Goal: Information Seeking & Learning: Learn about a topic

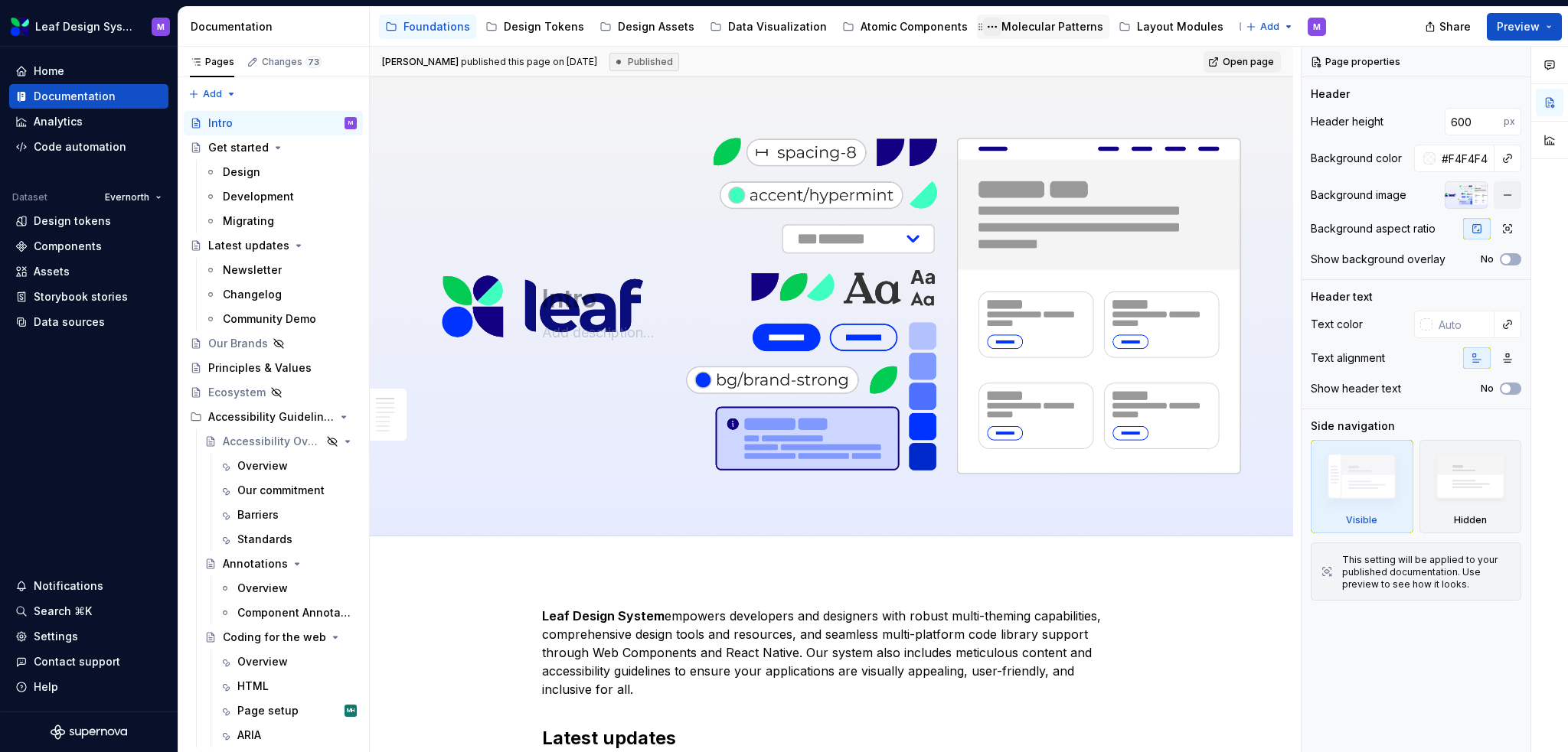
click at [983, 22] on button "Page tree" at bounding box center [992, 26] width 18 height 18
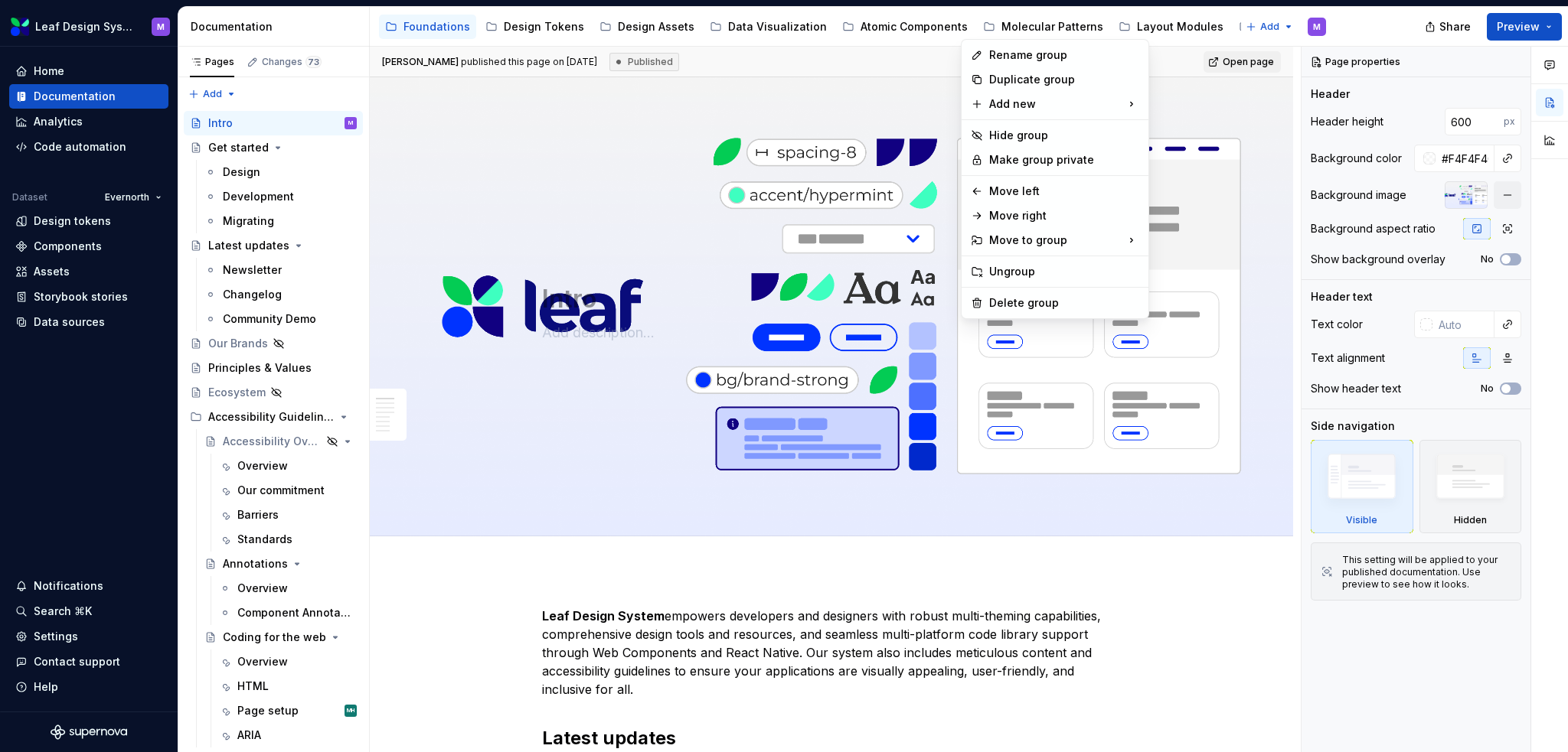
click at [1027, 18] on html "Leaf Design System M Home Documentation Analytics Code automation Dataset Evern…" at bounding box center [784, 376] width 1568 height 752
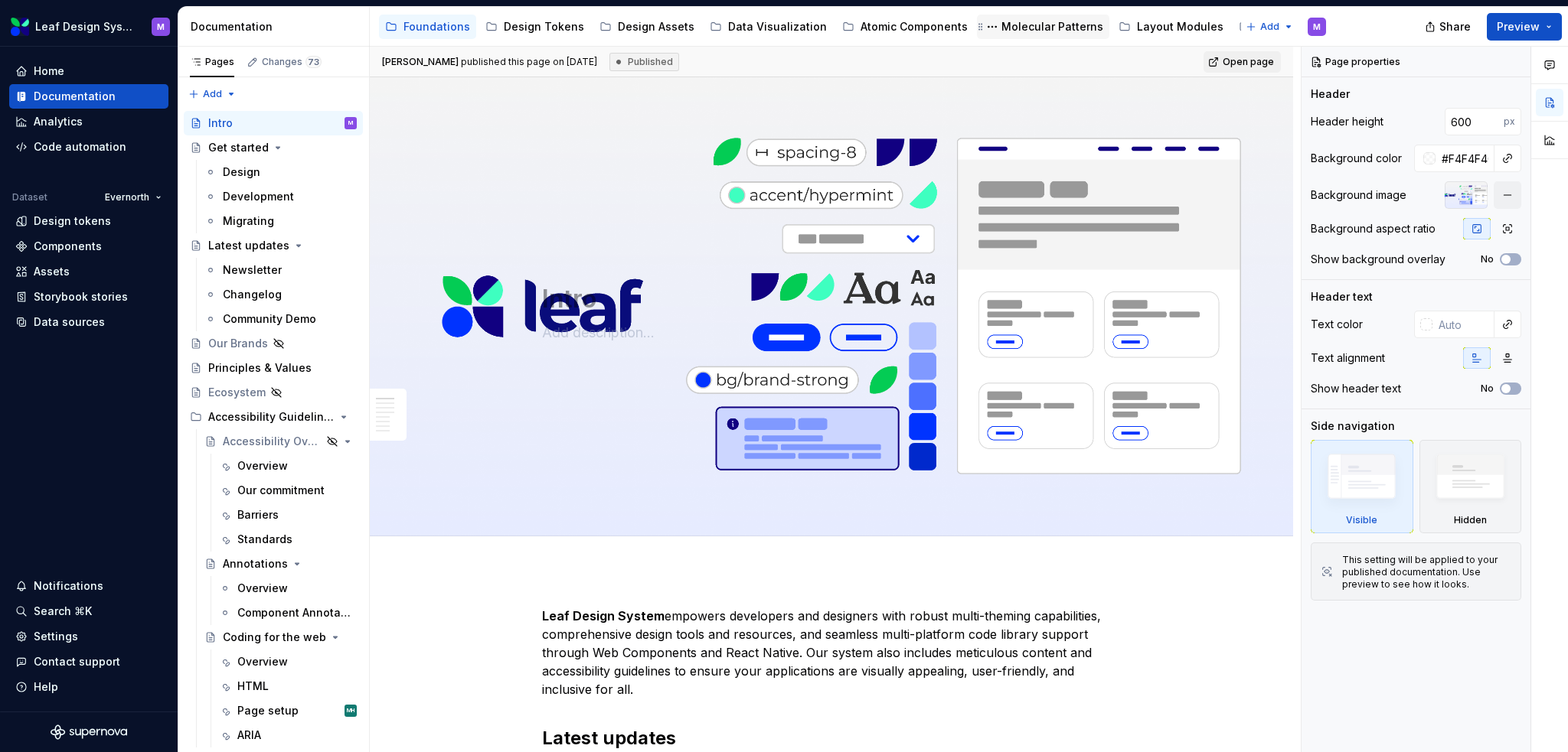
click at [1023, 26] on div "Molecular Patterns" at bounding box center [1052, 26] width 102 height 15
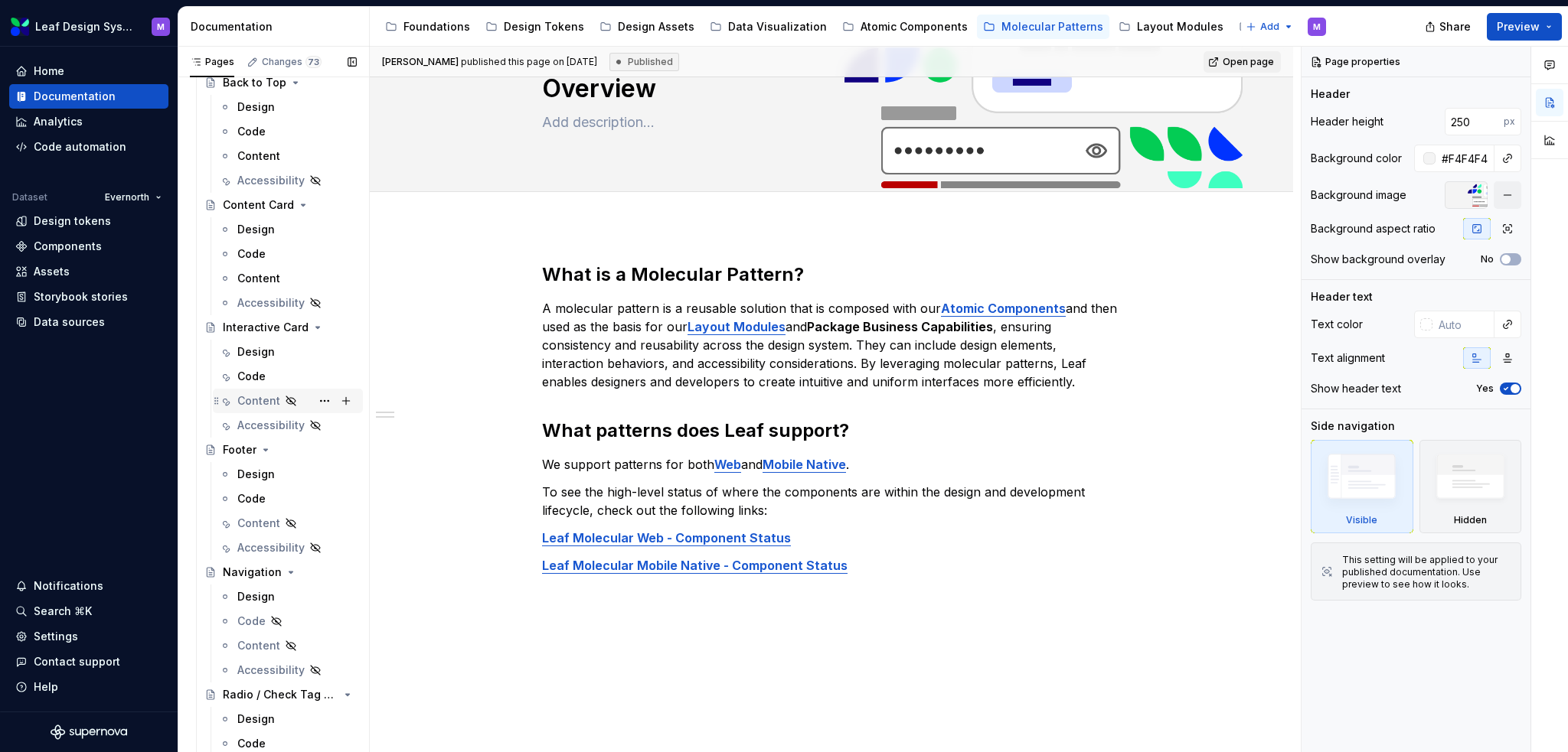
scroll to position [153, 0]
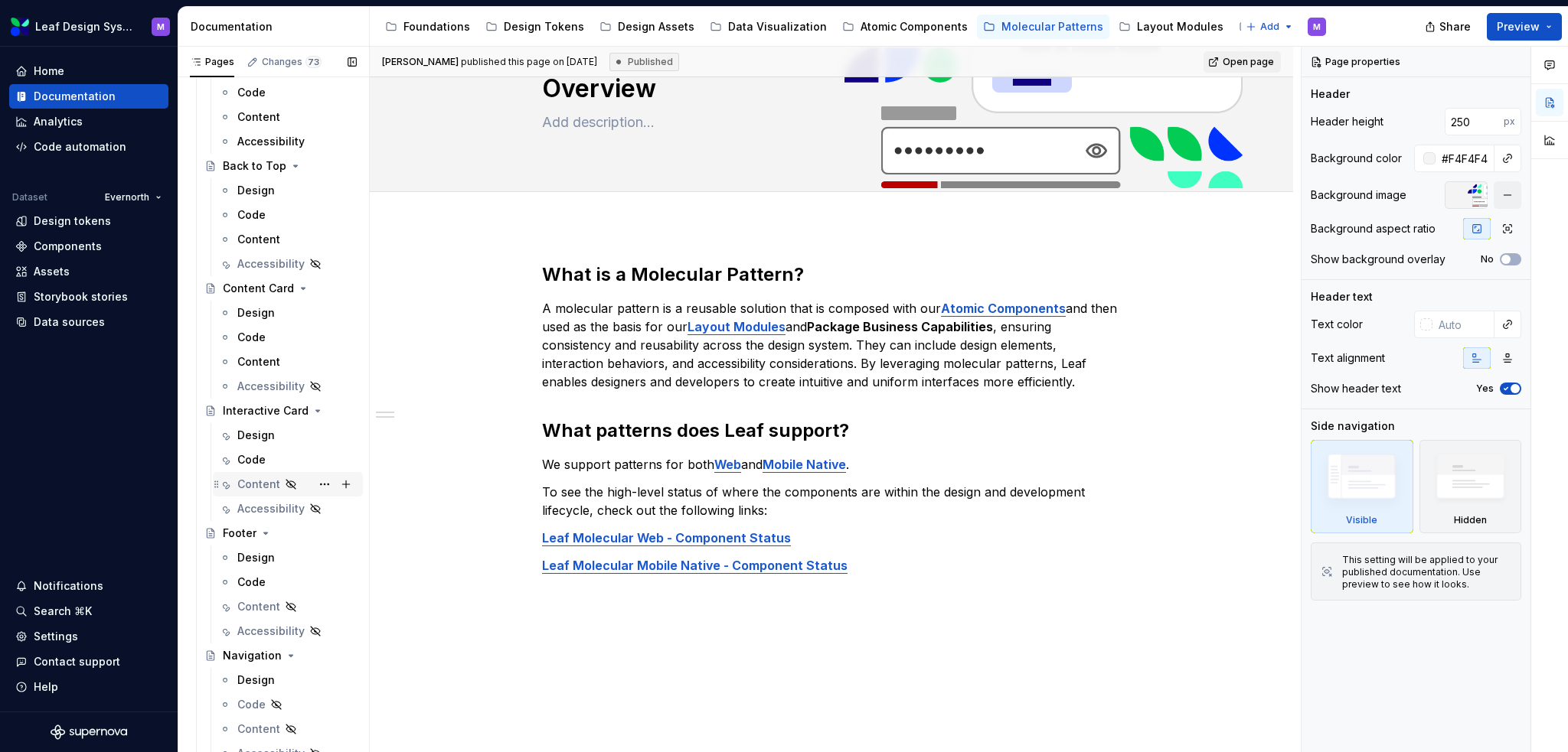
click at [263, 493] on div "Content" at bounding box center [297, 484] width 120 height 22
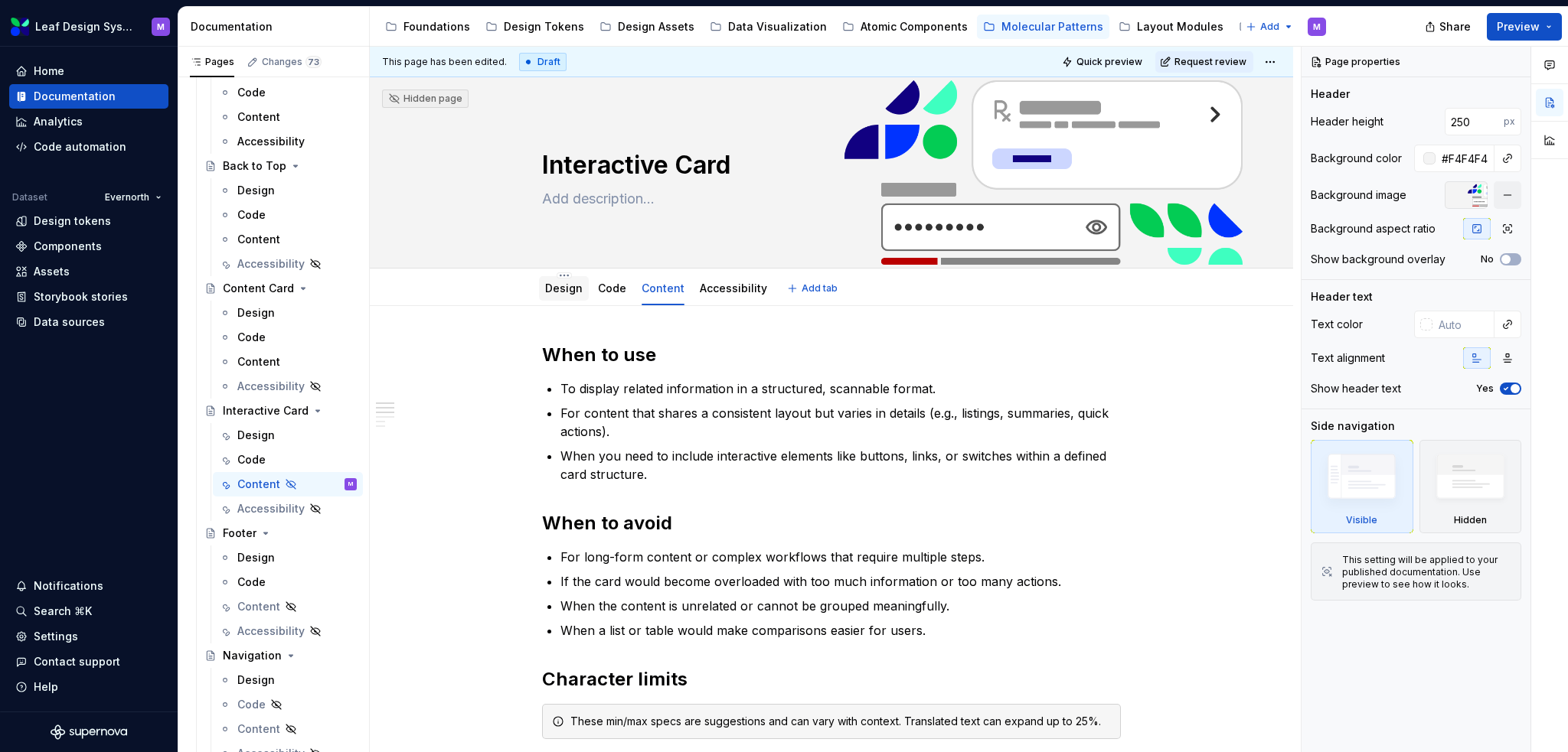
click at [541, 285] on div "Design" at bounding box center [564, 289] width 50 height 25
click at [554, 292] on link "Design" at bounding box center [564, 288] width 38 height 13
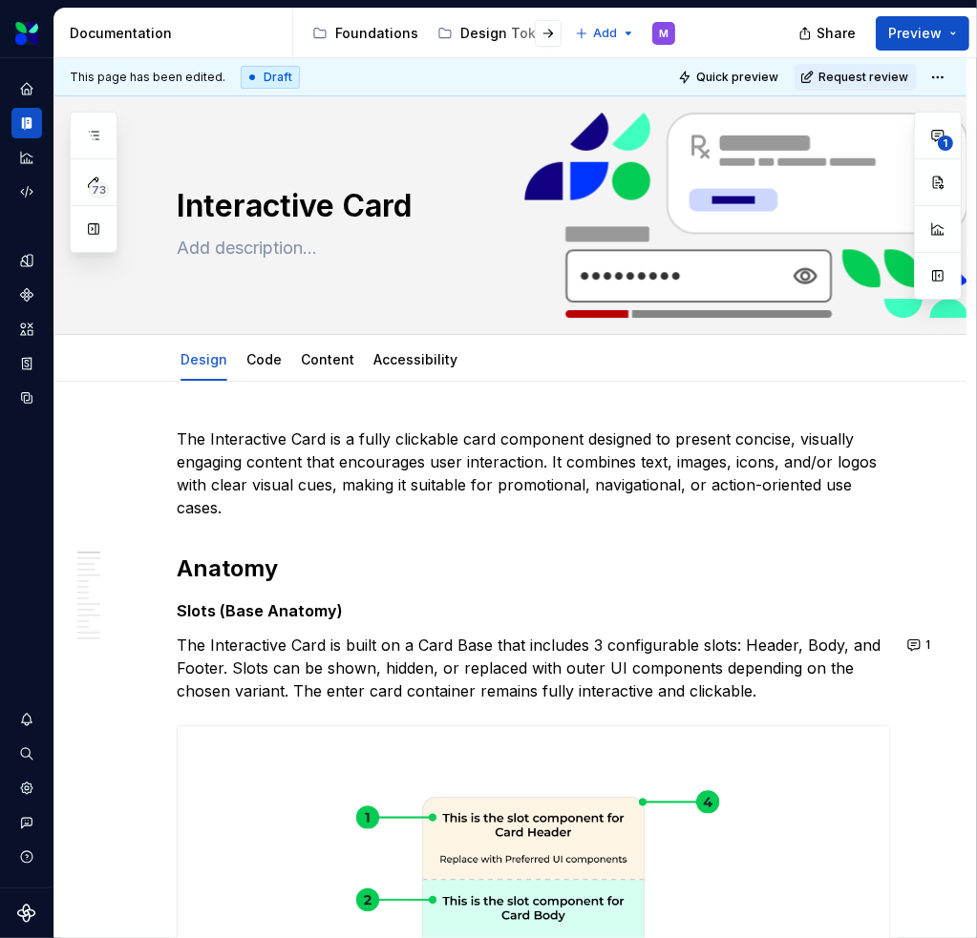
scroll to position [95, 0]
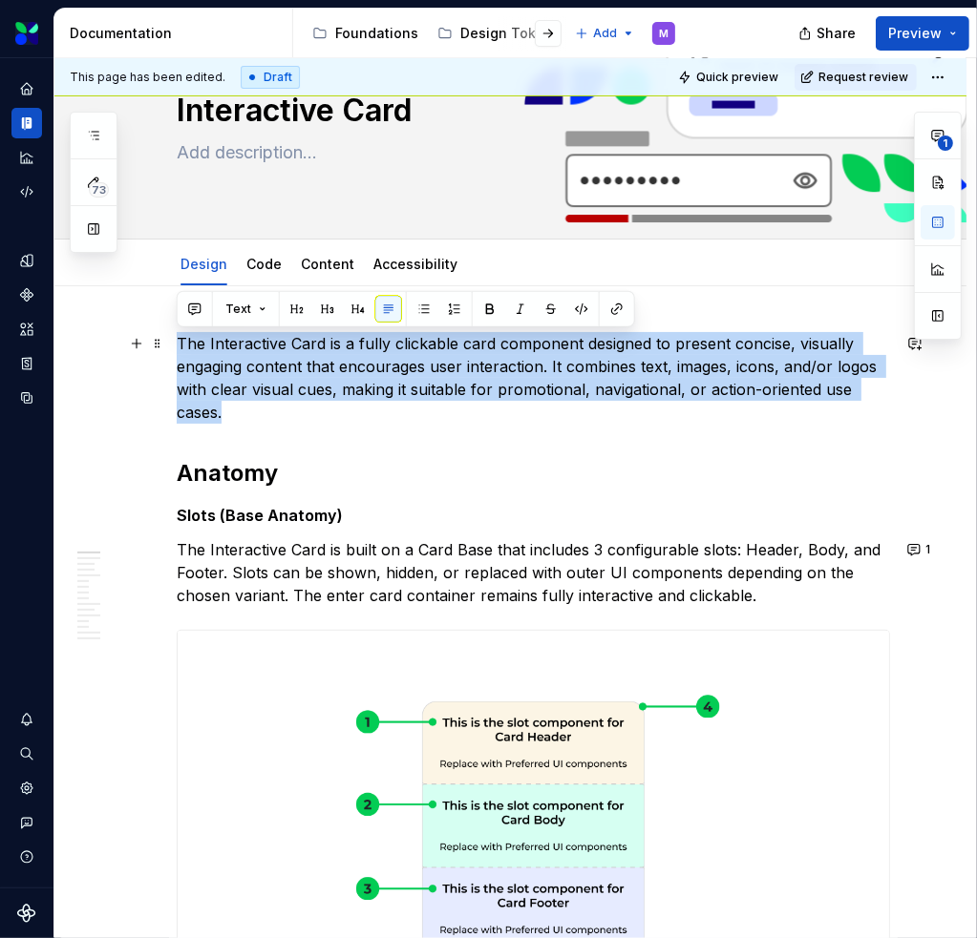
drag, startPoint x: 241, startPoint y: 412, endPoint x: 173, endPoint y: 347, distance: 94.5
copy p "The Interactive Card is a fully clickable card component designed to present co…"
click at [305, 257] on link "Content" at bounding box center [327, 264] width 53 height 16
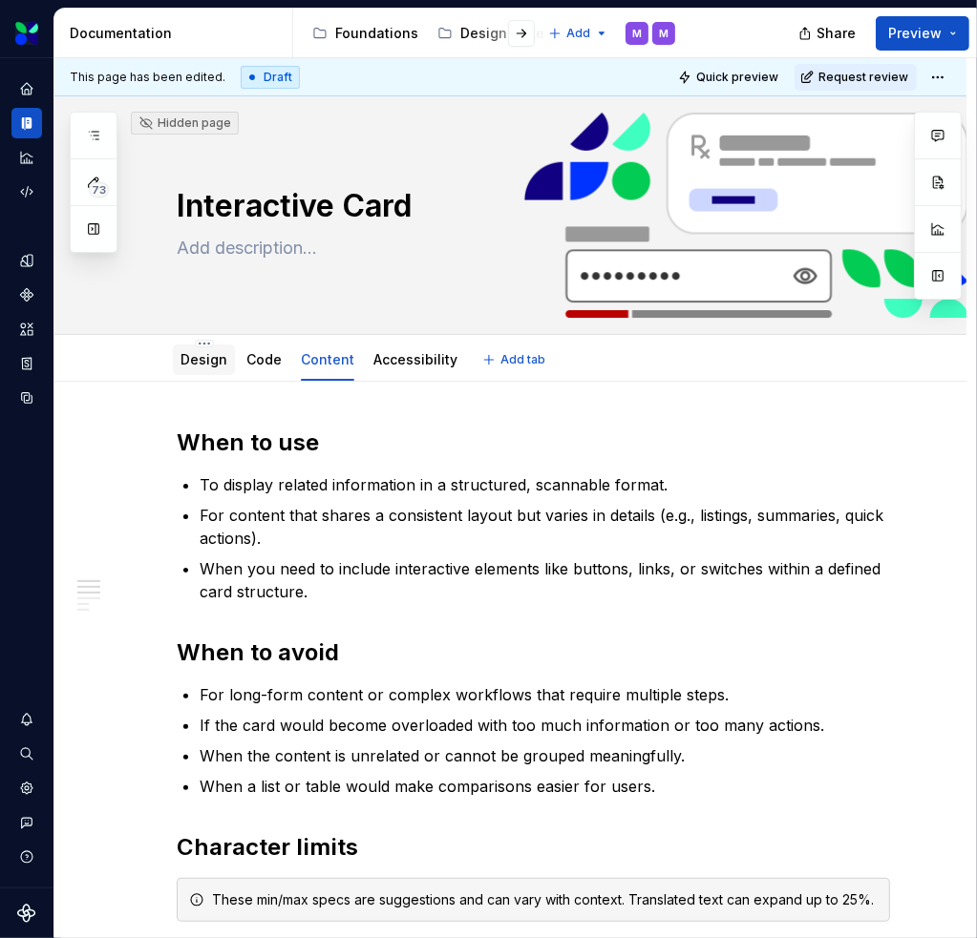
click at [200, 350] on div "Design" at bounding box center [203, 359] width 47 height 19
click at [186, 358] on link "Design" at bounding box center [203, 359] width 47 height 16
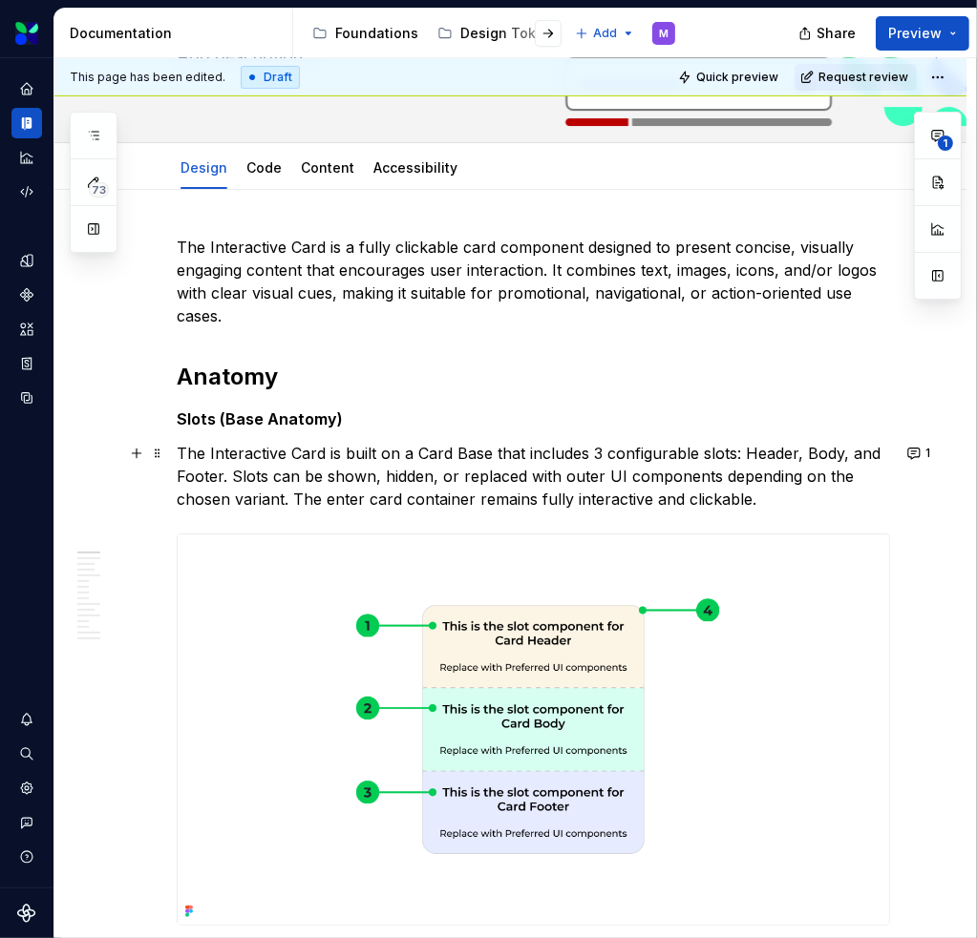
scroll to position [286, 0]
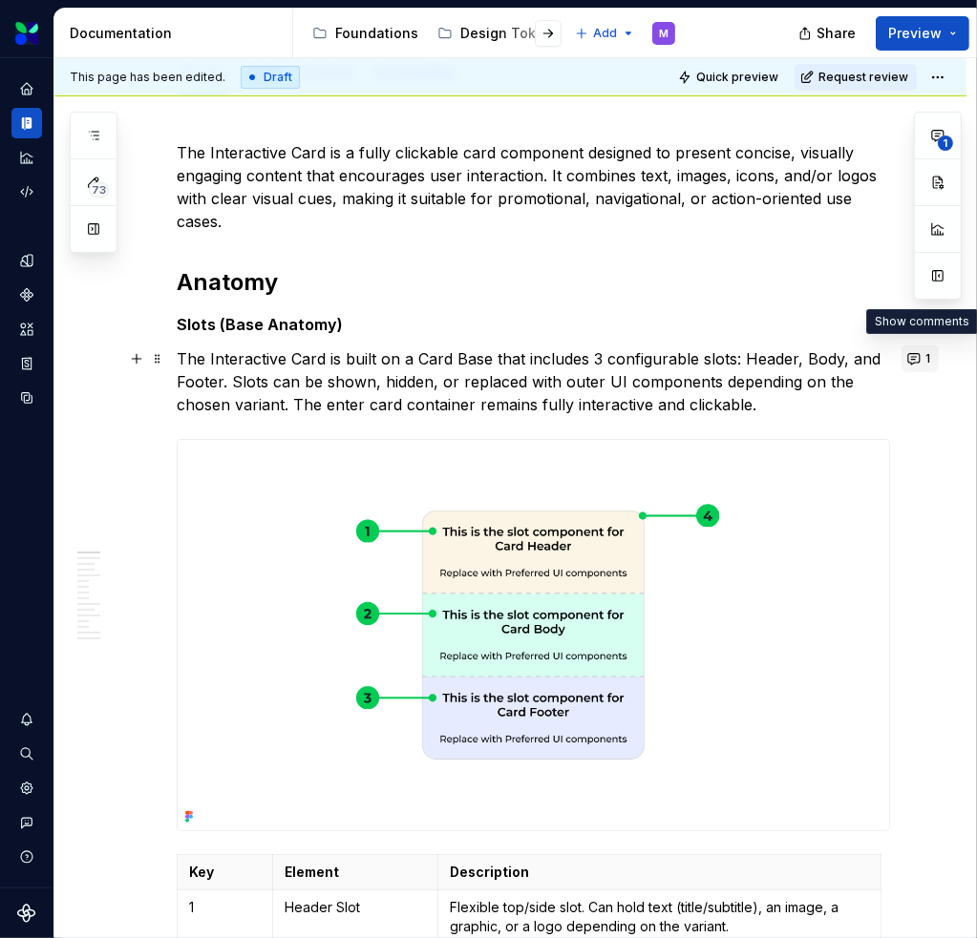
click at [916, 358] on button "1" at bounding box center [919, 359] width 37 height 27
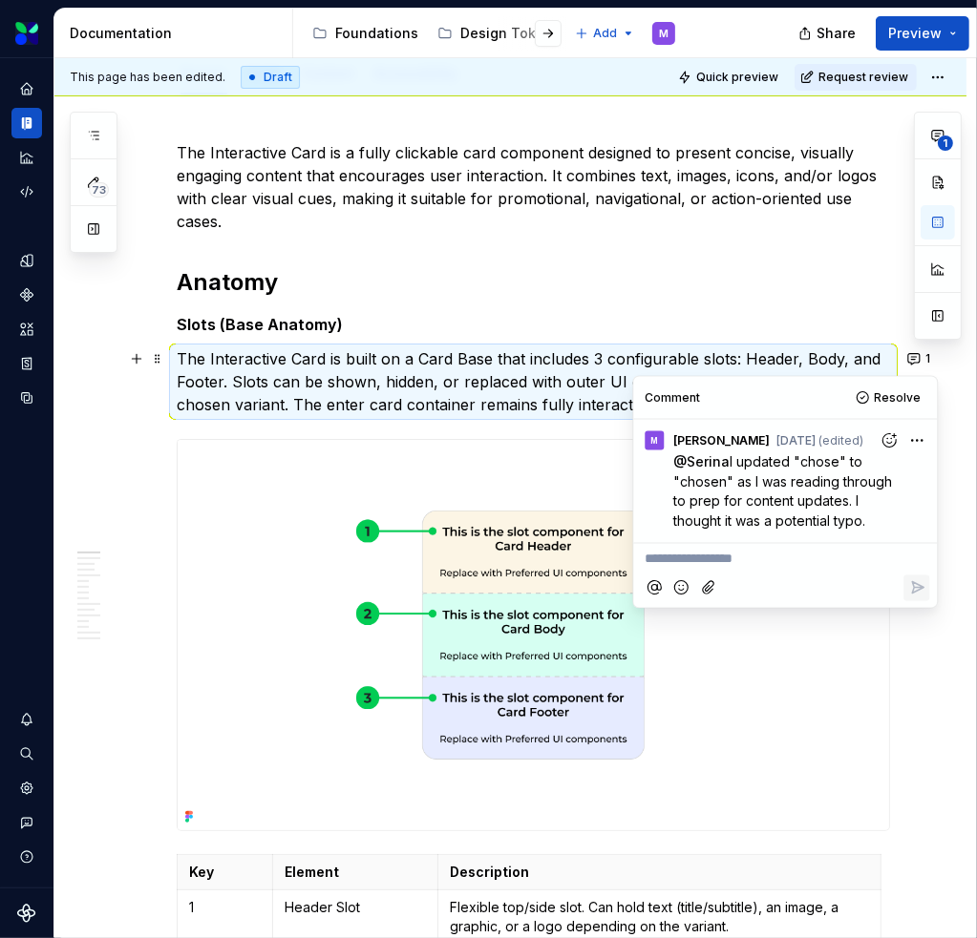
click at [842, 320] on p "Slots (Base Anatomy)" at bounding box center [533, 324] width 713 height 23
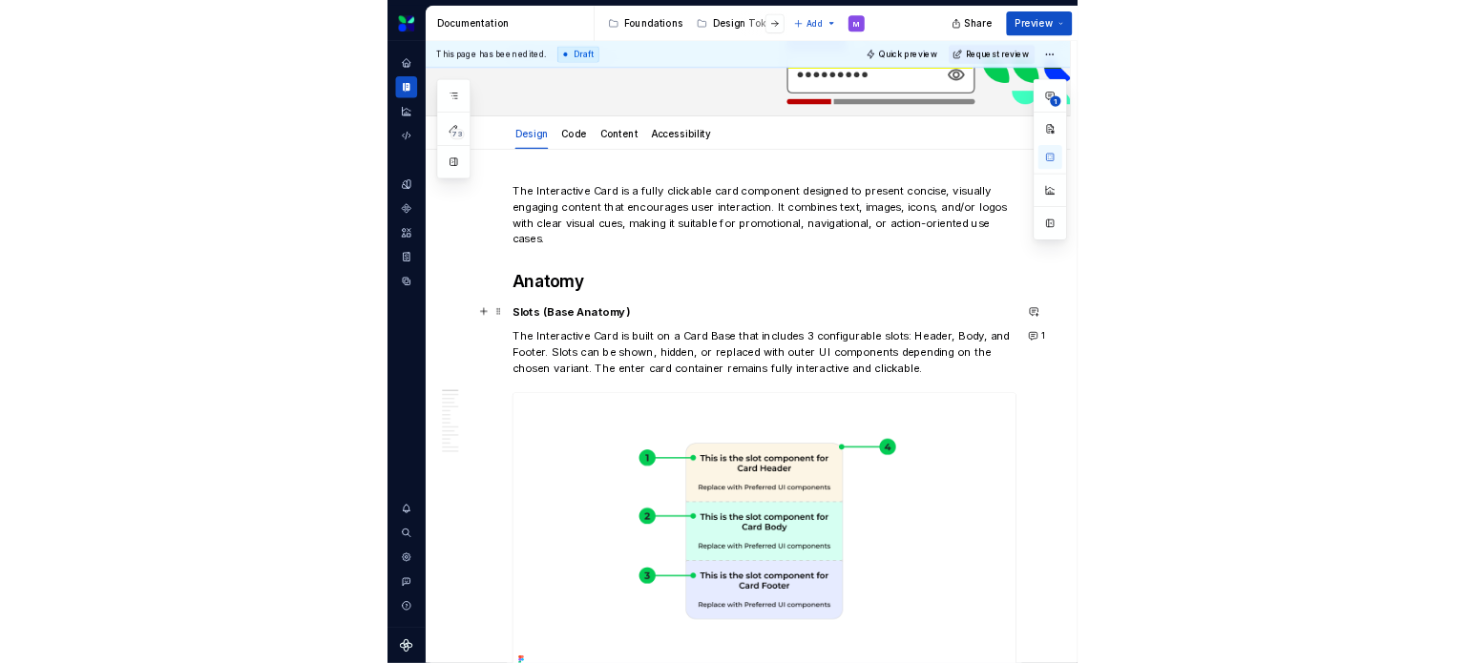
scroll to position [95, 0]
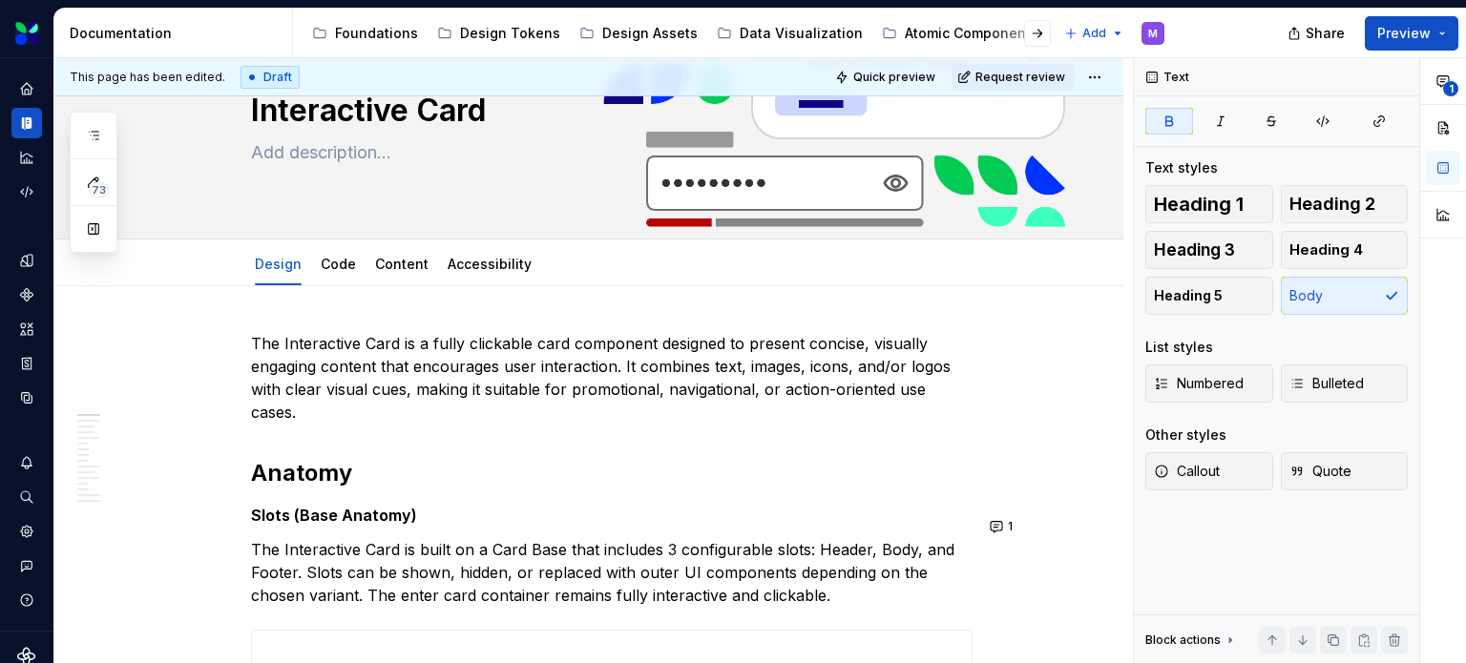
type textarea "*"
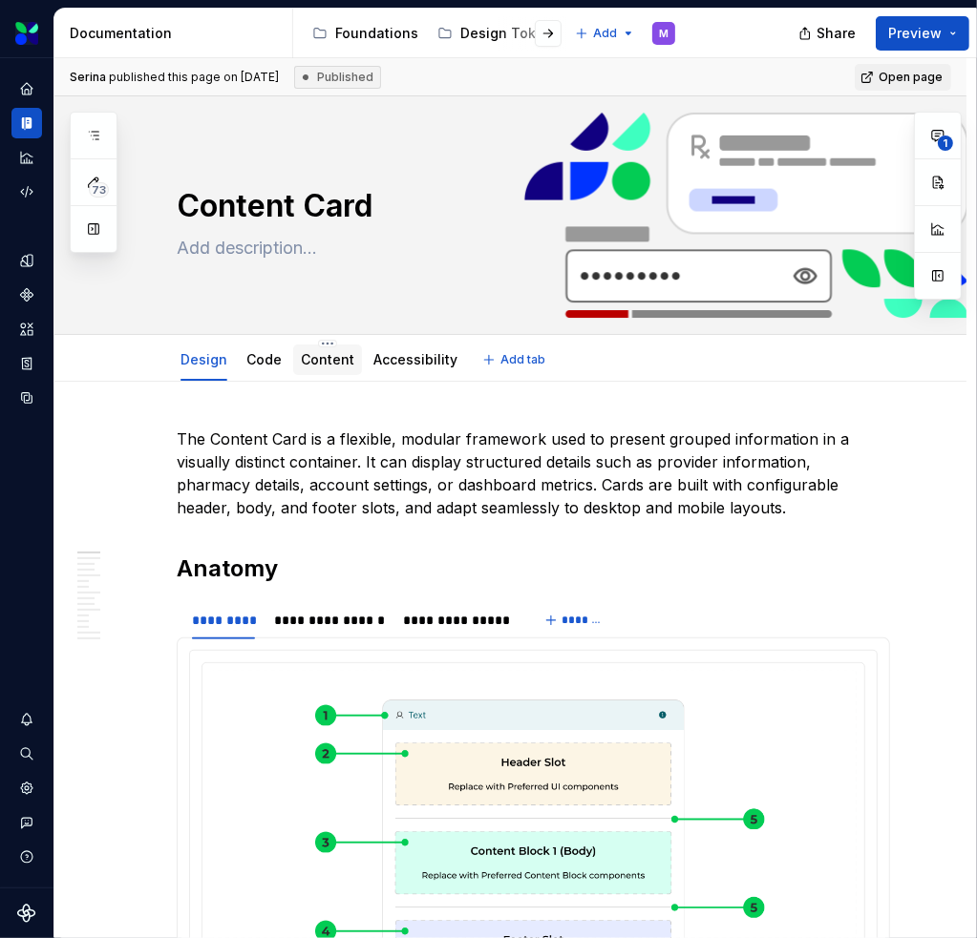
click at [334, 368] on div "Content" at bounding box center [327, 359] width 53 height 19
click at [302, 356] on link "Content" at bounding box center [327, 359] width 53 height 16
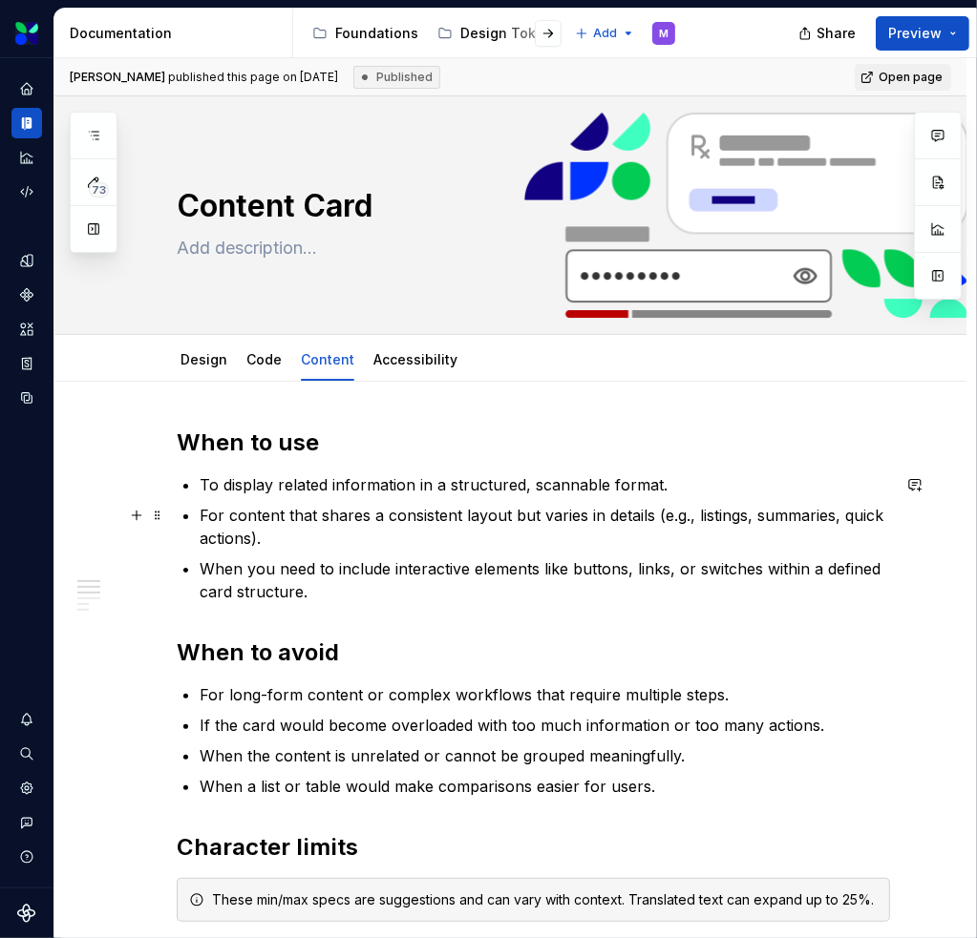
click at [361, 499] on ul "To display related information in a structured, scannable format. For content t…" at bounding box center [545, 539] width 690 height 130
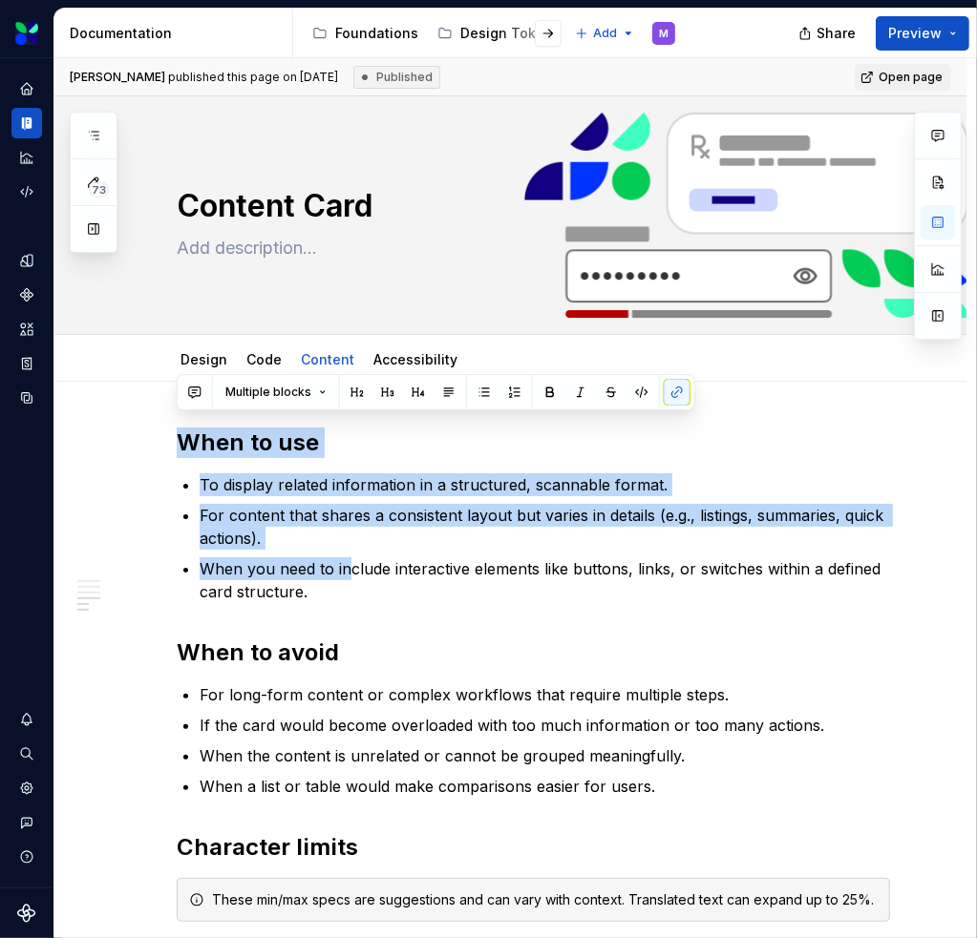
scroll to position [1203, 0]
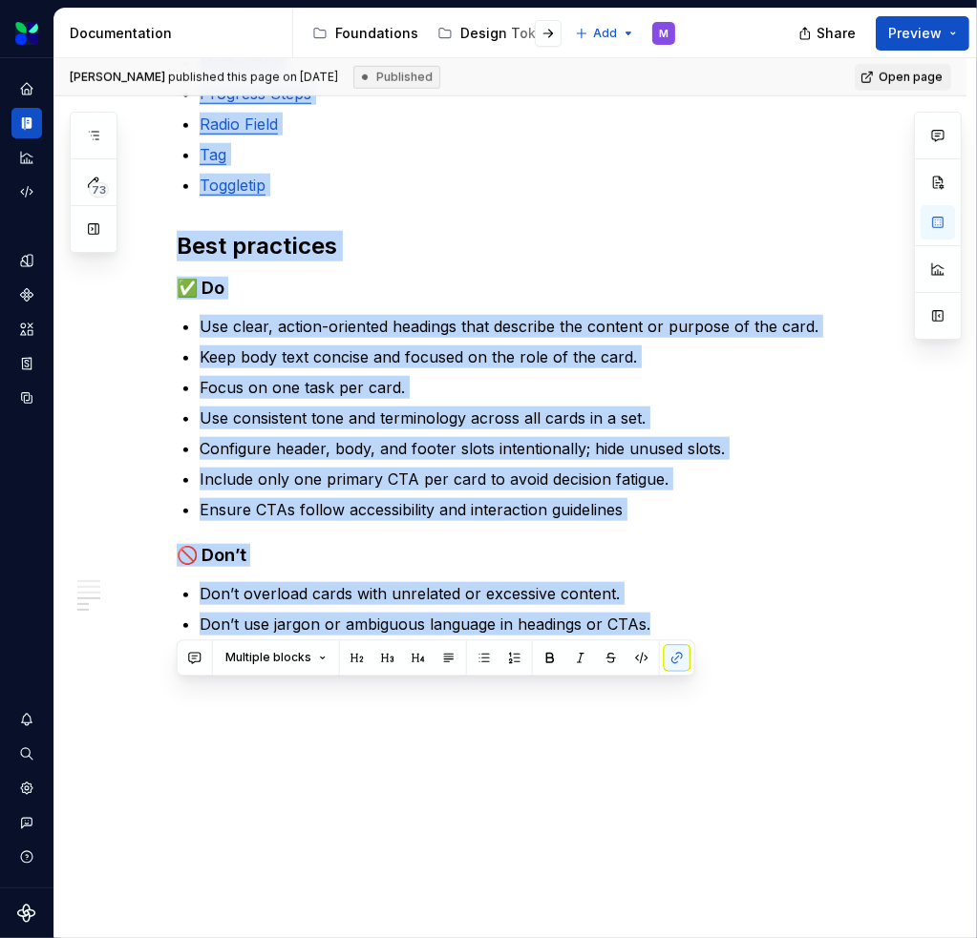
drag, startPoint x: 183, startPoint y: 432, endPoint x: 857, endPoint y: 983, distance: 870.5
click at [857, 618] on html "Leaf Design System M Dataset Evernorth Documentation Accessibility guide for tr…" at bounding box center [488, 469] width 977 height 938
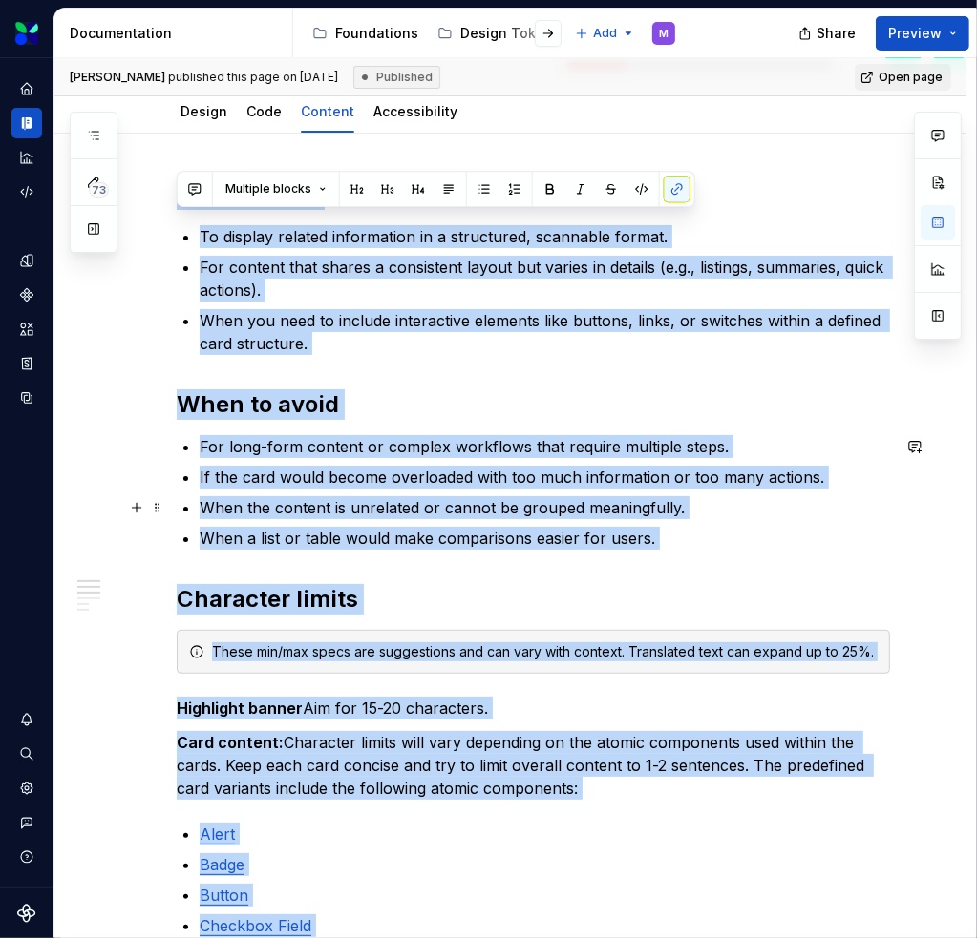
scroll to position [0, 0]
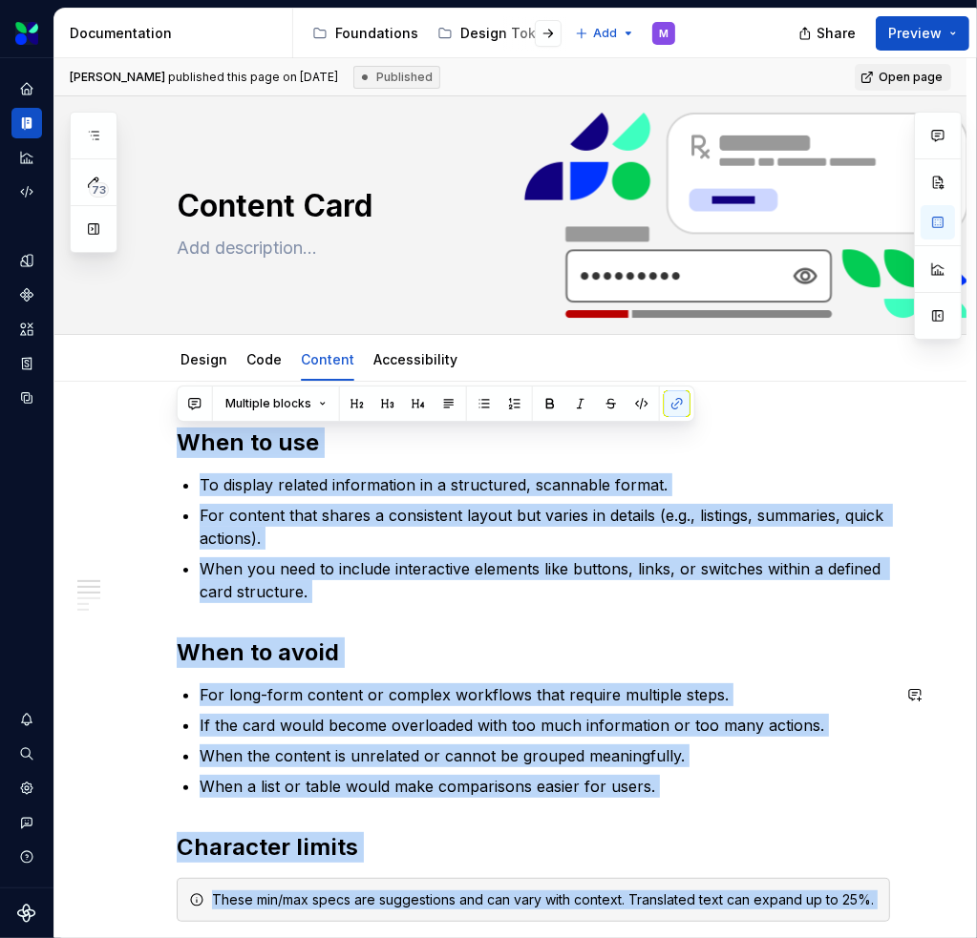
copy div "When to use To display related information in a structured, scannable format. F…"
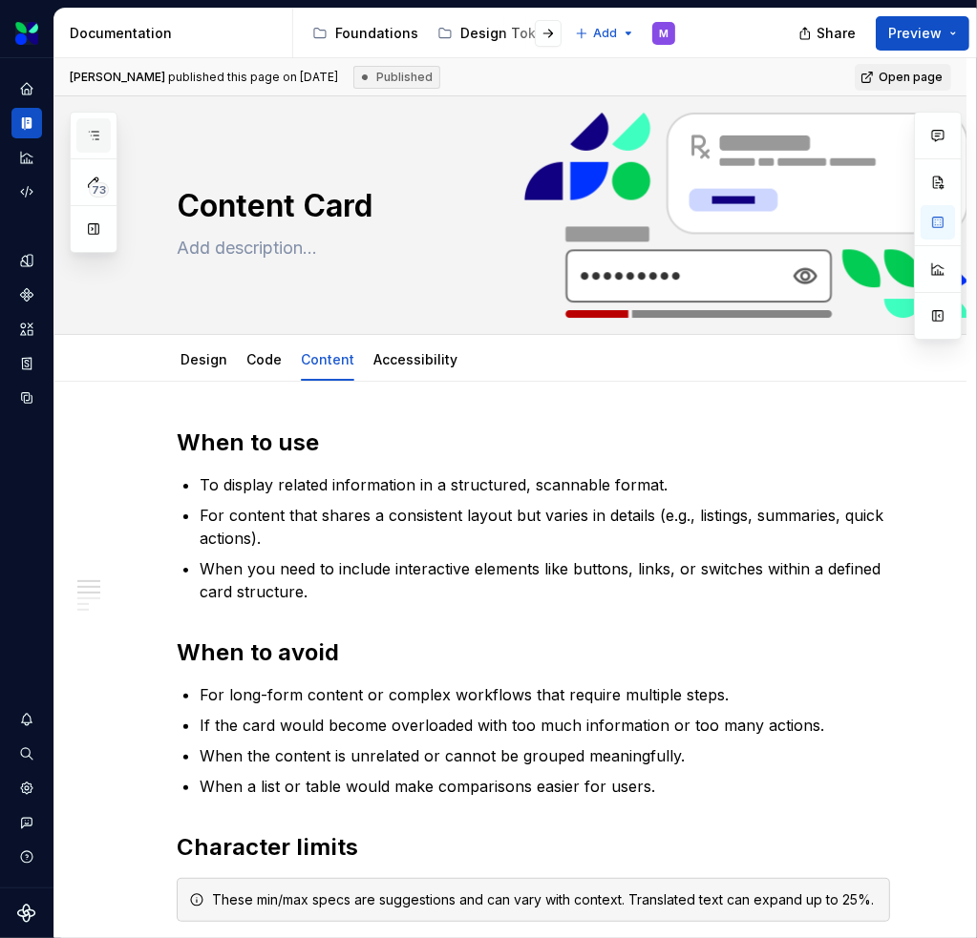
click at [88, 129] on icon "button" at bounding box center [93, 135] width 15 height 15
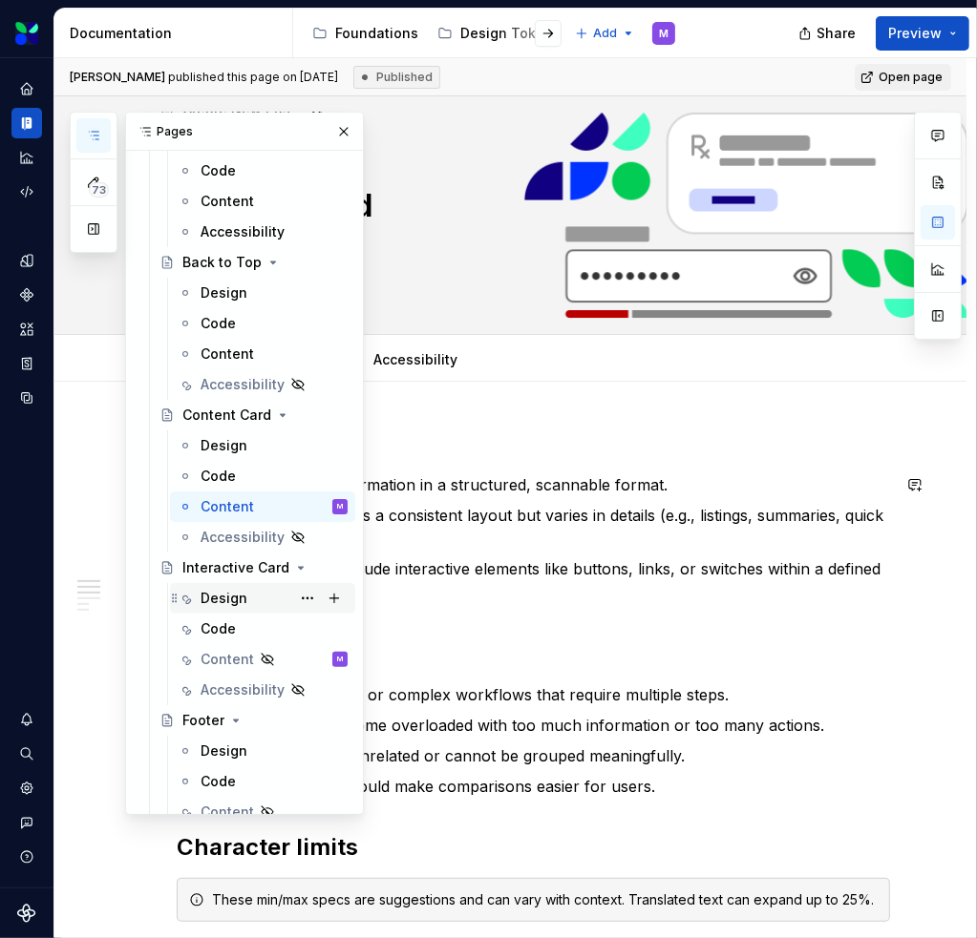
scroll to position [191, 0]
click at [226, 618] on div "Content" at bounding box center [226, 658] width 53 height 19
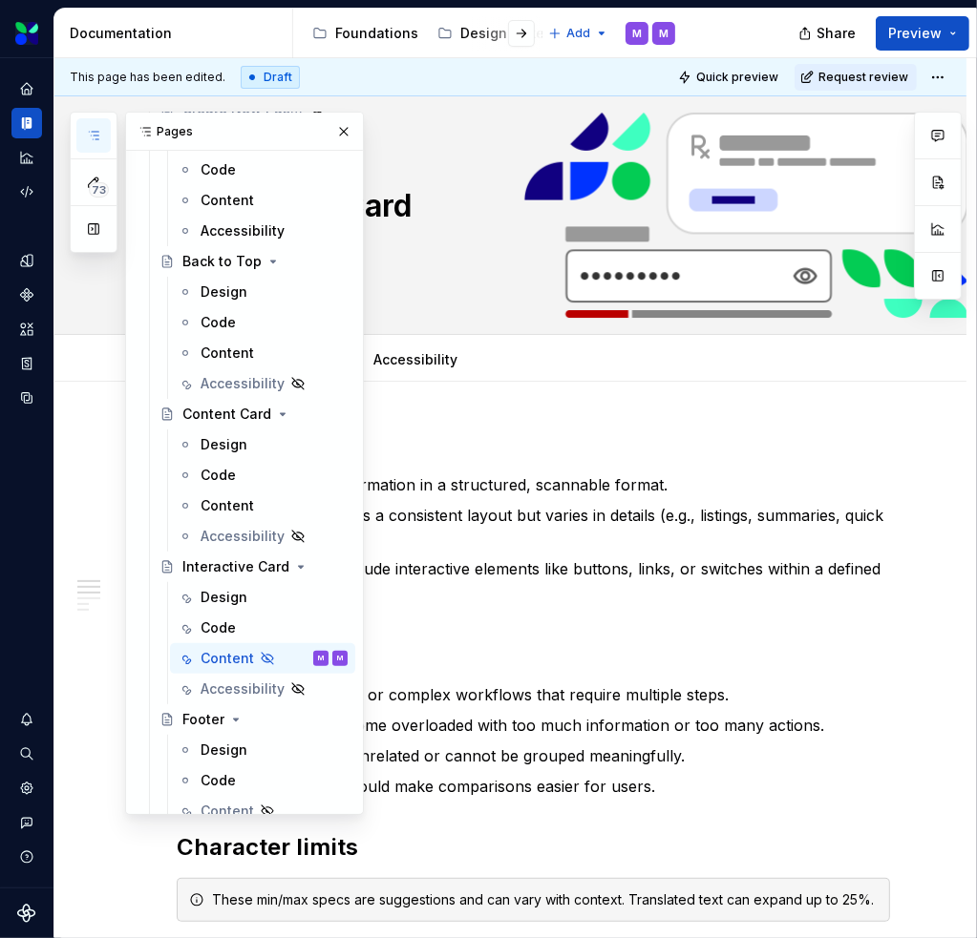
click at [708, 36] on div "Share Preview" at bounding box center [833, 33] width 286 height 49
click at [726, 21] on div "Share Preview" at bounding box center [833, 33] width 286 height 49
click at [337, 127] on button "button" at bounding box center [343, 131] width 27 height 27
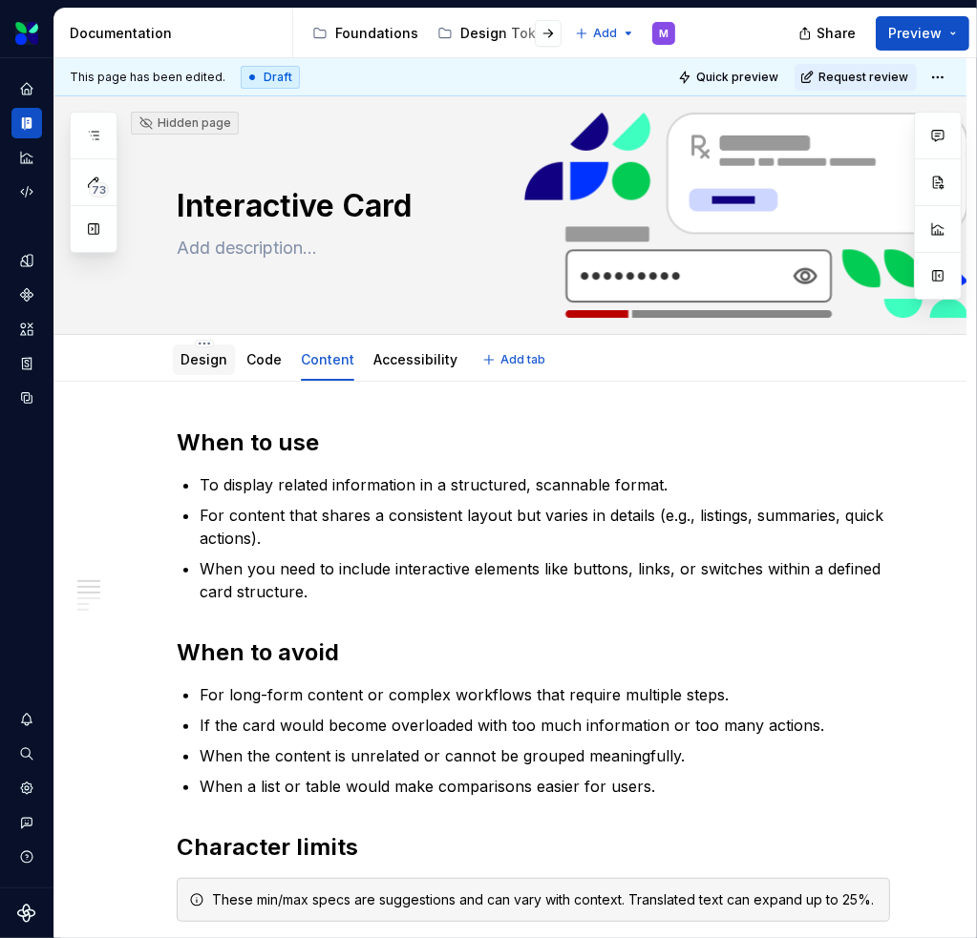
click at [201, 367] on link "Design" at bounding box center [203, 359] width 47 height 16
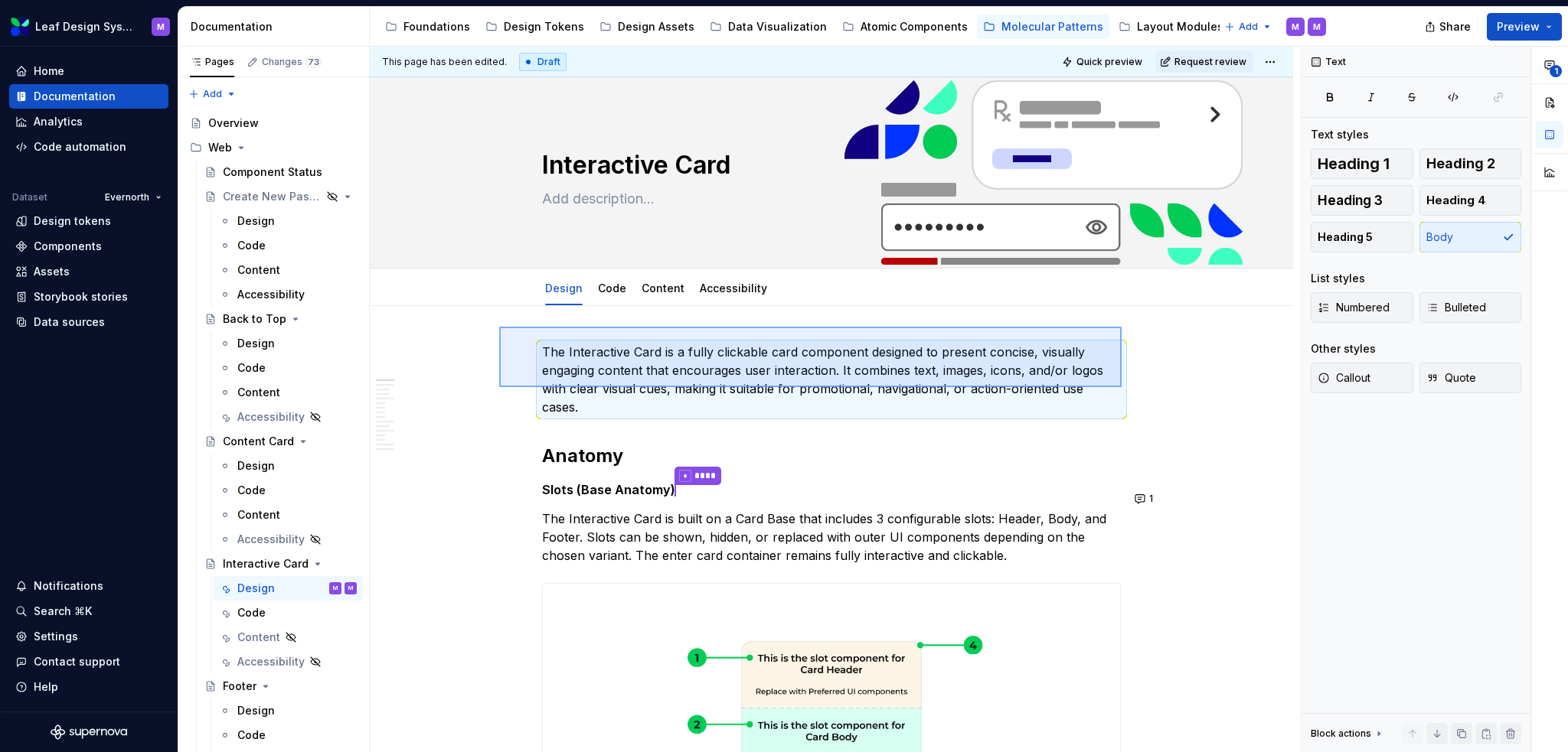
drag, startPoint x: 1122, startPoint y: 387, endPoint x: 499, endPoint y: 327, distance: 625.9
click at [499, 327] on div "This page has been edited. Draft Quick preview Request review Interactive Card …" at bounding box center [835, 399] width 931 height 706
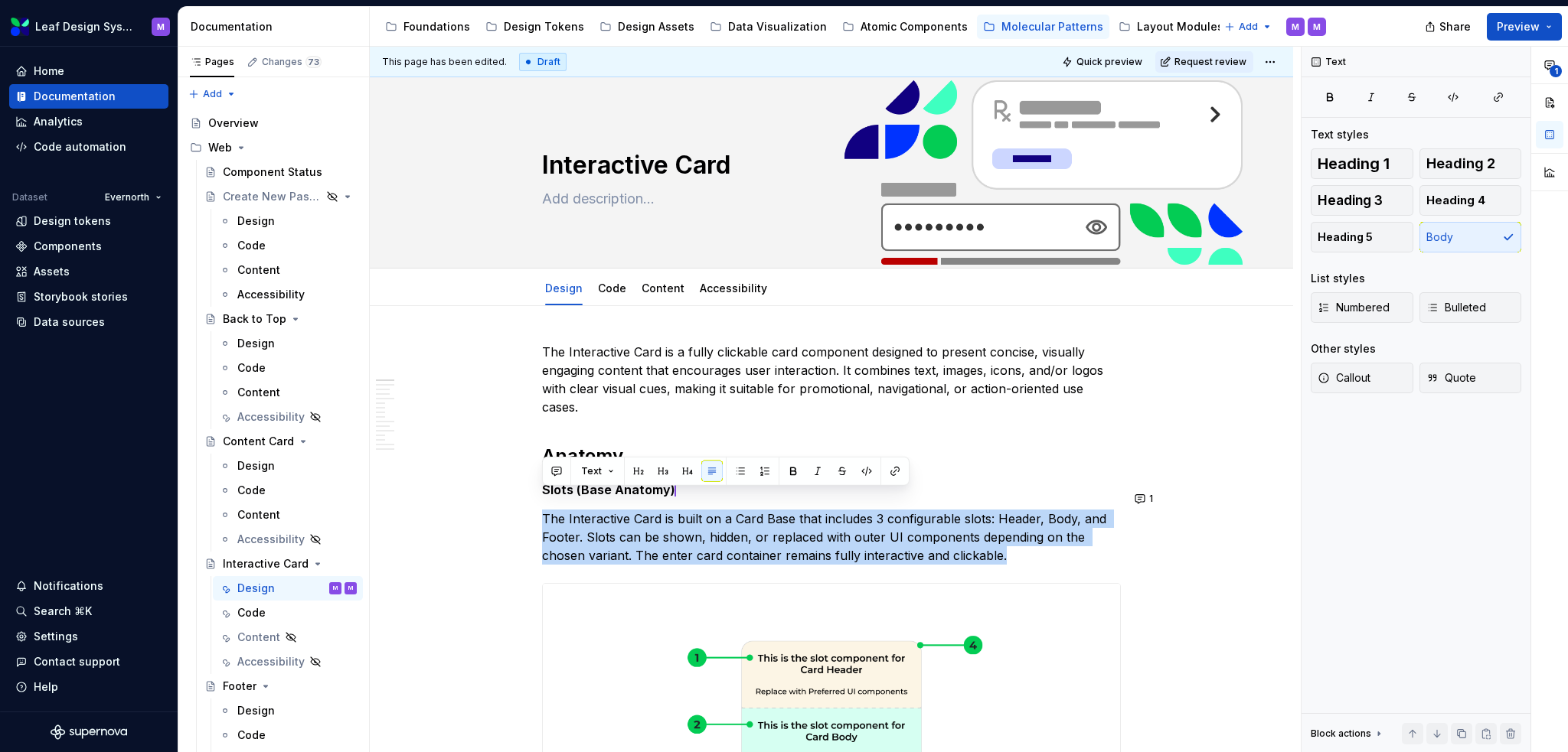
drag, startPoint x: 738, startPoint y: 507, endPoint x: 525, endPoint y: 487, distance: 213.9
click at [649, 296] on div "Content" at bounding box center [662, 288] width 43 height 18
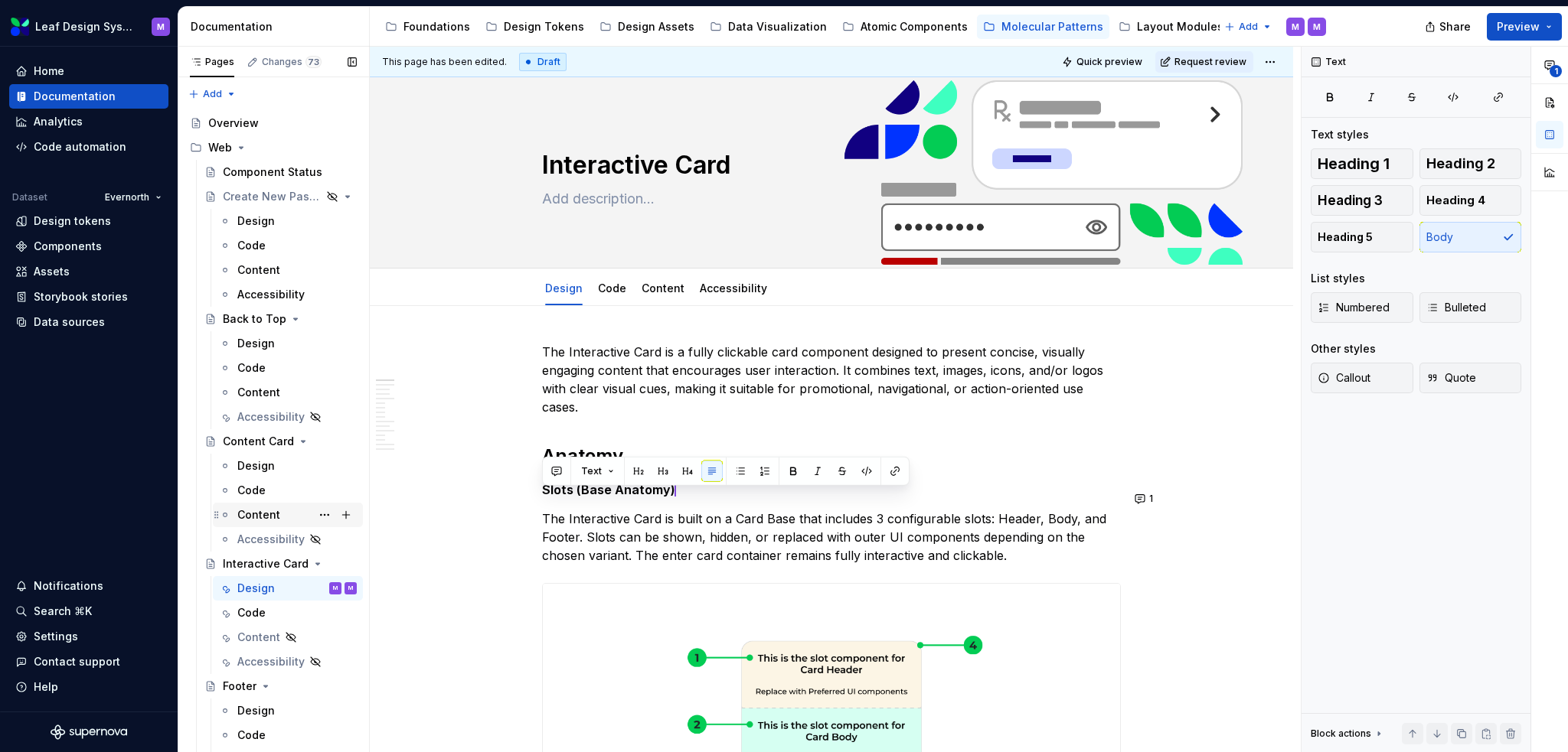
click at [261, 495] on div "Content" at bounding box center [258, 515] width 43 height 15
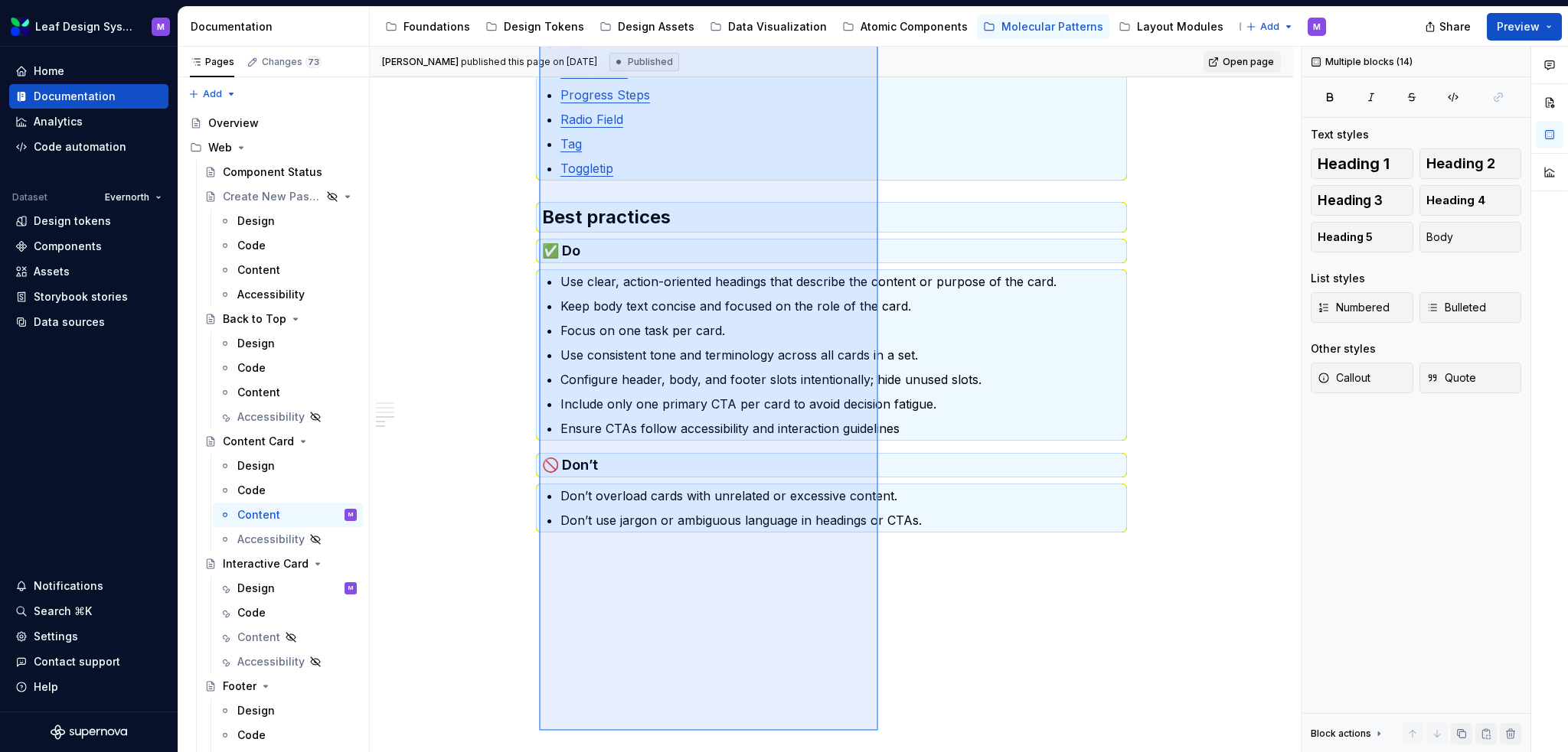
scroll to position [954, 0]
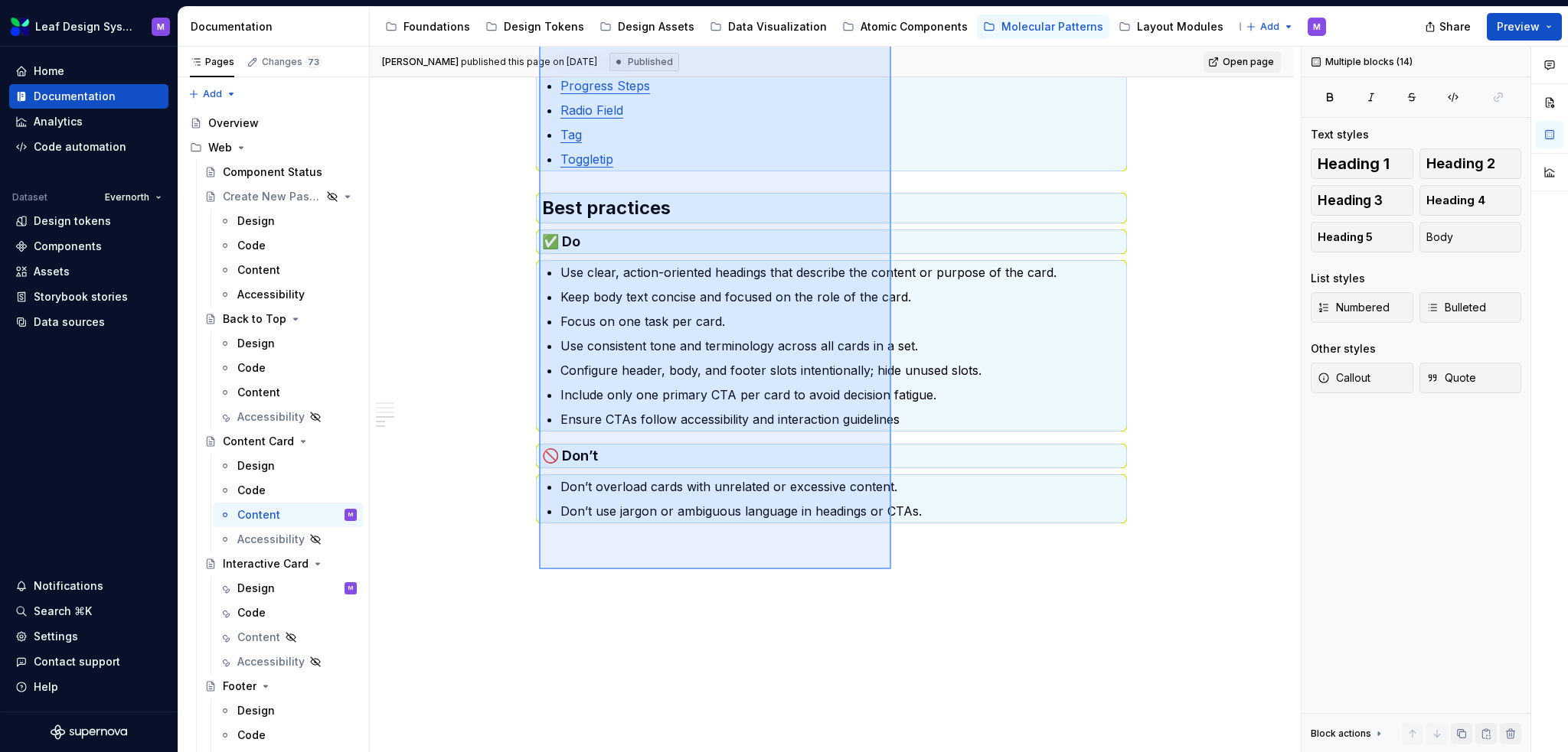
drag, startPoint x: 539, startPoint y: 350, endPoint x: 891, endPoint y: 568, distance: 414.0
click at [891, 495] on div "Isabel Ramos published this page on August 27, 2025 Published Open page Content…" at bounding box center [835, 399] width 931 height 706
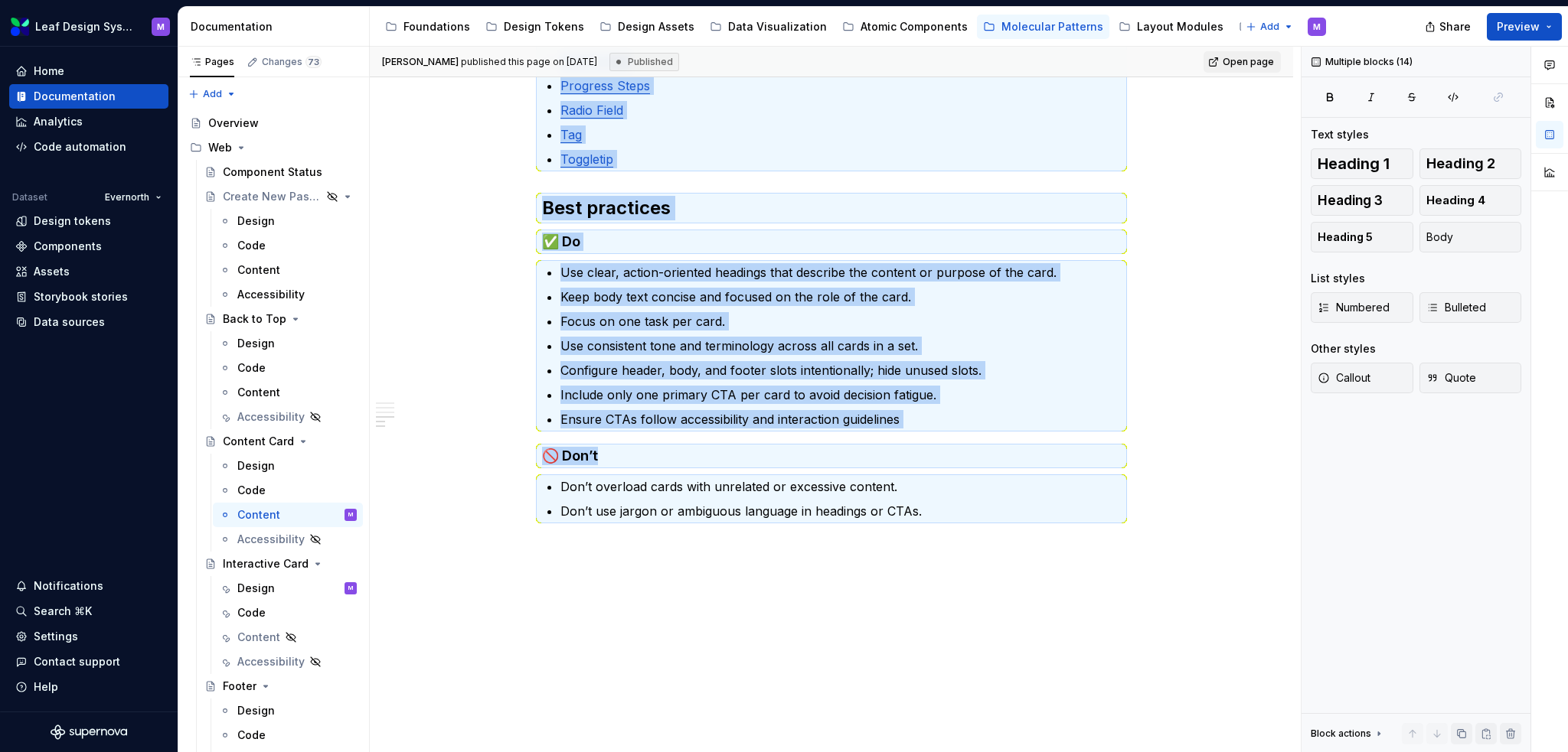
copy div "When to use To display related information in a structured, scannable format. F…"
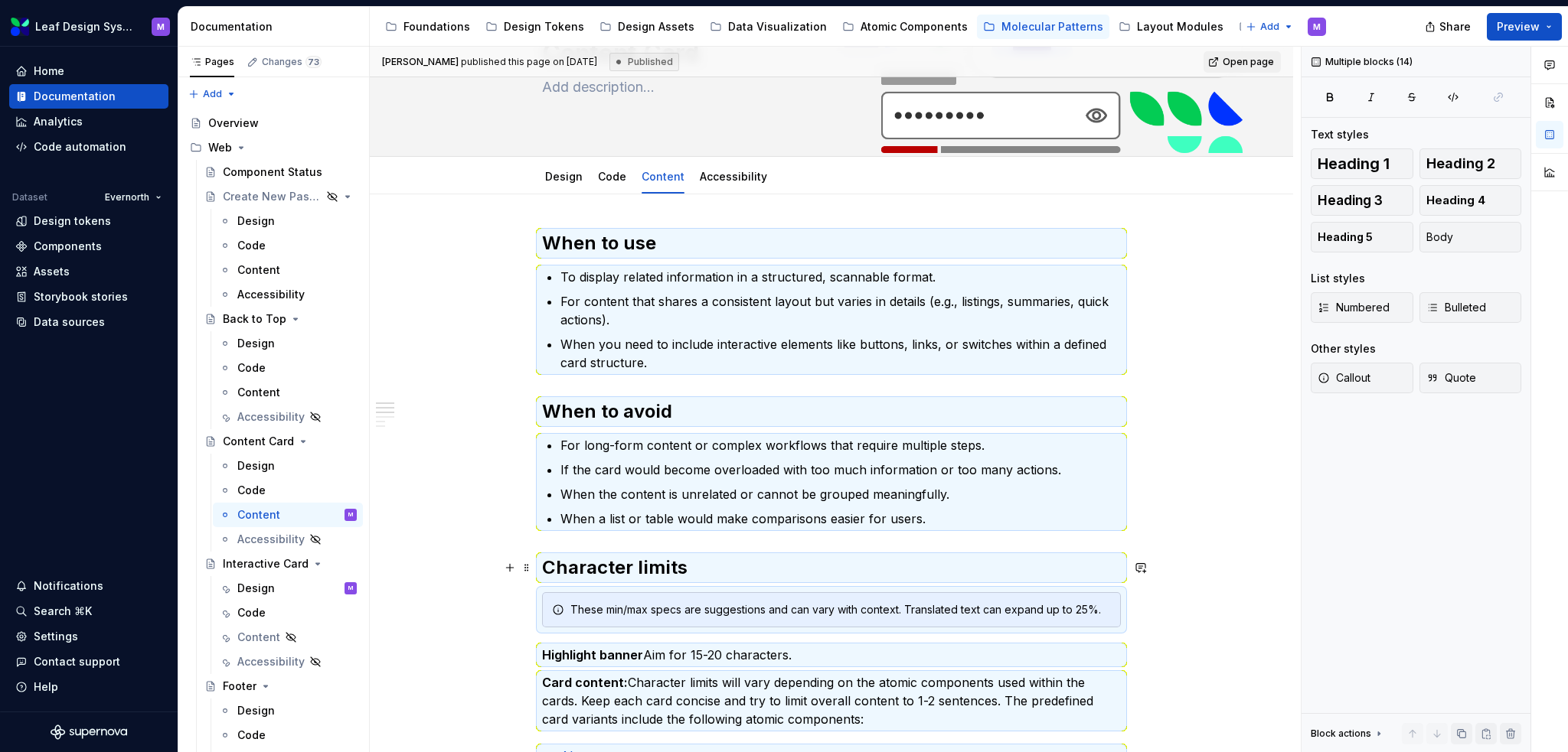
scroll to position [0, 0]
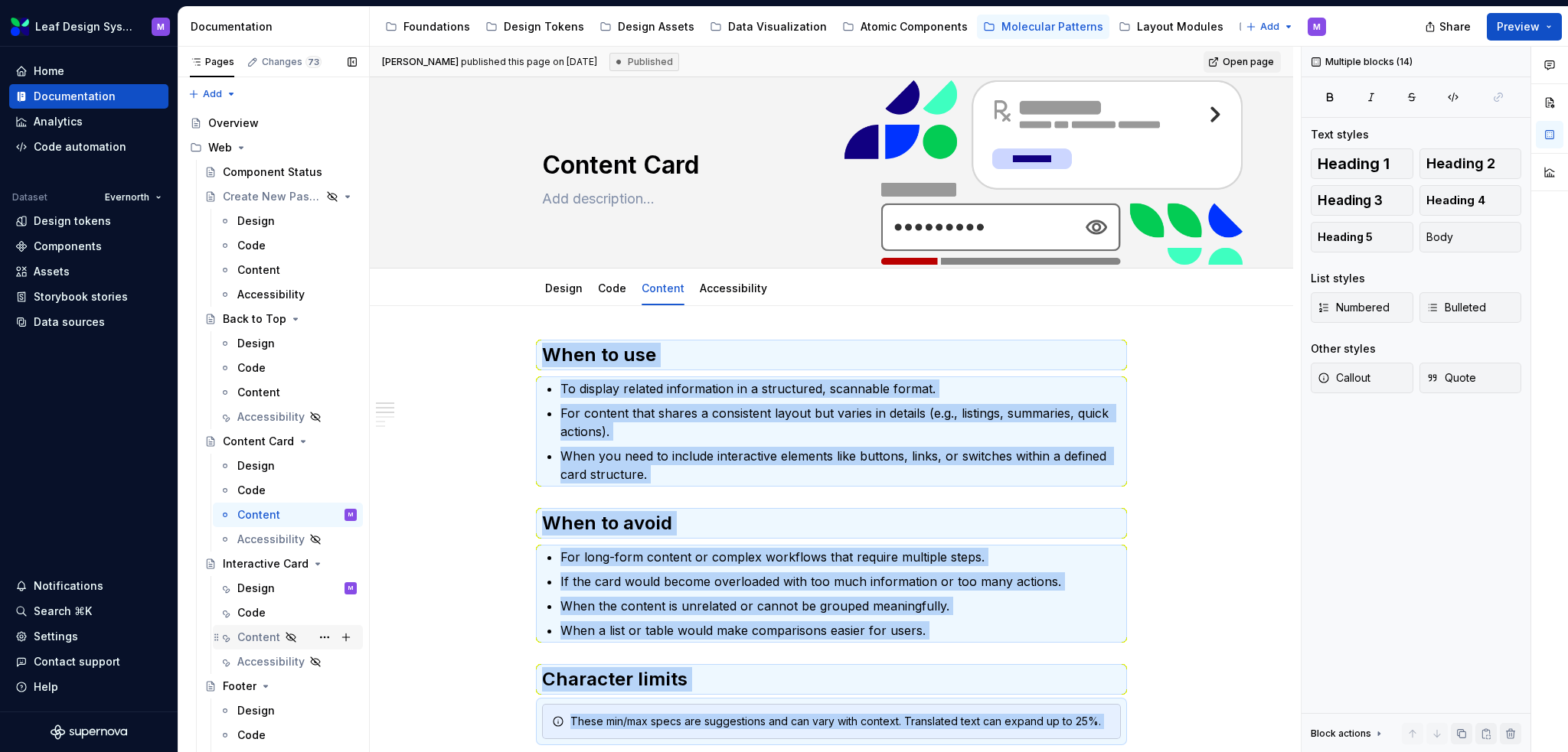
click at [263, 495] on div "Content" at bounding box center [258, 637] width 43 height 15
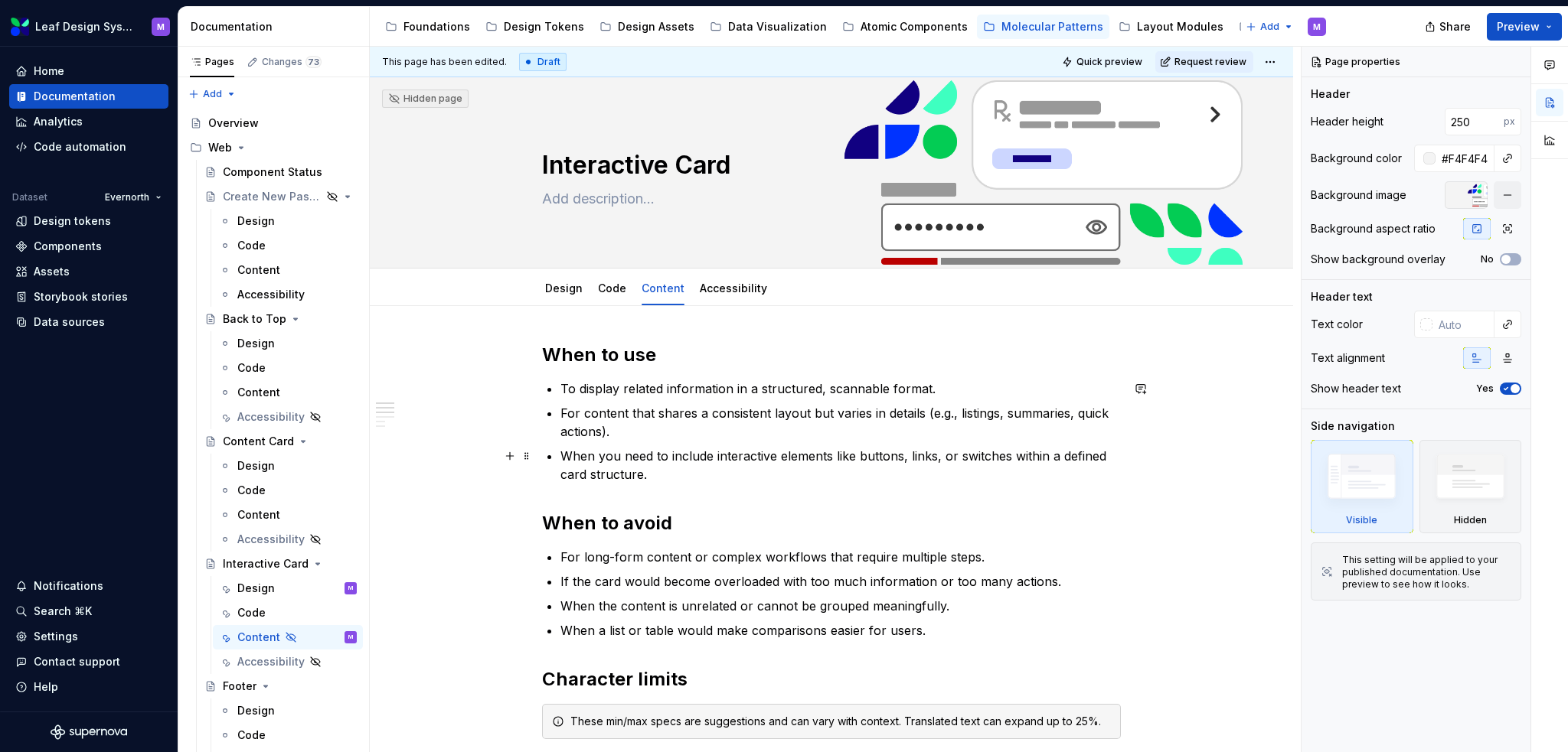
click at [801, 447] on p "When you need to include interactive elements like buttons, links, or switches …" at bounding box center [841, 466] width 561 height 37
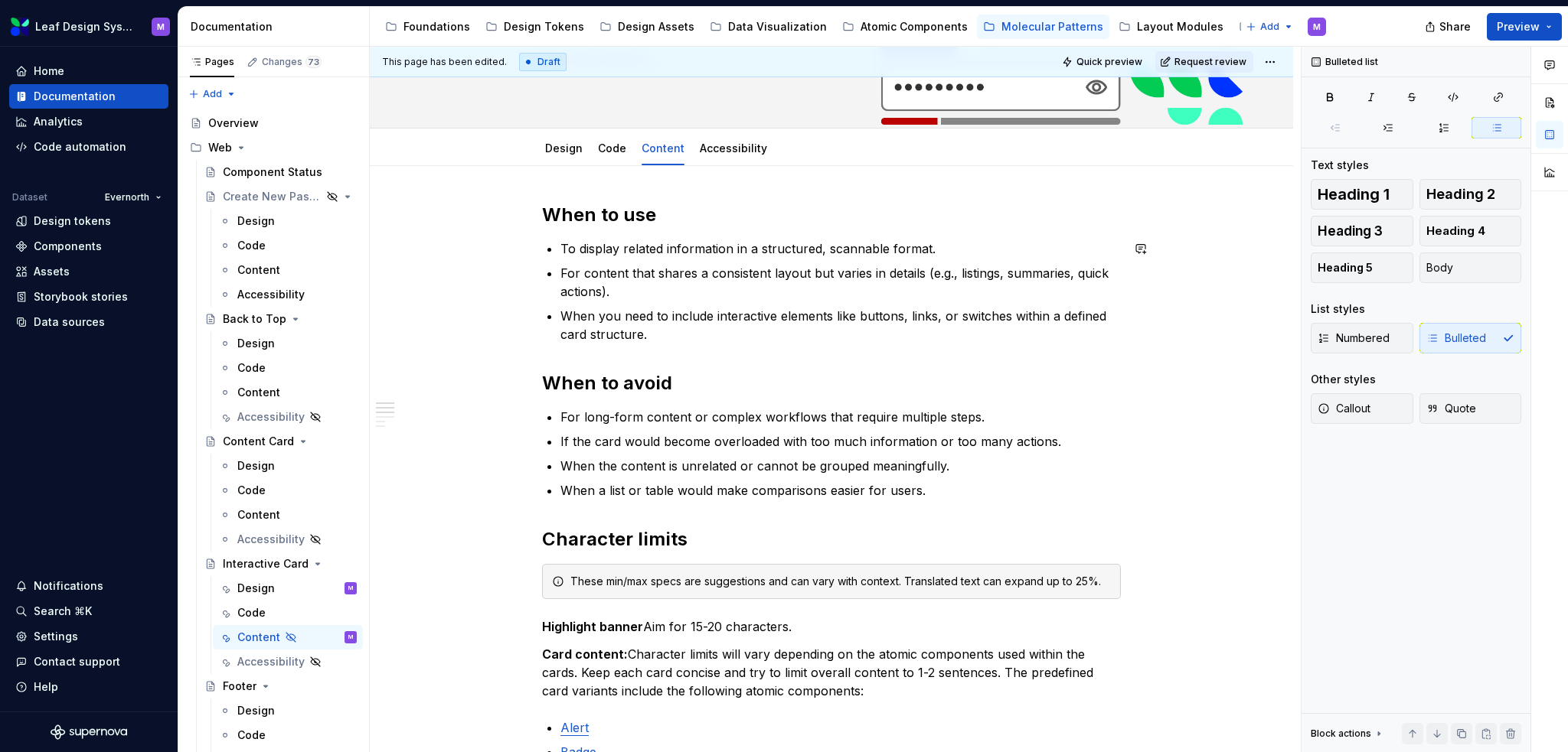
scroll to position [153, 0]
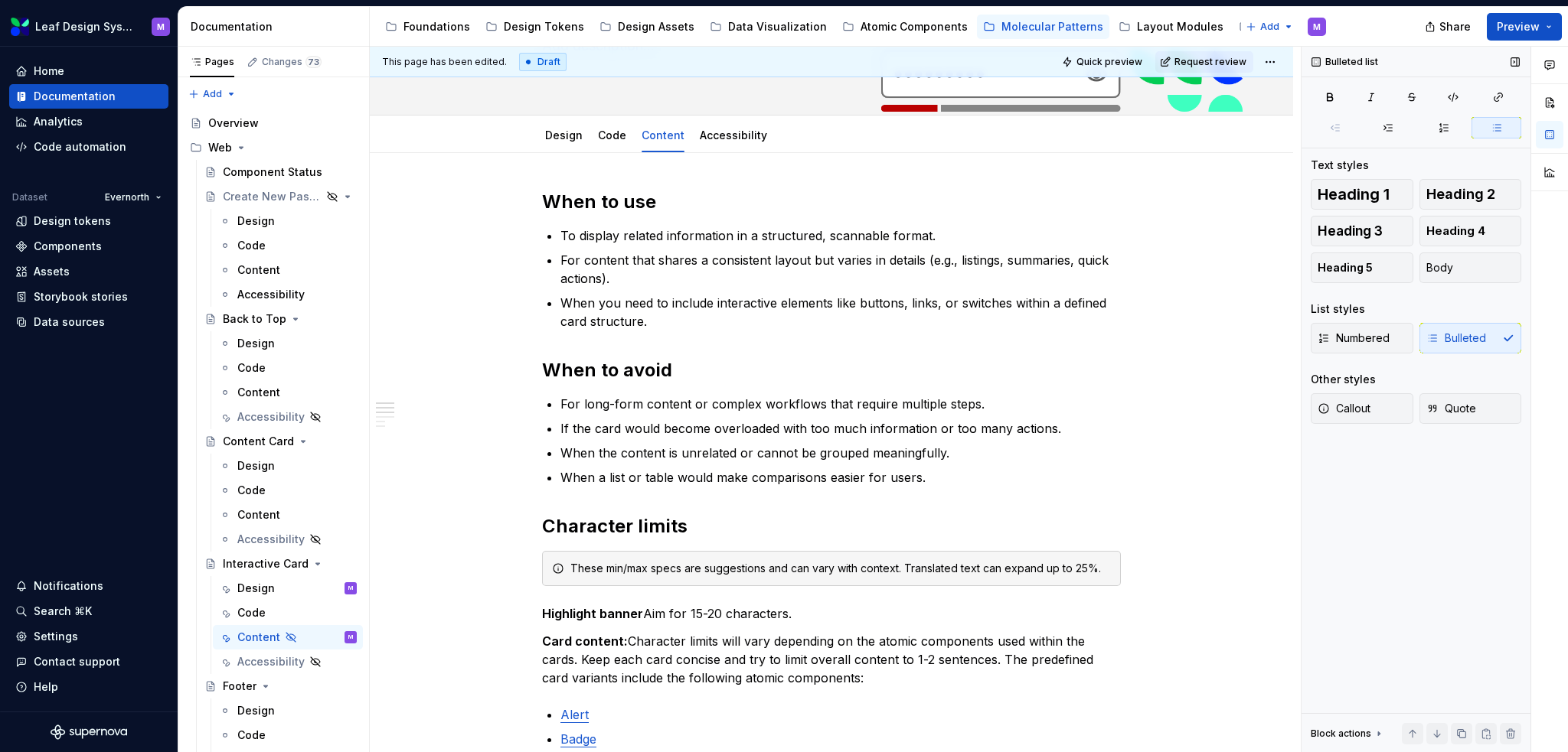
type textarea "*"
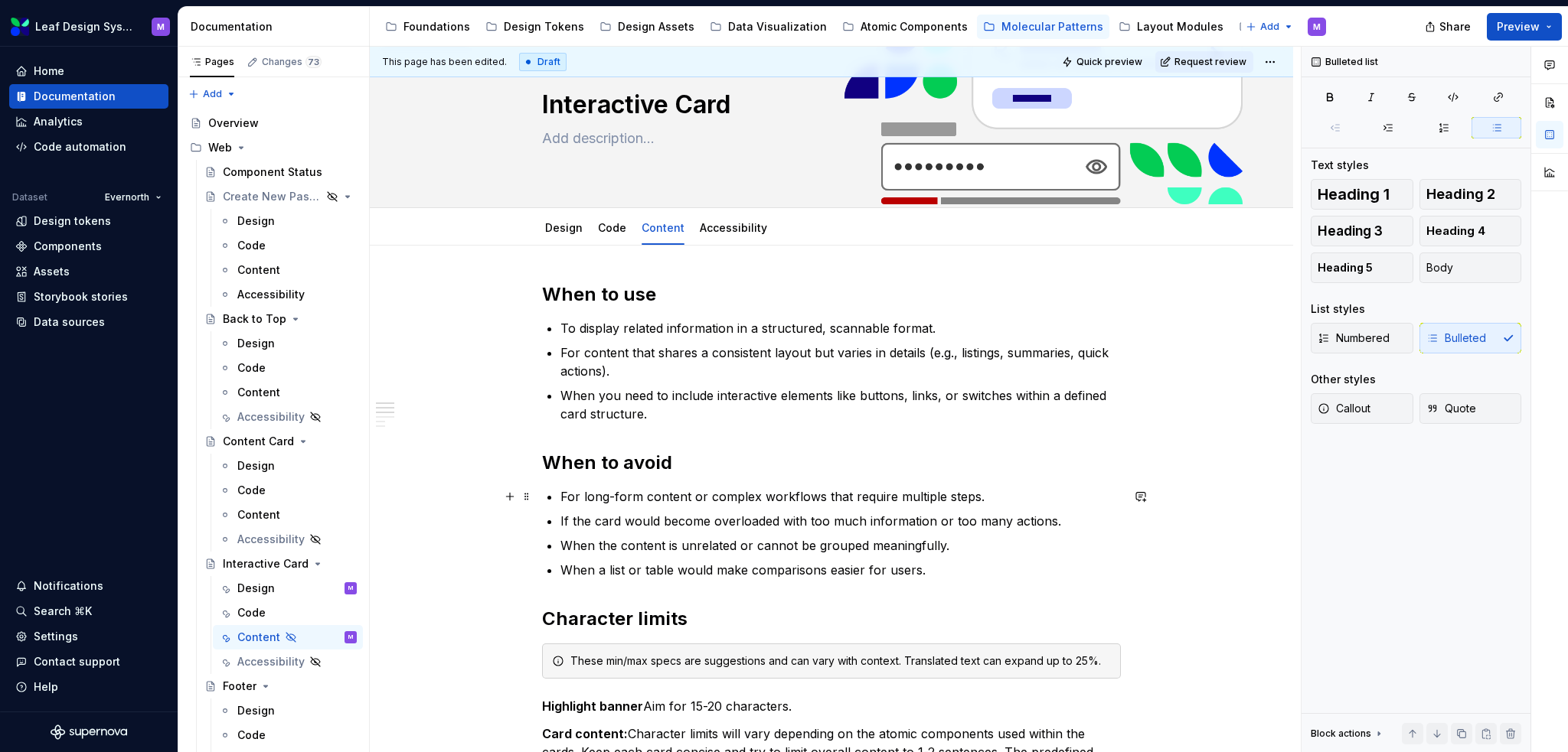
scroll to position [0, 0]
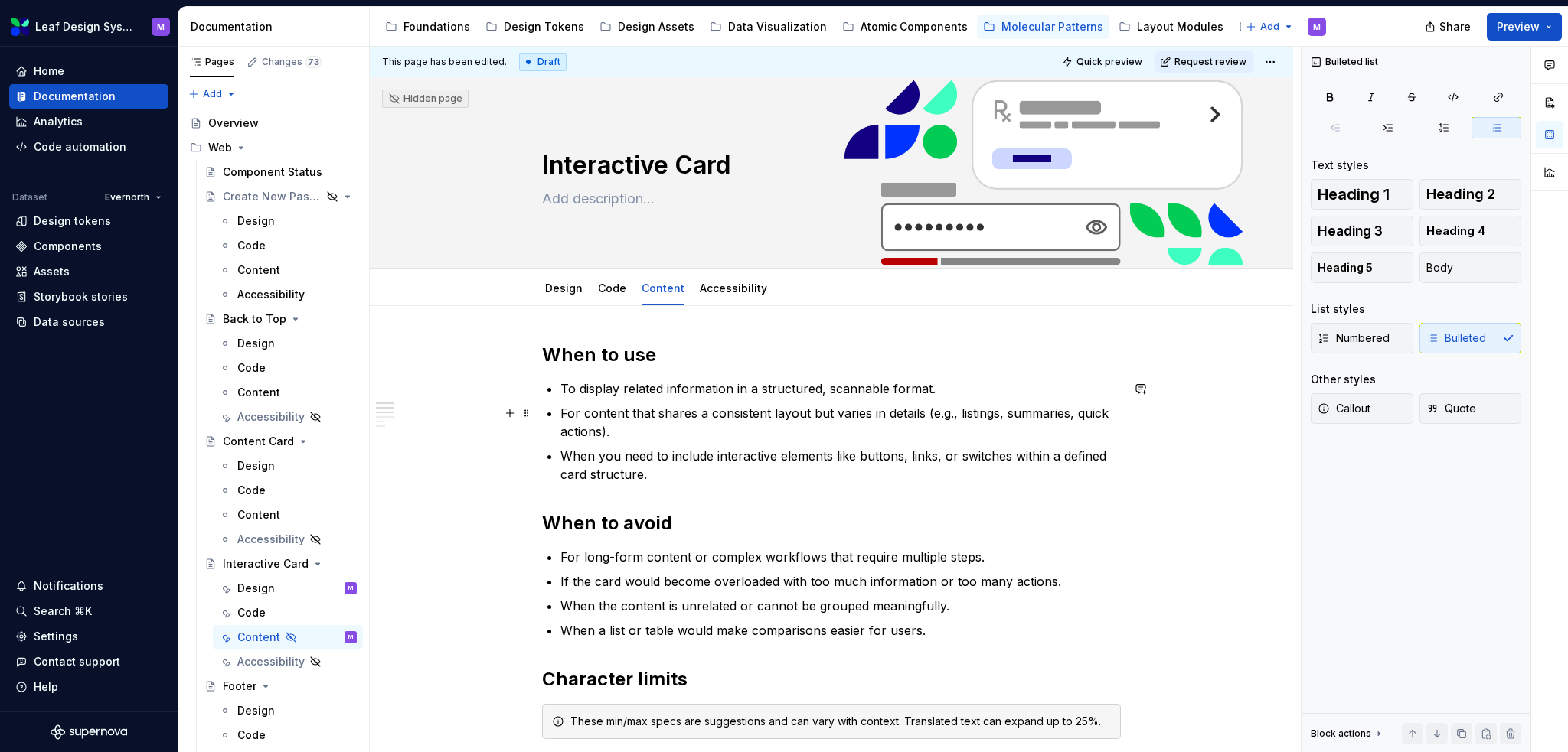
click at [717, 410] on p "For content that shares a consistent layout but varies in details (e.g., listin…" at bounding box center [841, 422] width 561 height 37
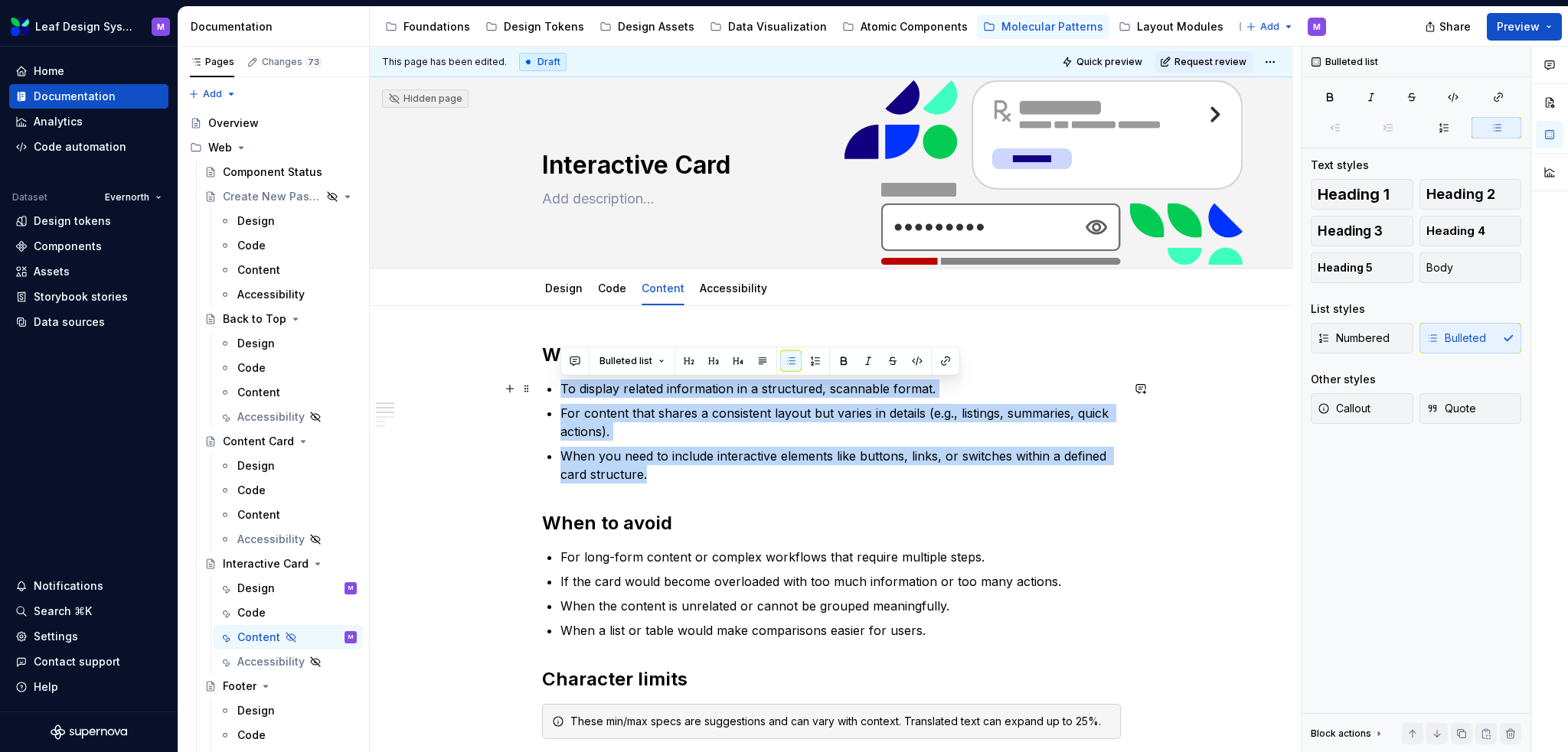
drag, startPoint x: 651, startPoint y: 475, endPoint x: 556, endPoint y: 388, distance: 128.8
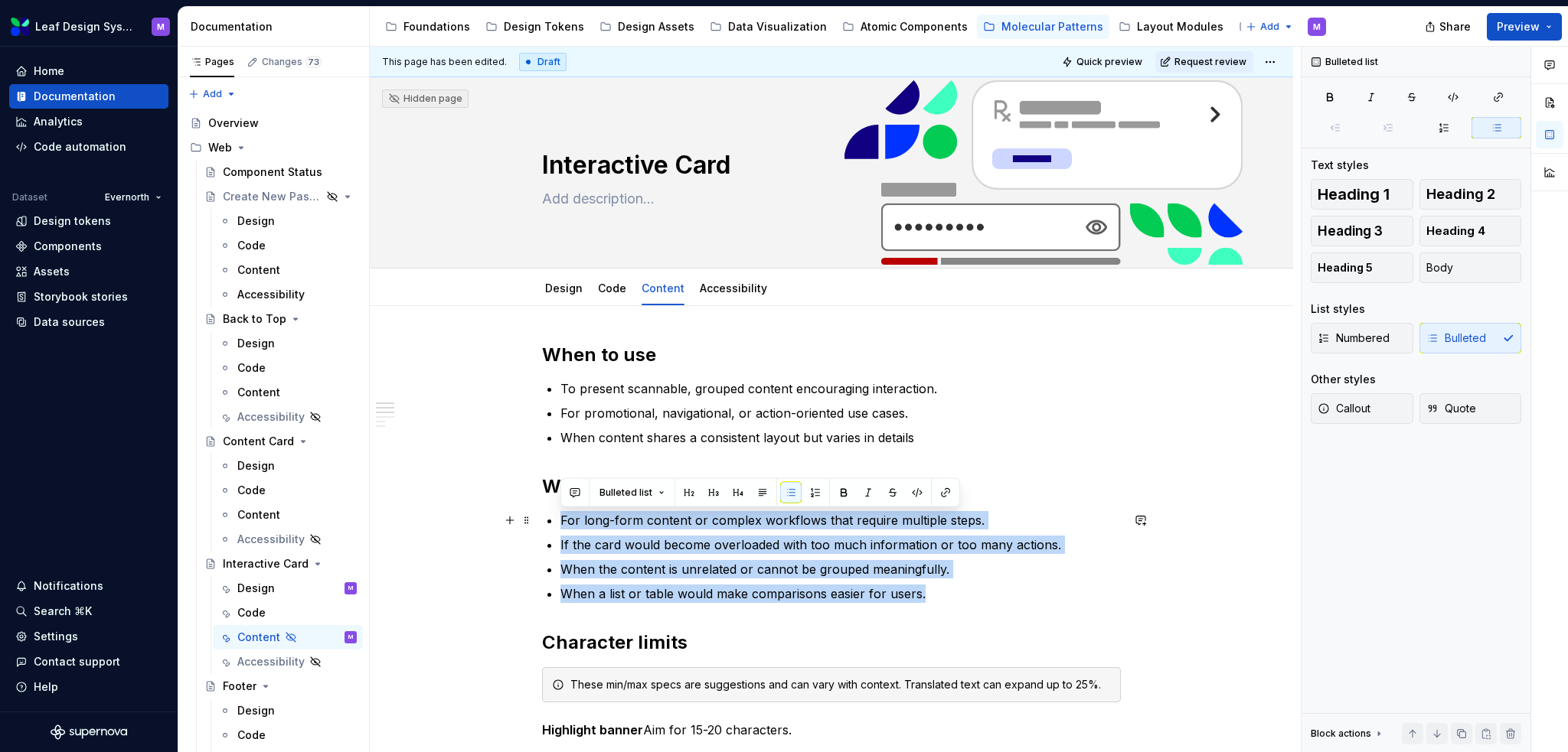
drag, startPoint x: 946, startPoint y: 602, endPoint x: 555, endPoint y: 512, distance: 401.2
click at [609, 495] on p "If the card would become overloaded with too much information or too many actio…" at bounding box center [841, 544] width 561 height 18
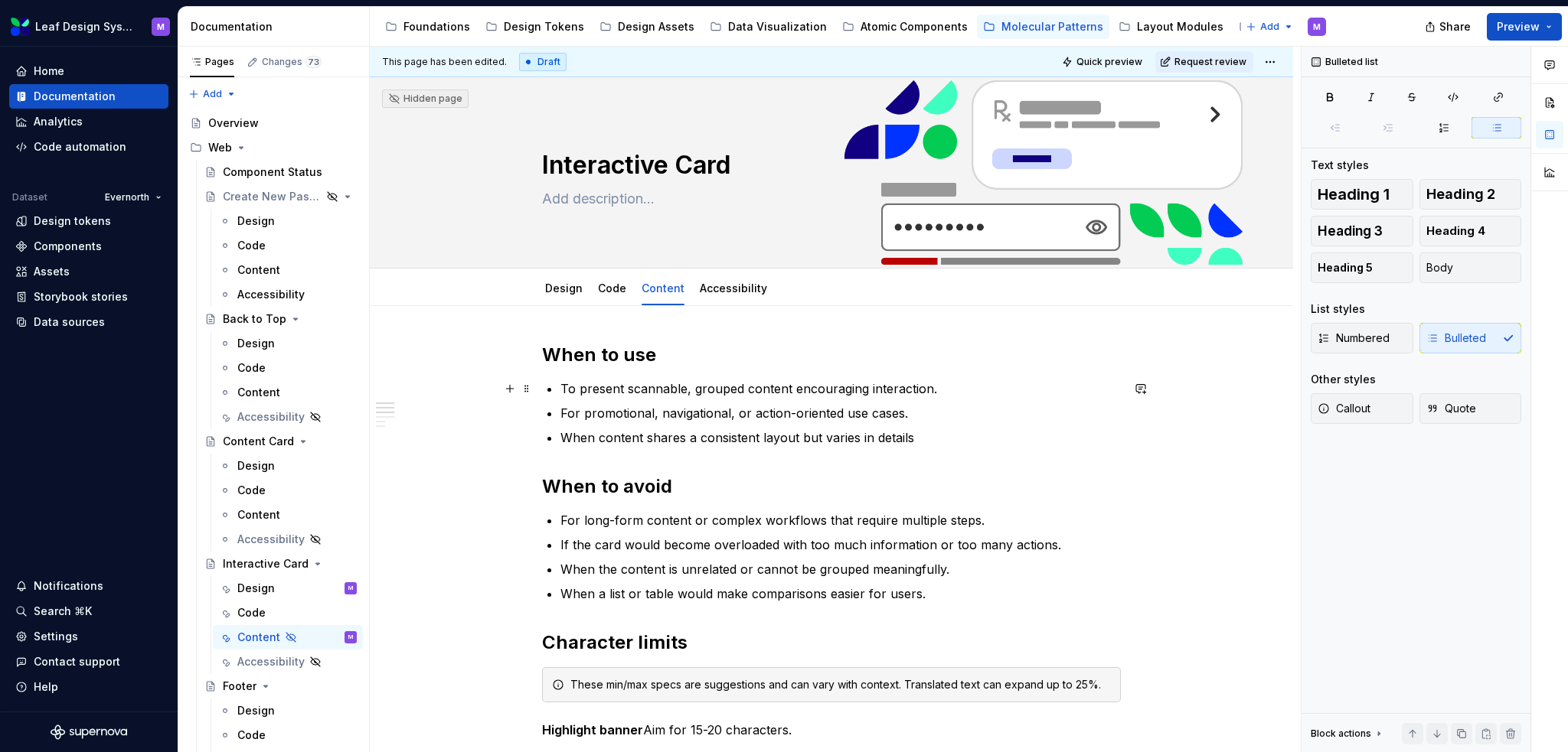
click at [737, 391] on p "To present scannable, grouped content encouraging interaction." at bounding box center [841, 389] width 561 height 18
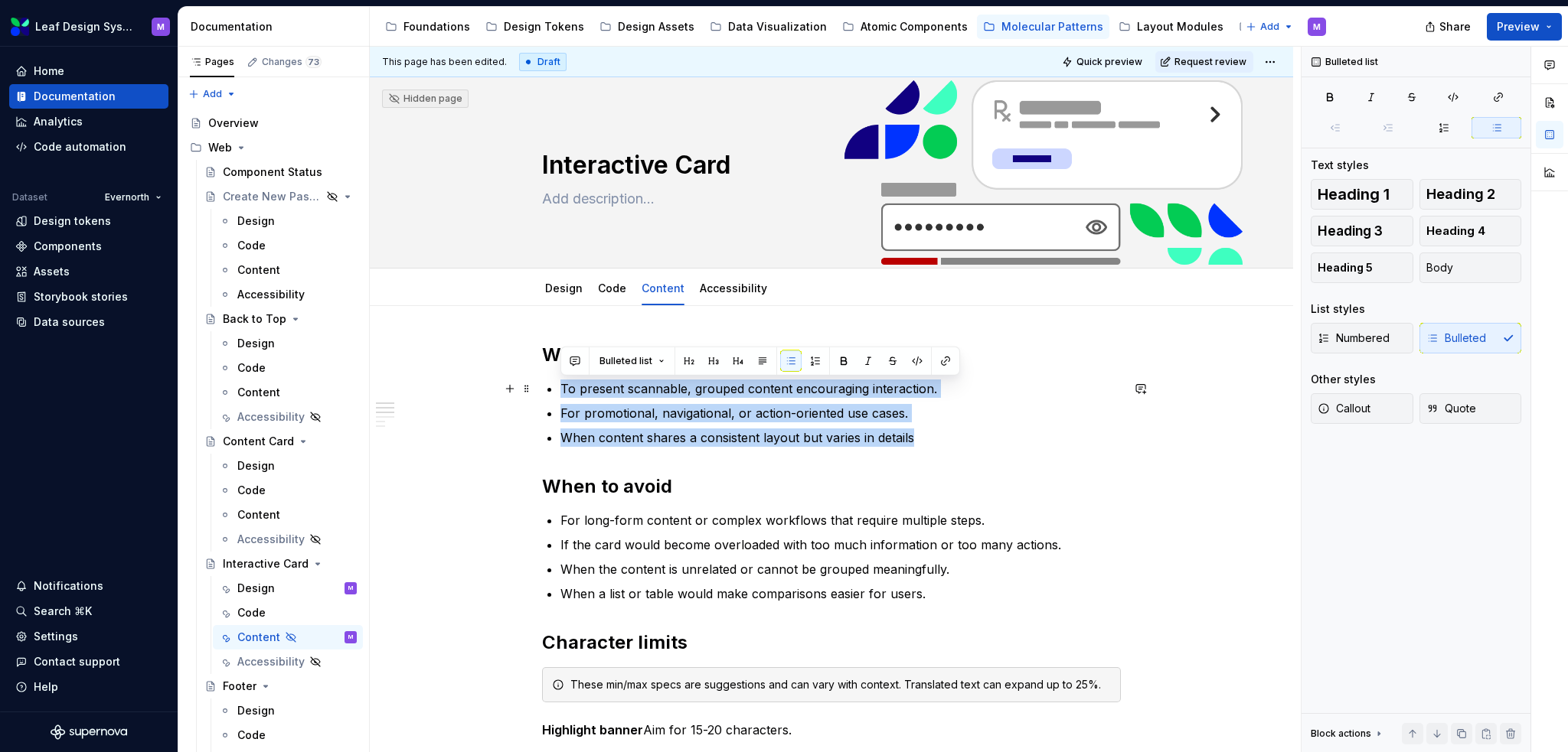
drag, startPoint x: 924, startPoint y: 434, endPoint x: 556, endPoint y: 390, distance: 370.6
click at [925, 441] on p "When content shares a consistent layout but varies in details" at bounding box center [841, 438] width 561 height 18
drag, startPoint x: 934, startPoint y: 441, endPoint x: 549, endPoint y: 393, distance: 388.0
click at [561, 393] on ul "To present scannable, grouped content encouraging interaction. For promotional,…" at bounding box center [841, 414] width 561 height 67
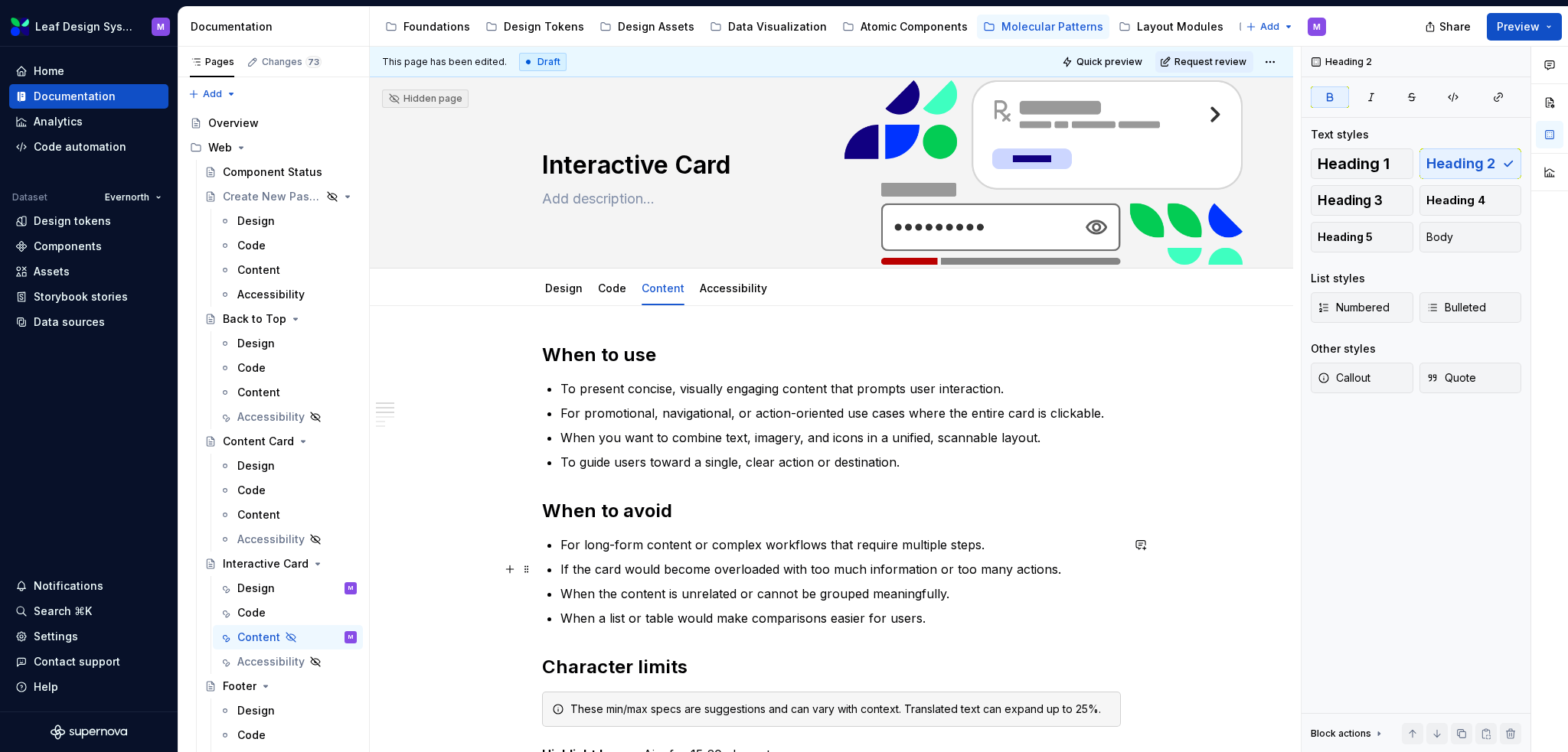
click at [597, 495] on p "If the card would become overloaded with too much information or too many actio…" at bounding box center [841, 569] width 561 height 18
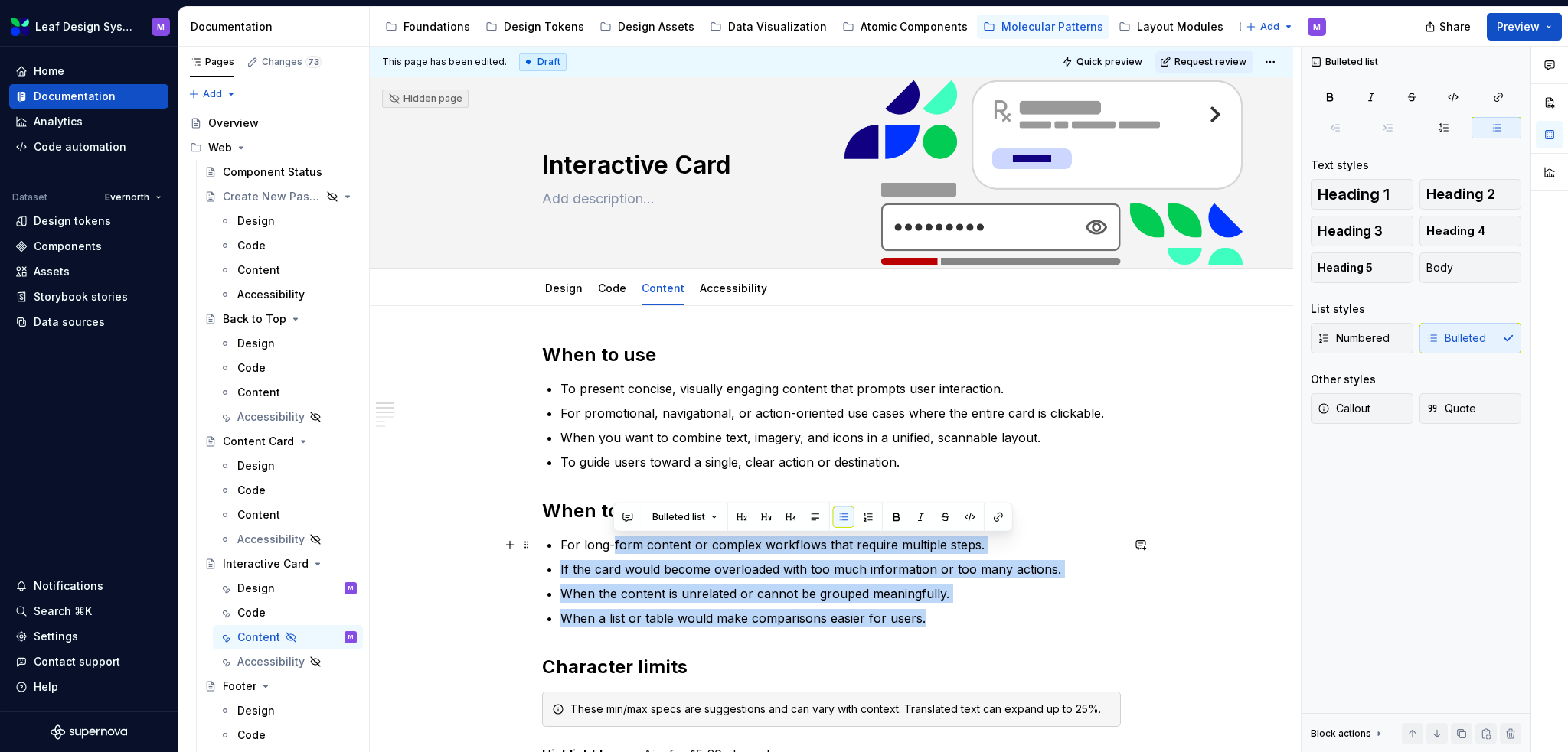
drag, startPoint x: 942, startPoint y: 618, endPoint x: 612, endPoint y: 551, distance: 336.7
click at [612, 495] on ul "For long-form content or complex workflows that require multiple steps. If the …" at bounding box center [841, 581] width 561 height 92
click at [774, 495] on p "When a list or table would make comparisons easier for users." at bounding box center [841, 618] width 561 height 18
drag, startPoint x: 912, startPoint y: 617, endPoint x: 563, endPoint y: 540, distance: 357.4
click at [563, 495] on ul "For long-form content or complex workflows that require multiple steps. If the …" at bounding box center [841, 581] width 561 height 92
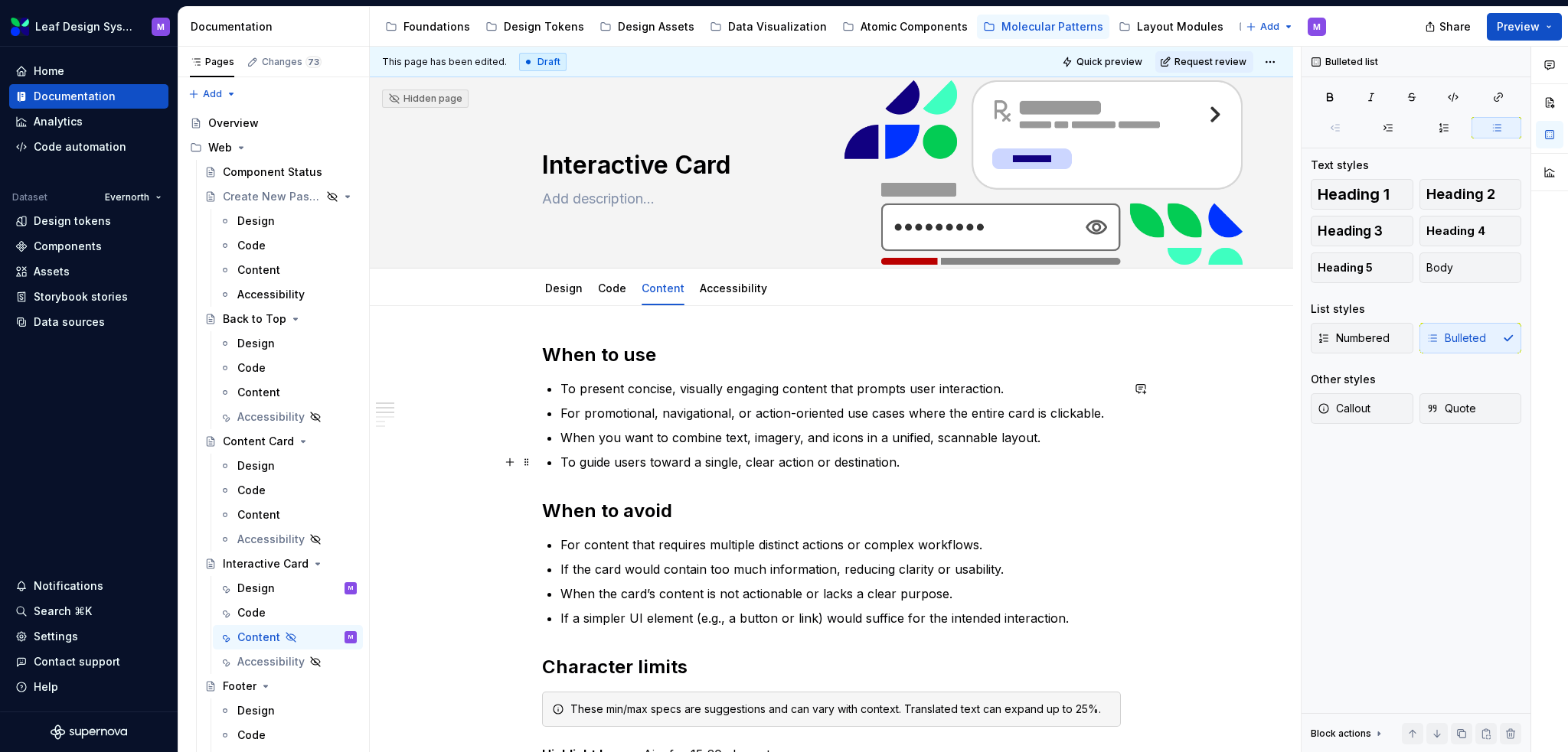
click at [847, 455] on p "To guide users toward a single, clear action or destination." at bounding box center [841, 462] width 561 height 18
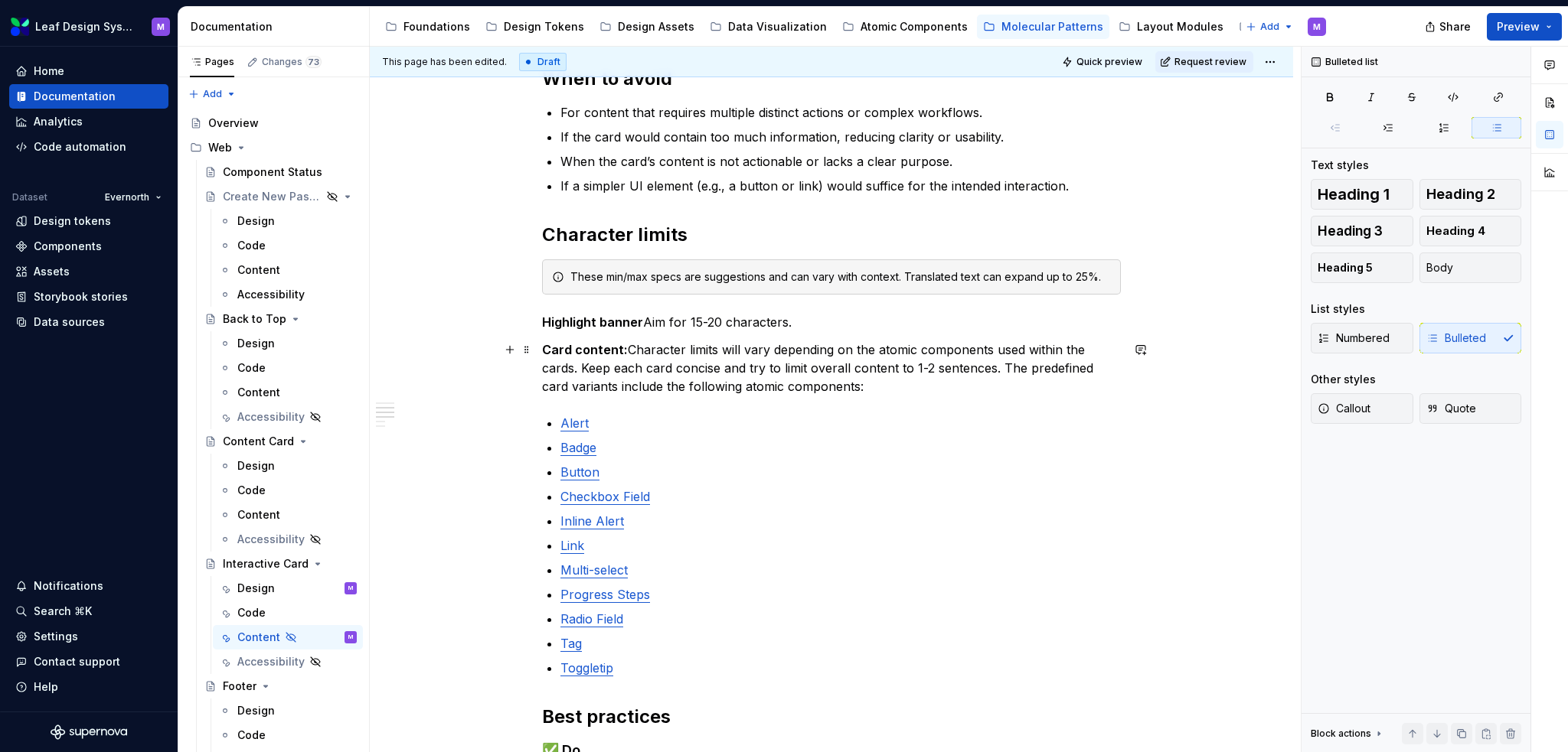
scroll to position [536, 0]
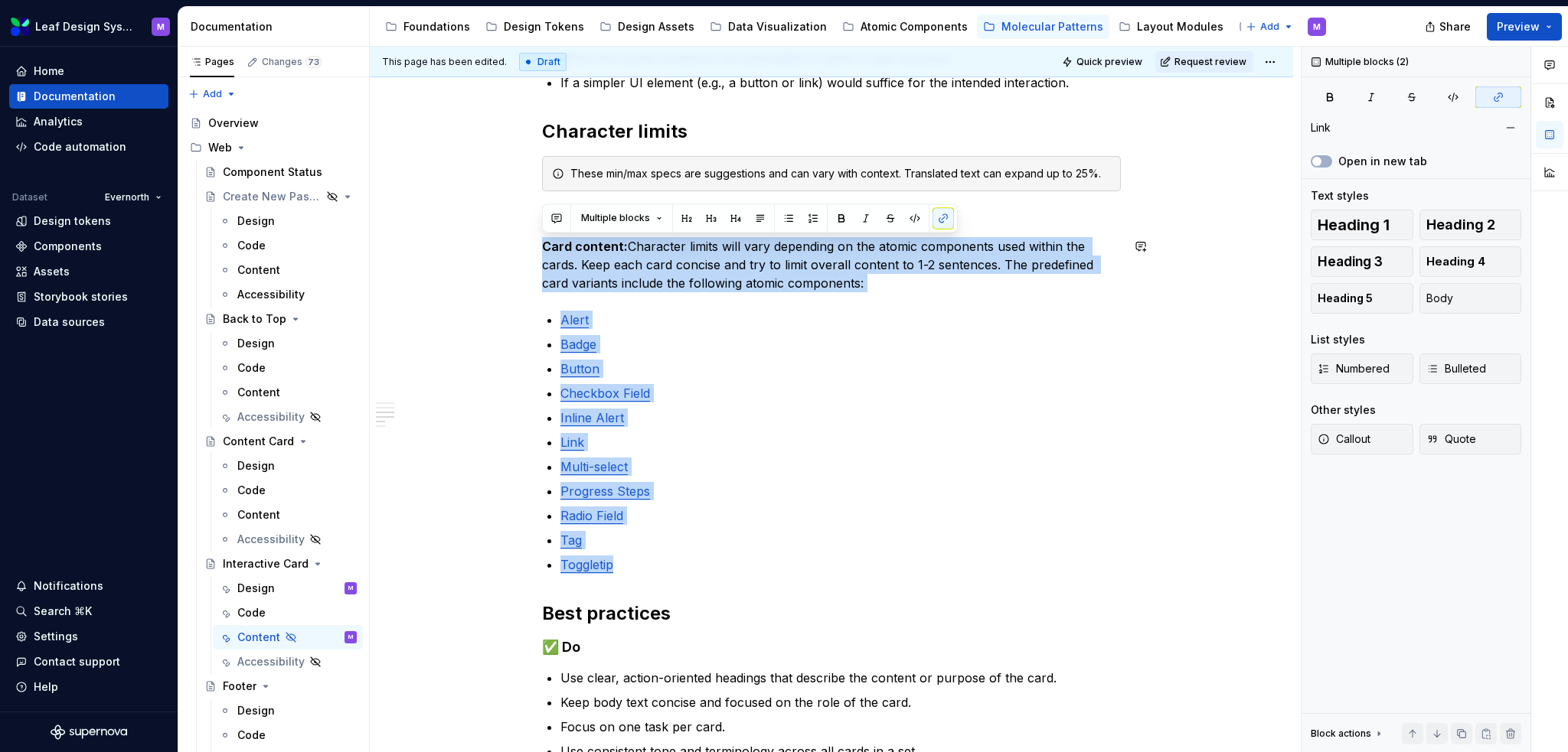
drag, startPoint x: 634, startPoint y: 560, endPoint x: 517, endPoint y: 228, distance: 352.0
click at [517, 228] on div "When to use To present concise, visually engaging content that prompts user int…" at bounding box center [831, 471] width 923 height 1400
click at [704, 293] on div "When to use To present concise, visually engaging content that prompts user int…" at bounding box center [832, 366] width 579 height 1119
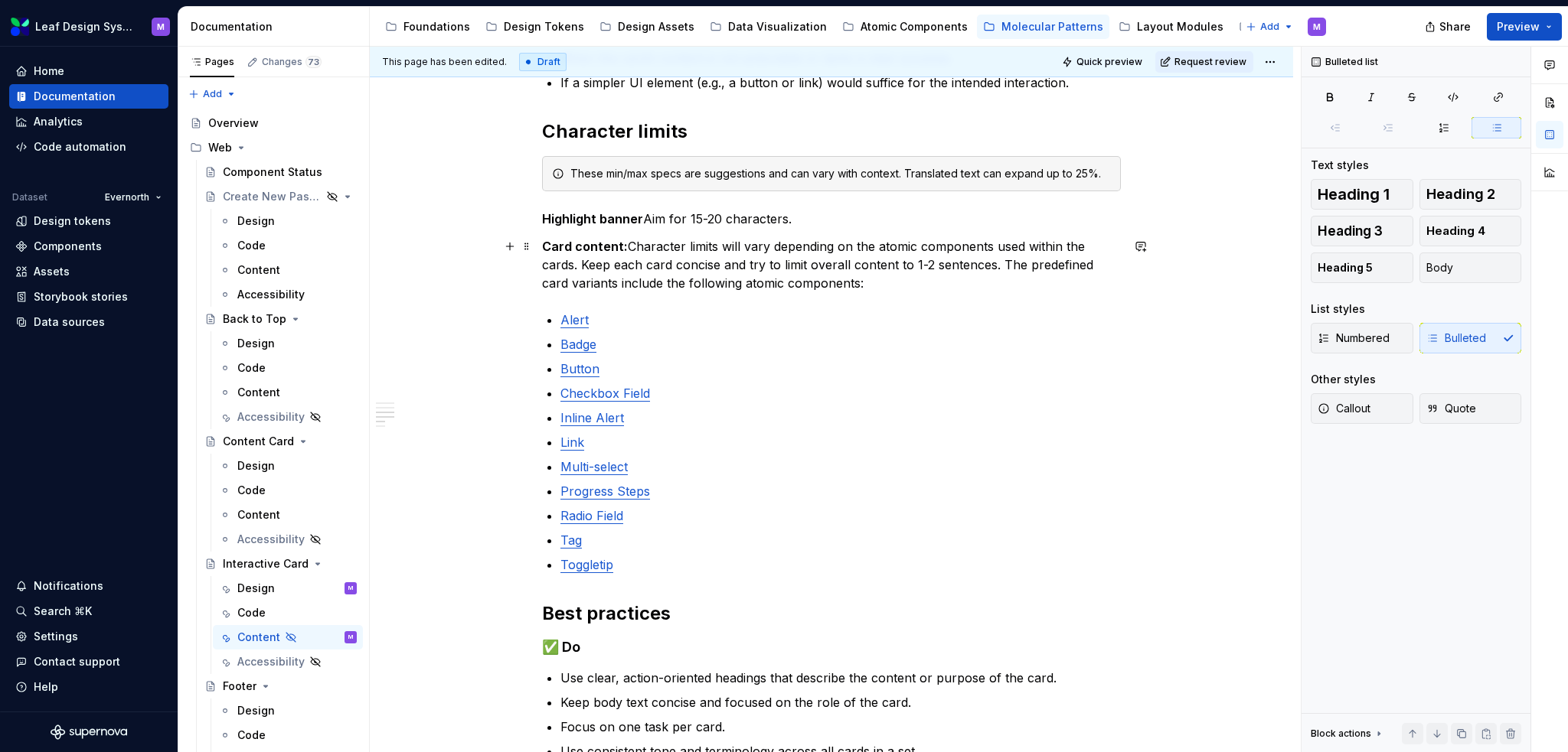
click at [849, 278] on p "Card content: Character limits will vary depending on the atomic components use…" at bounding box center [832, 265] width 579 height 55
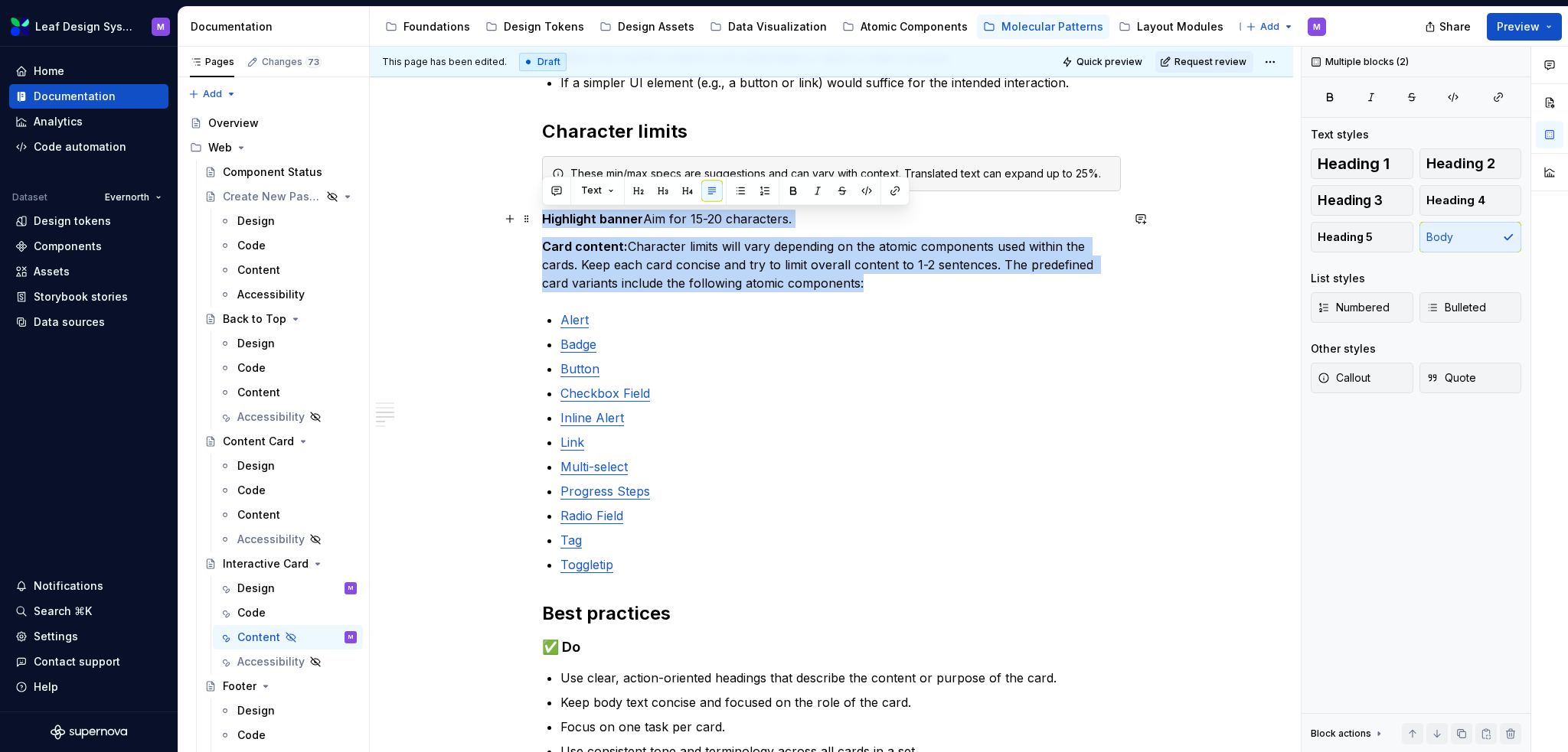
drag, startPoint x: 886, startPoint y: 282, endPoint x: 538, endPoint y: 208, distance: 355.8
click at [538, 208] on div "When to use To present concise, visually engaging content that prompts user int…" at bounding box center [831, 471] width 923 height 1400
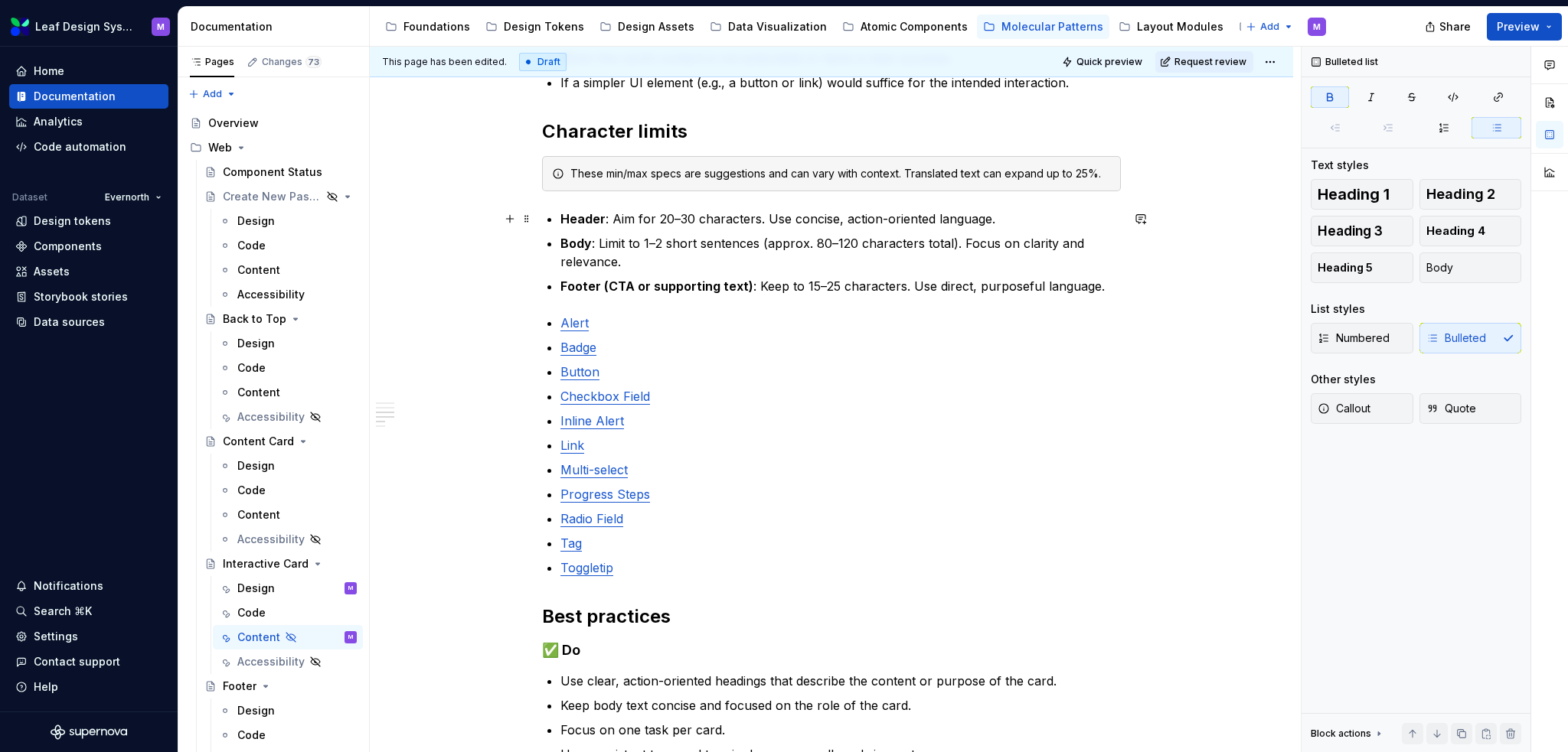
click at [559, 212] on div "When to use To present concise, visually engaging content that prompts user int…" at bounding box center [832, 368] width 579 height 1122
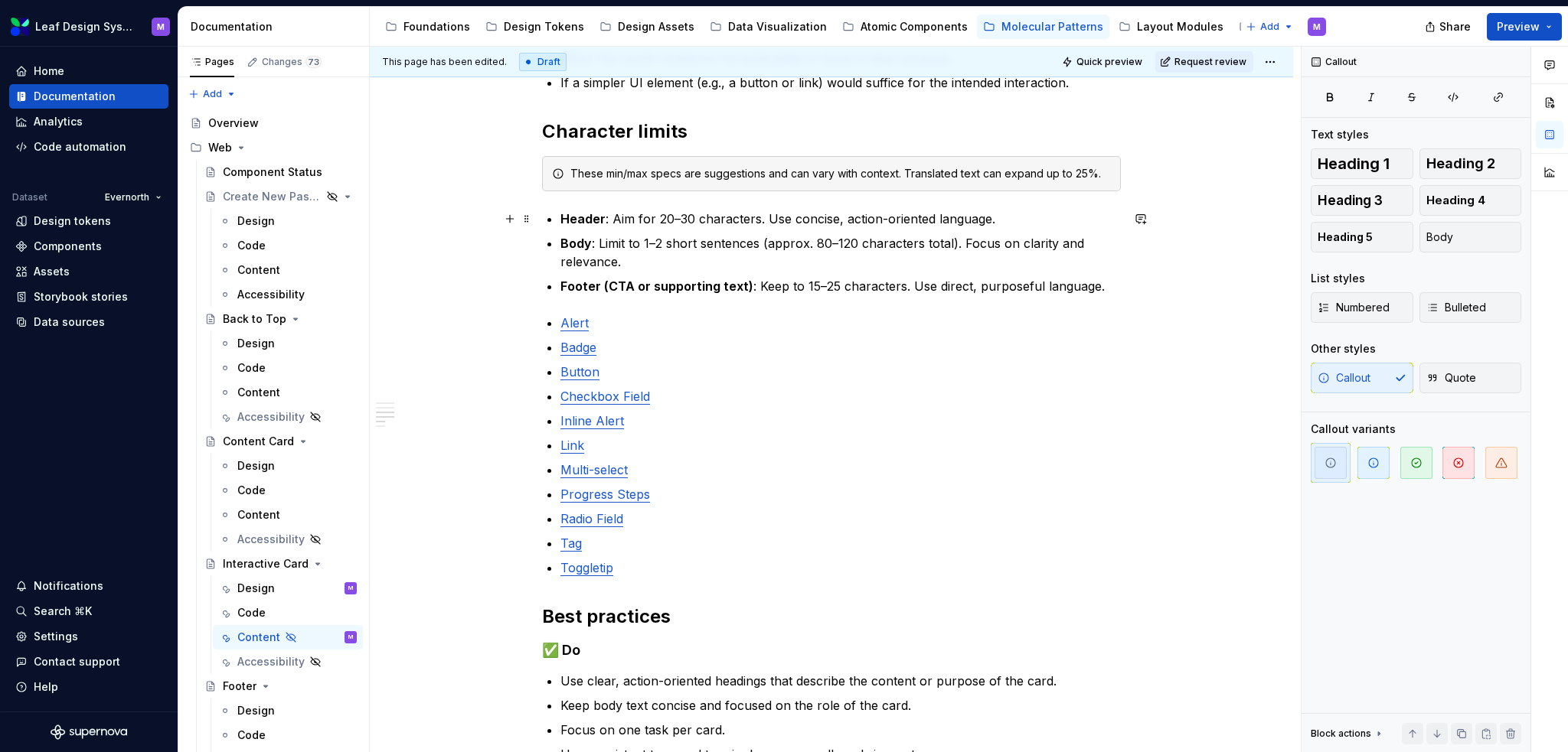
click at [565, 226] on strong "Header" at bounding box center [583, 218] width 45 height 15
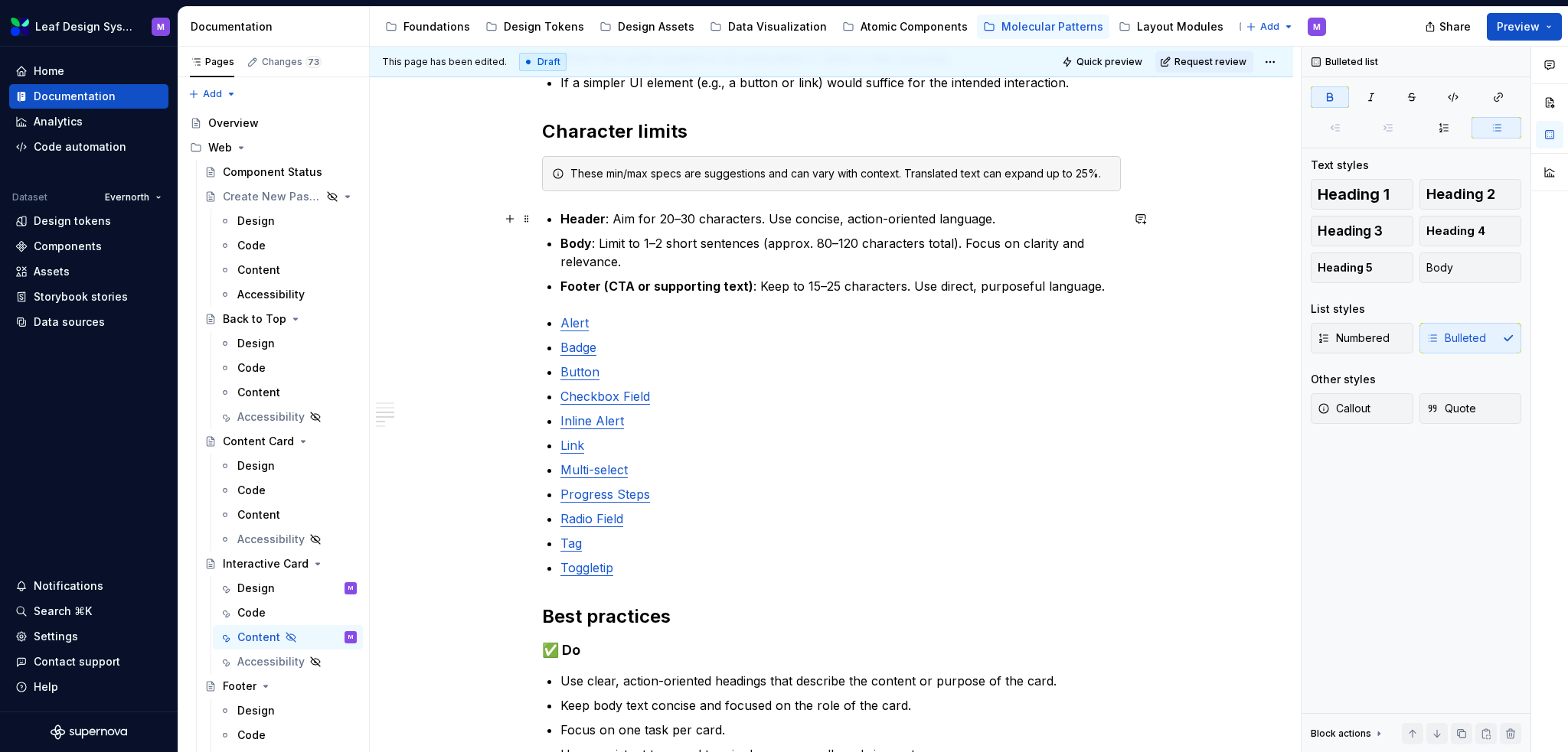
click at [561, 219] on strong "Header" at bounding box center [583, 218] width 45 height 15
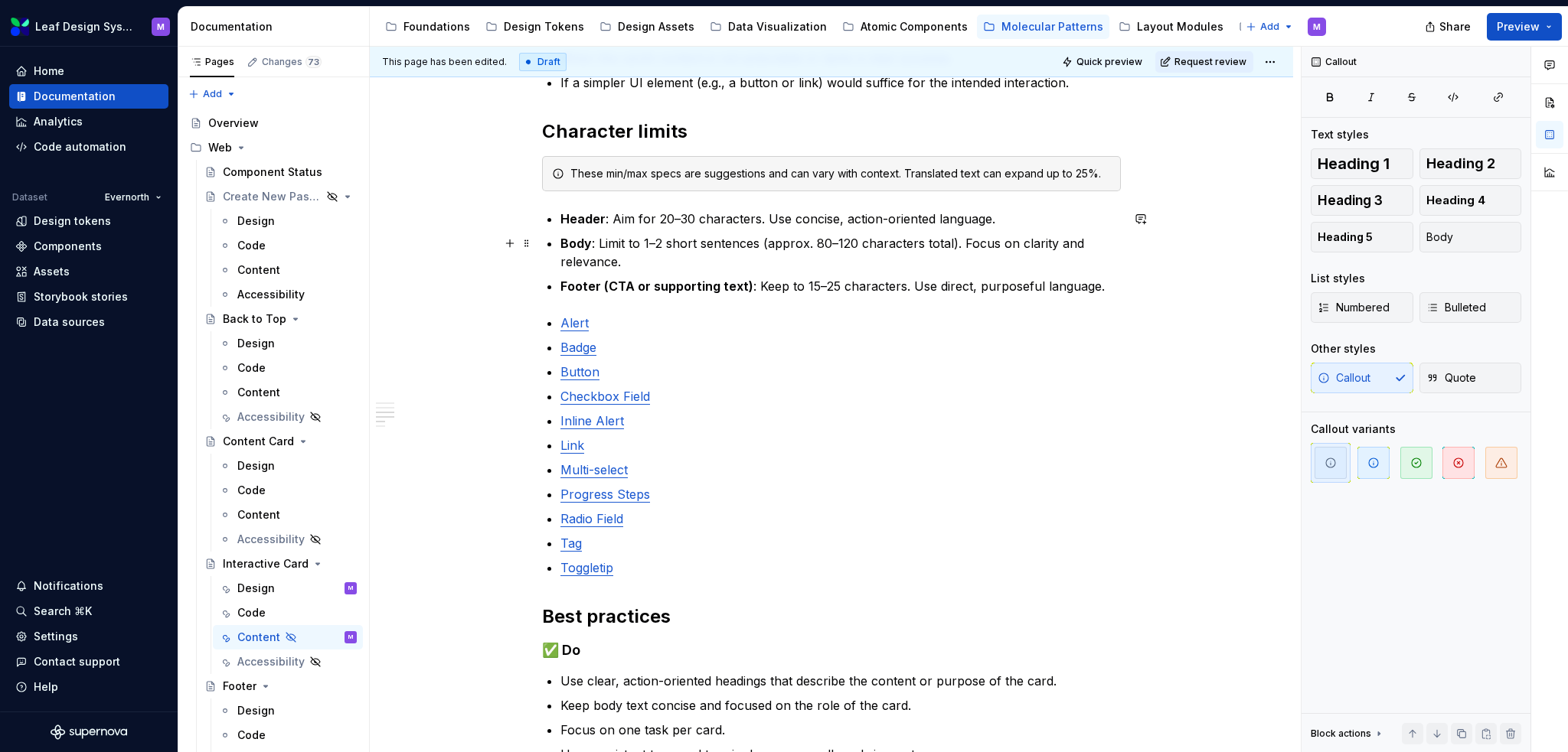
click at [561, 219] on li "Header : Aim for 20–30 characters. Use concise, action-oriented language." at bounding box center [841, 219] width 561 height 18
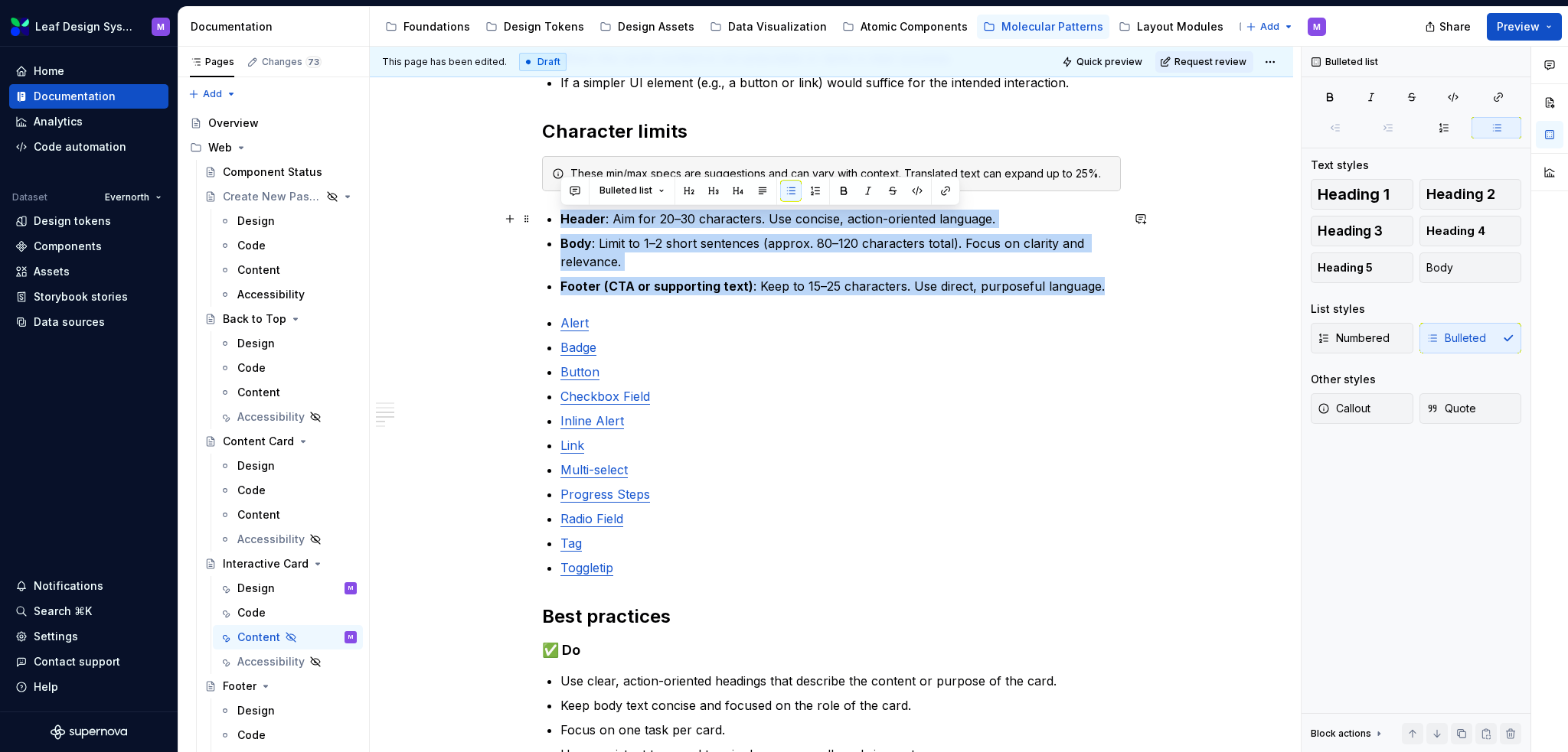
drag, startPoint x: 1100, startPoint y: 290, endPoint x: 554, endPoint y: 221, distance: 550.3
click at [555, 222] on div "When to use To present concise, visually engaging content that prompts user int…" at bounding box center [832, 368] width 579 height 1122
click at [784, 190] on button "button" at bounding box center [791, 190] width 22 height 22
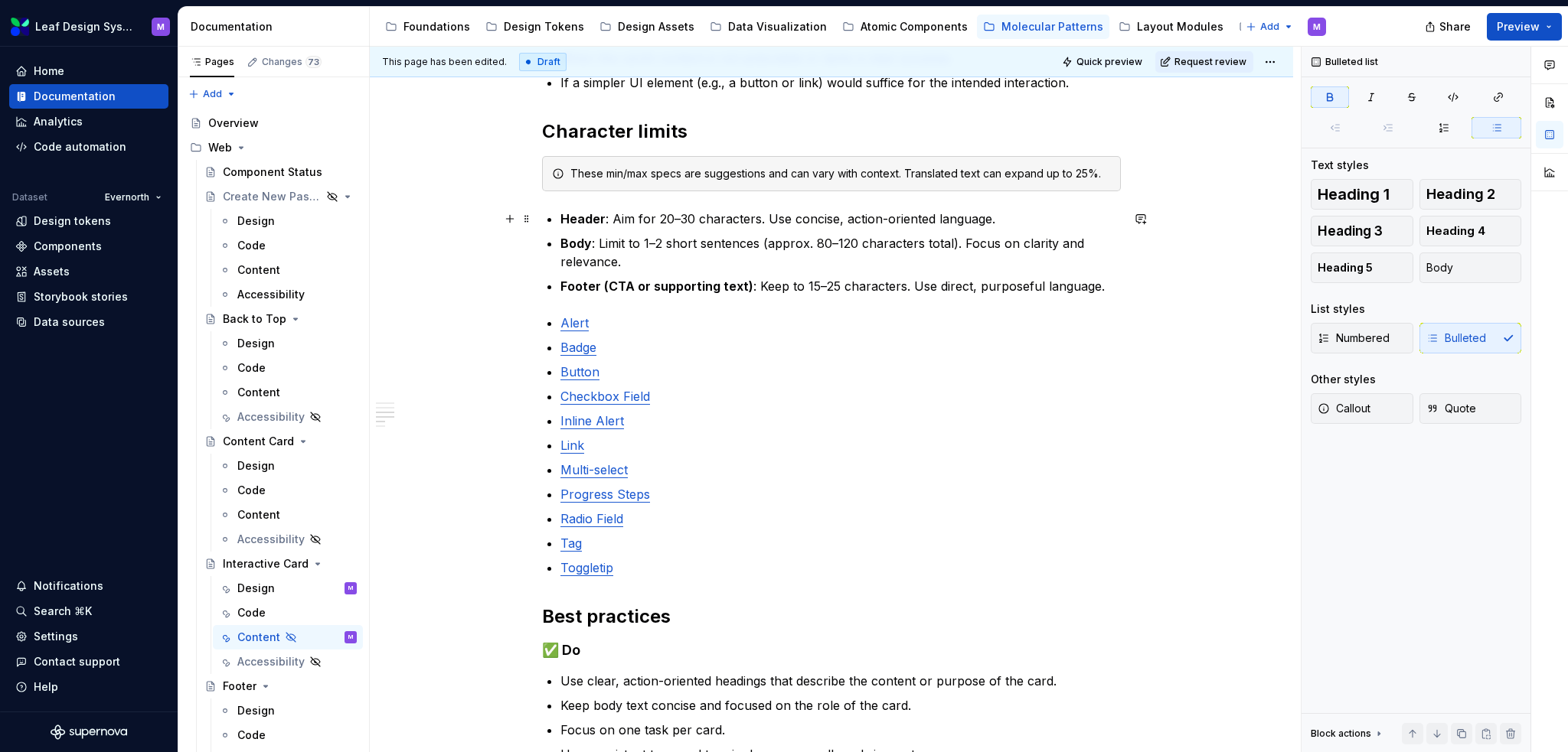
click at [558, 224] on div "When to use To present concise, visually engaging content that prompts user int…" at bounding box center [832, 368] width 579 height 1122
click at [1090, 284] on p "Footer (CTA or supporting text) : Keep to 15–25 characters. Use direct, purpose…" at bounding box center [841, 286] width 561 height 18
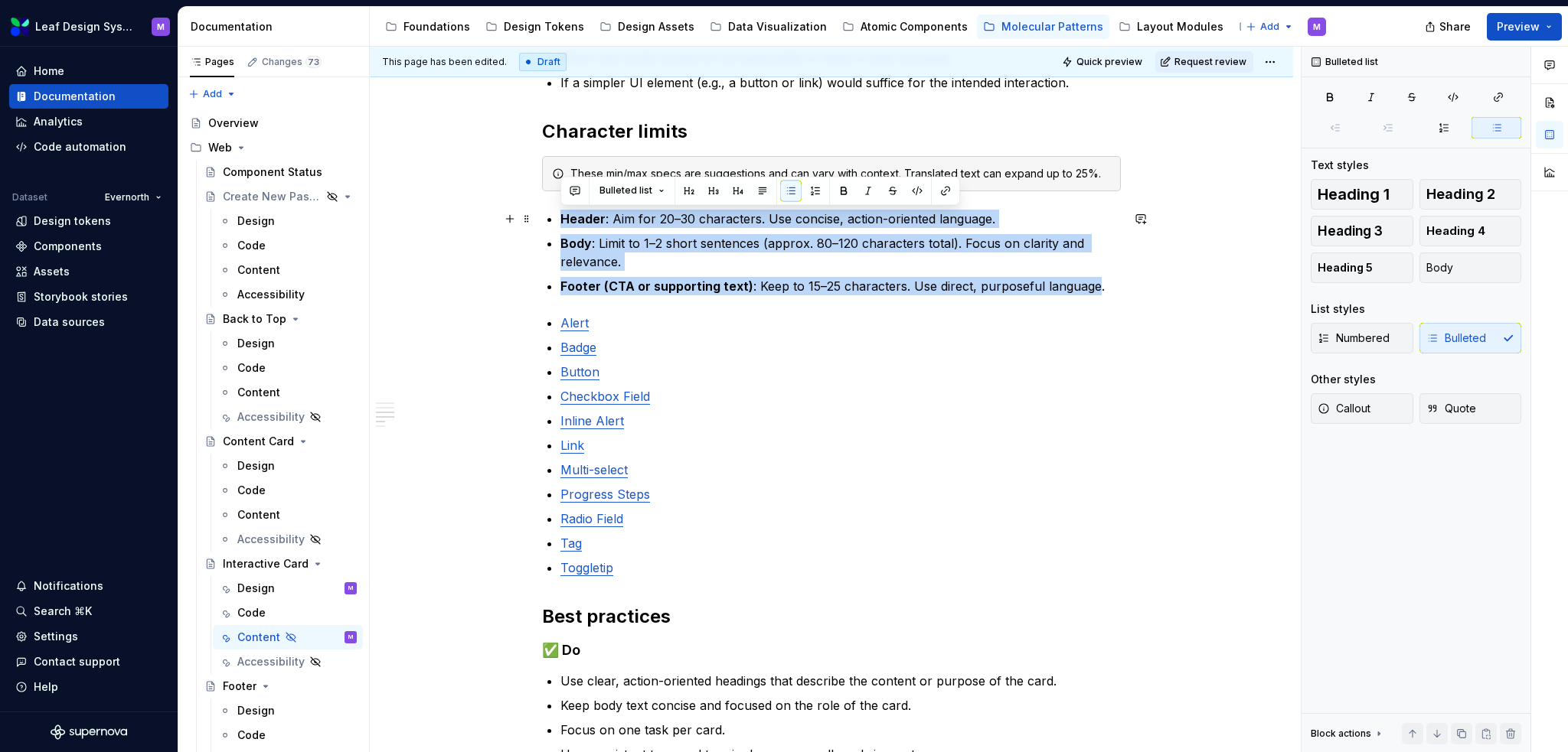
drag, startPoint x: 1090, startPoint y: 284, endPoint x: 591, endPoint y: 220, distance: 503.1
click at [547, 216] on div "When to use To present concise, visually engaging content that prompts user int…" at bounding box center [832, 368] width 579 height 1122
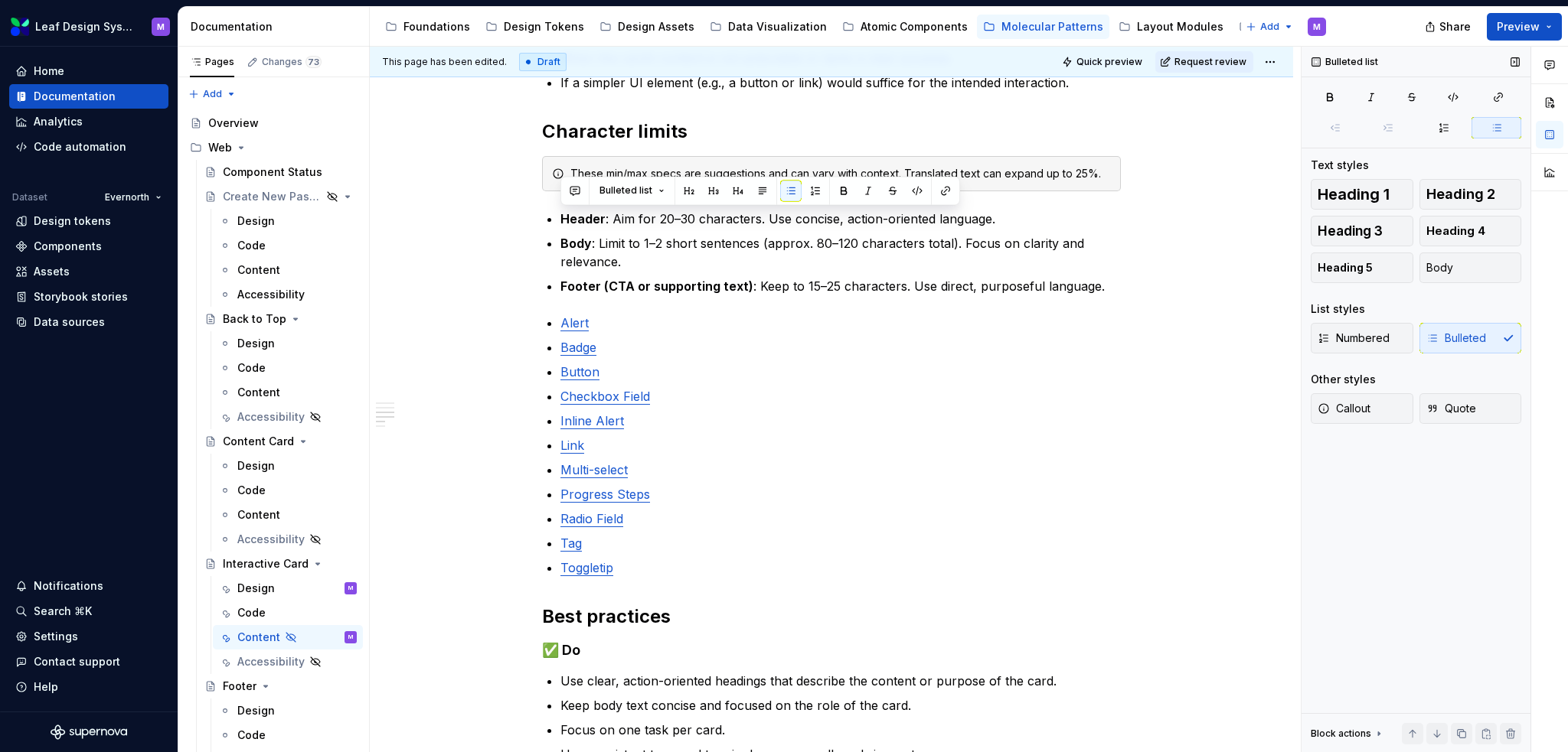
click at [1119, 334] on div "Numbered Bulleted" at bounding box center [1416, 338] width 211 height 30
click at [1119, 338] on div "Numbered Bulleted" at bounding box center [1416, 338] width 211 height 30
click at [1119, 338] on div "Numbered Bulleted" at bounding box center [1416, 338] width 211 height 30
drag, startPoint x: 1509, startPoint y: 338, endPoint x: 1480, endPoint y: 339, distance: 29.0
click at [1119, 338] on div "Numbered Bulleted" at bounding box center [1416, 338] width 211 height 30
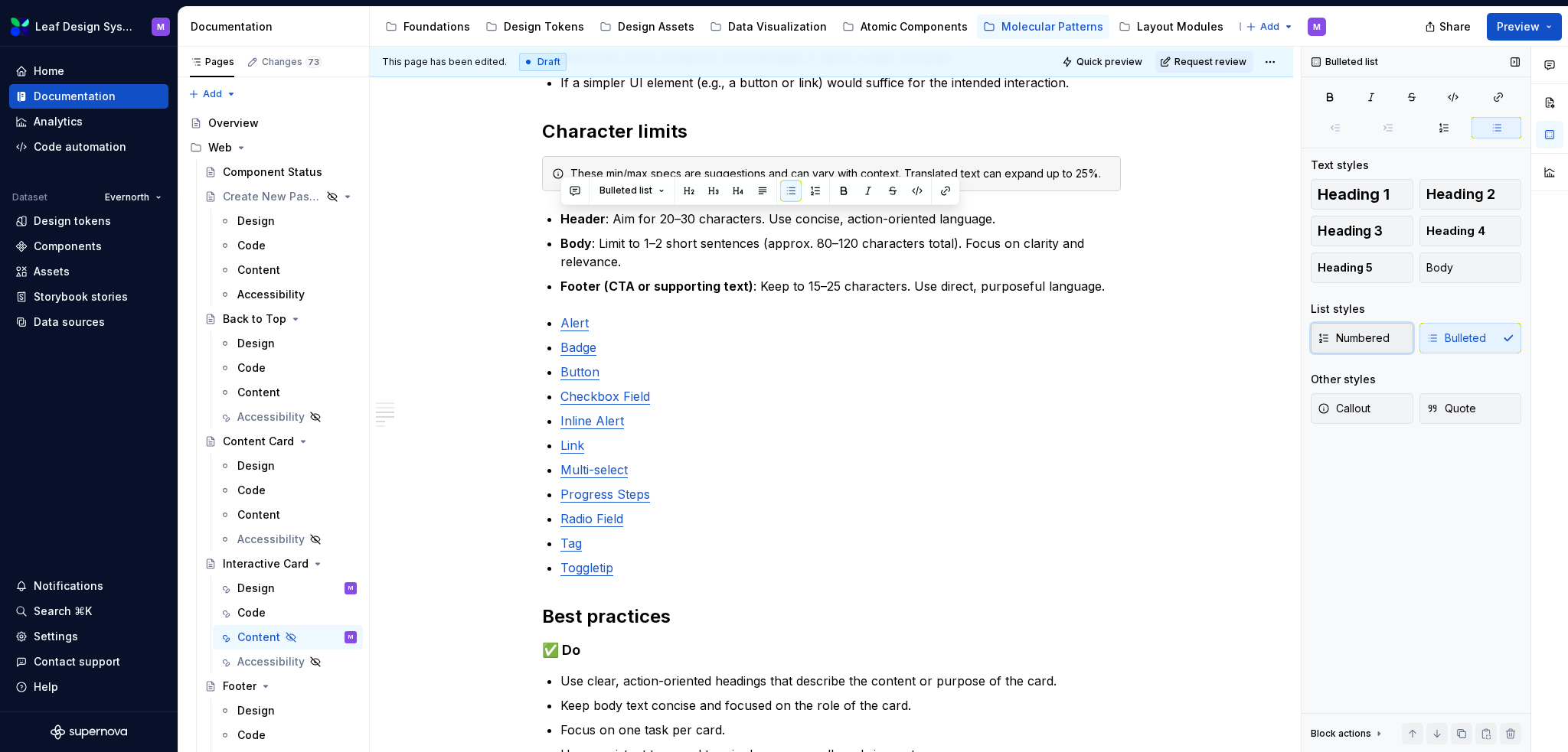
click at [1119, 338] on span "Numbered" at bounding box center [1354, 338] width 72 height 15
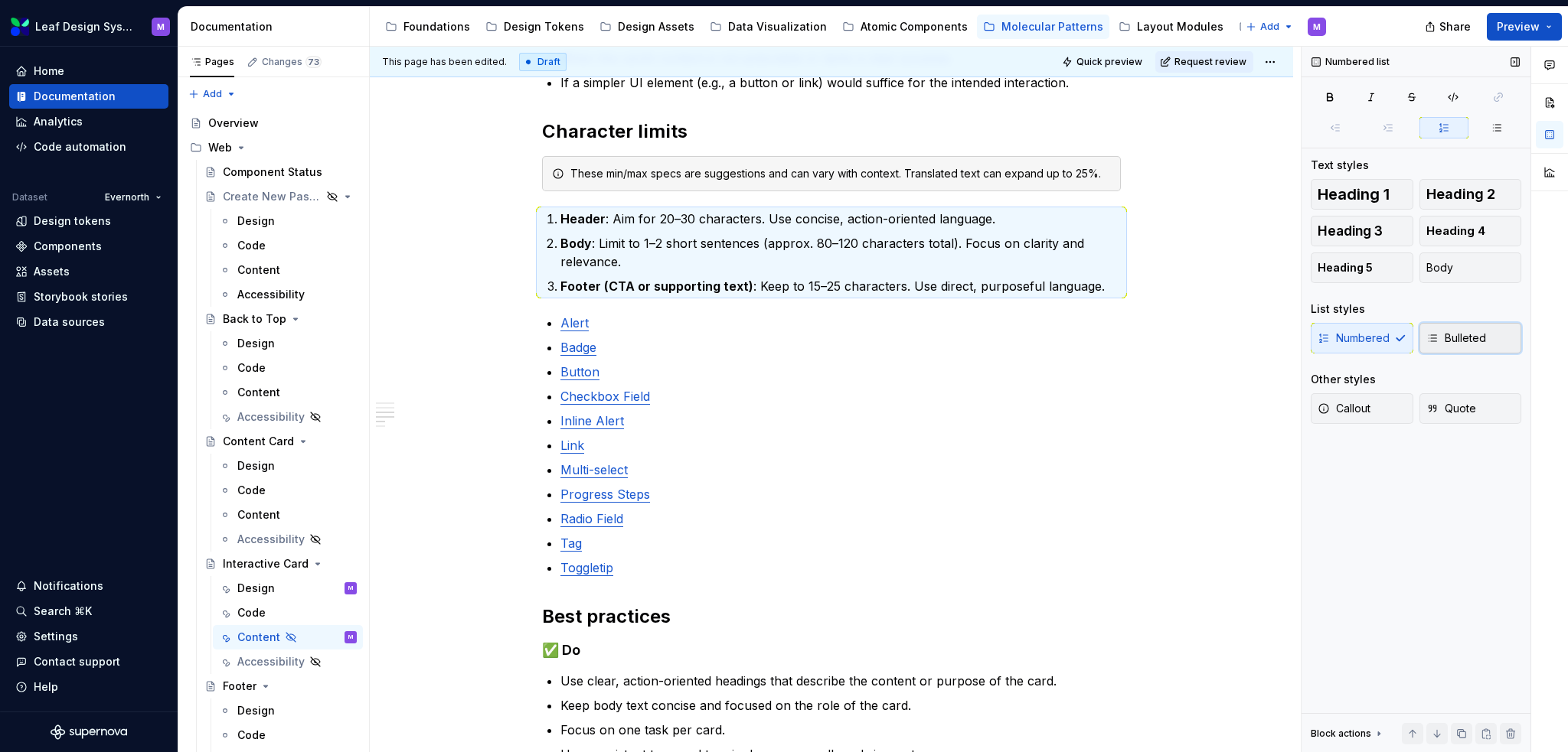
click at [1119, 339] on span "Bulleted" at bounding box center [1457, 338] width 59 height 15
click at [1119, 339] on div "Numbered Bulleted" at bounding box center [1416, 338] width 211 height 30
click at [1119, 277] on button "Body" at bounding box center [1471, 268] width 103 height 30
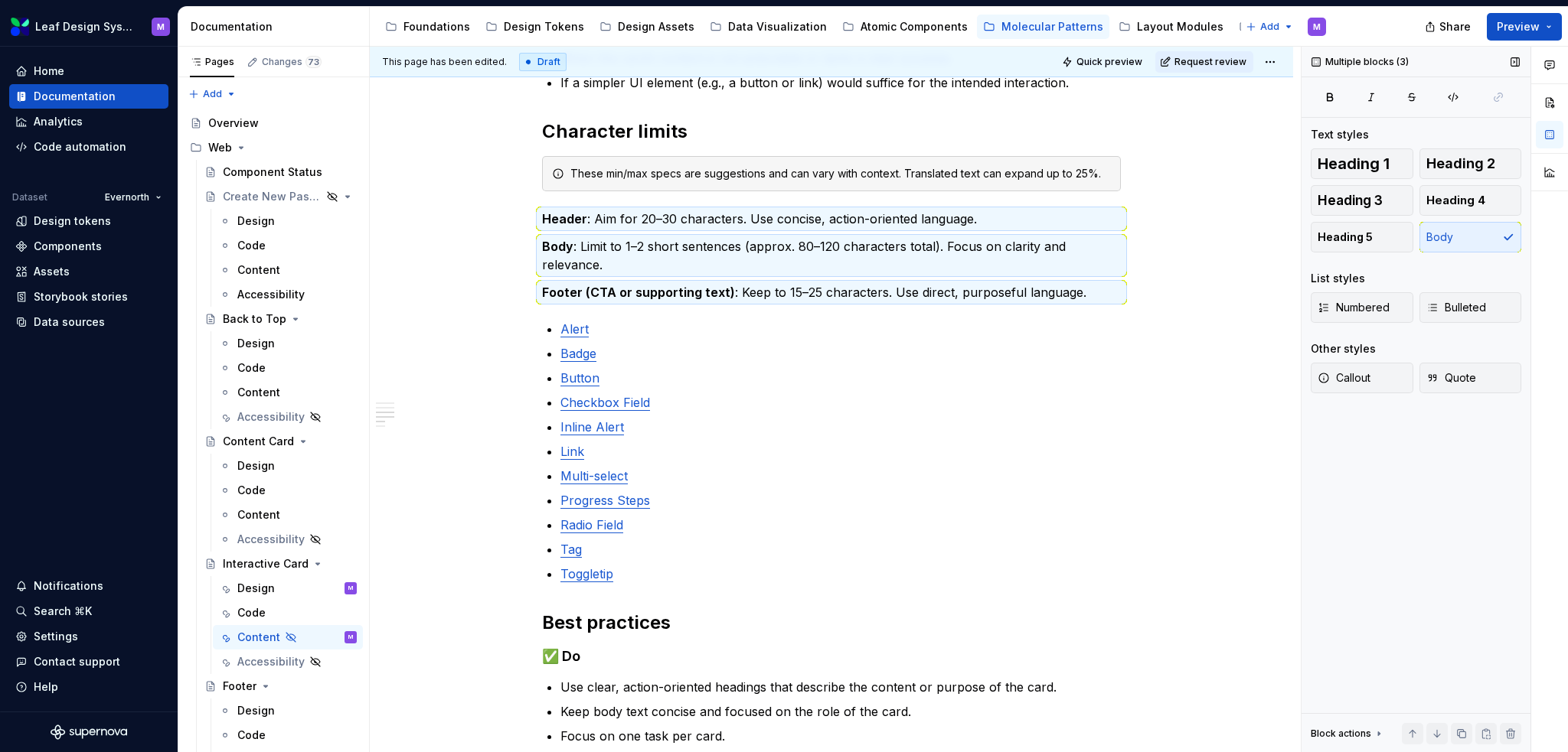
click at [1119, 343] on div "When to use To present concise, visually engaging content that prompts user int…" at bounding box center [831, 475] width 923 height 1409
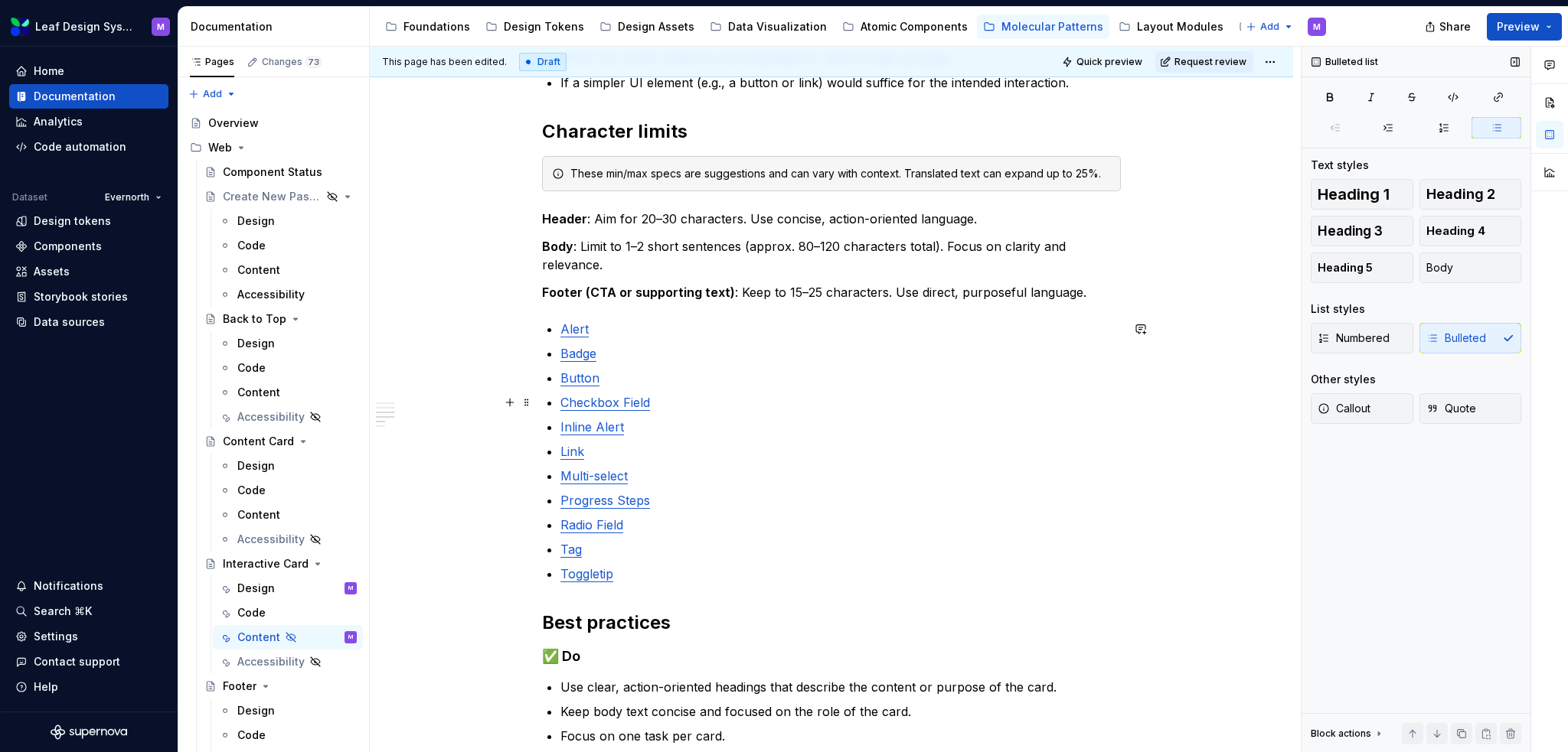
click at [946, 391] on ul "Alert Badge Button Checkbox Field Inline Alert Link Multi-select Progress Steps…" at bounding box center [841, 451] width 561 height 263
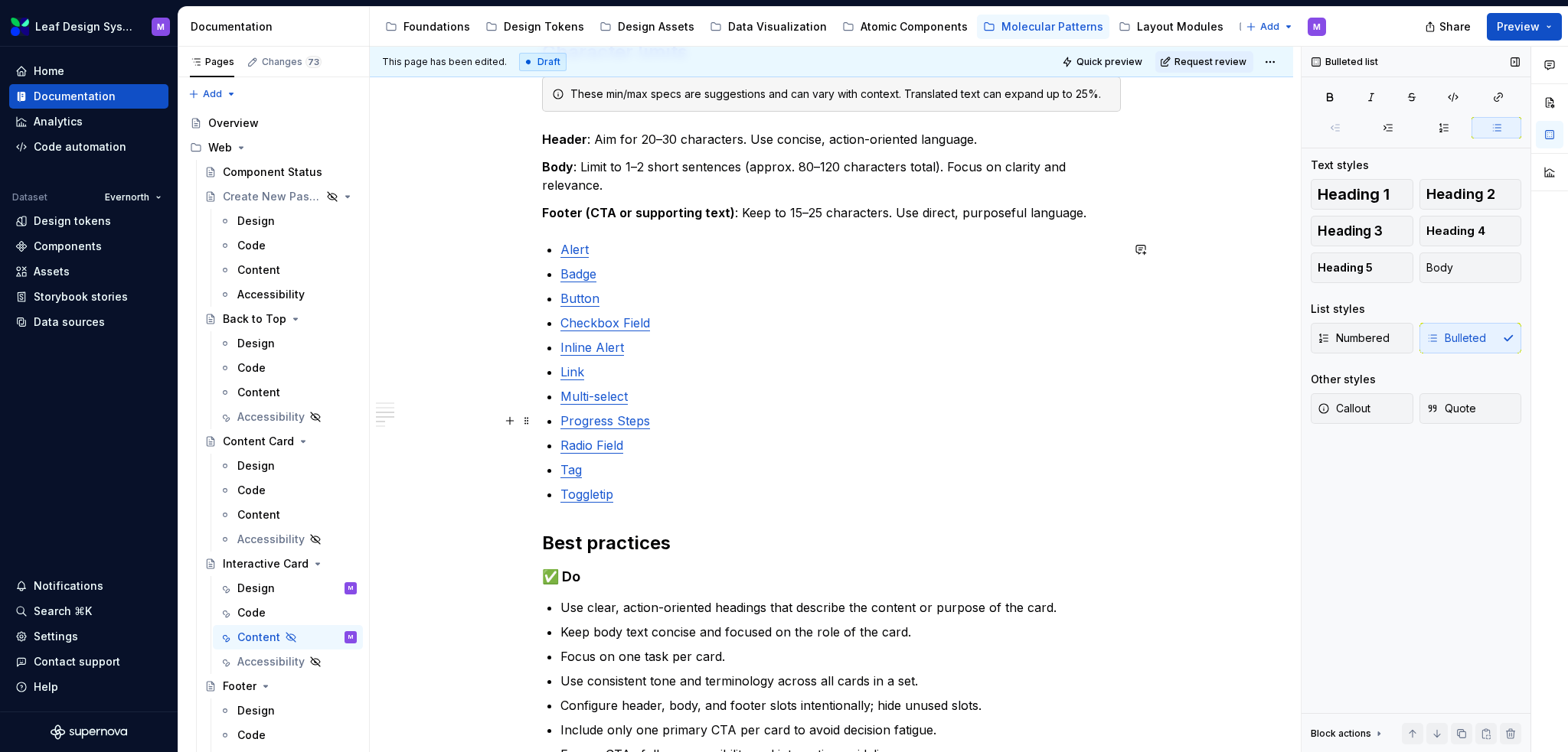
scroll to position [766, 0]
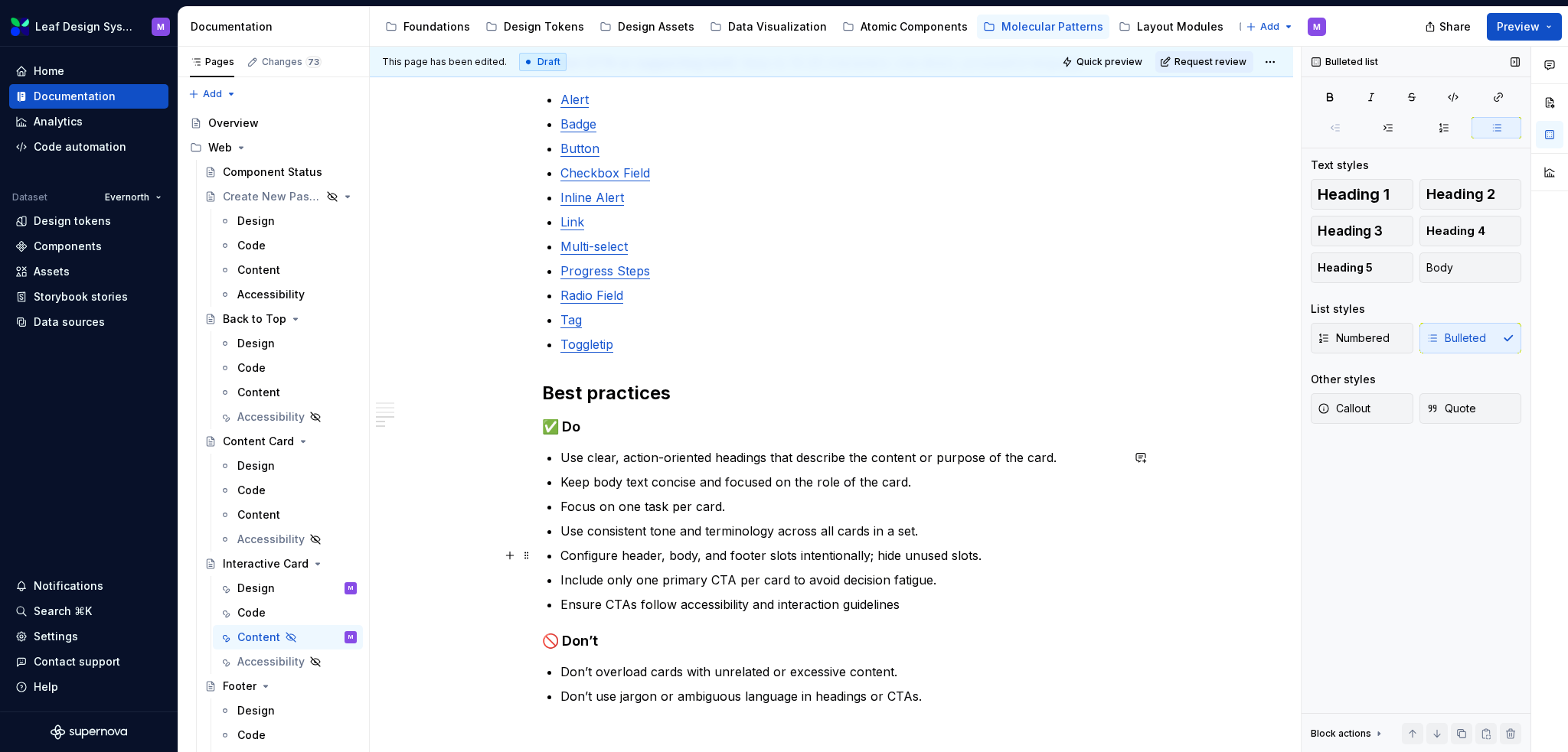
click at [683, 495] on p "Configure header, body, and footer slots intentionally; hide unused slots." at bounding box center [841, 556] width 561 height 18
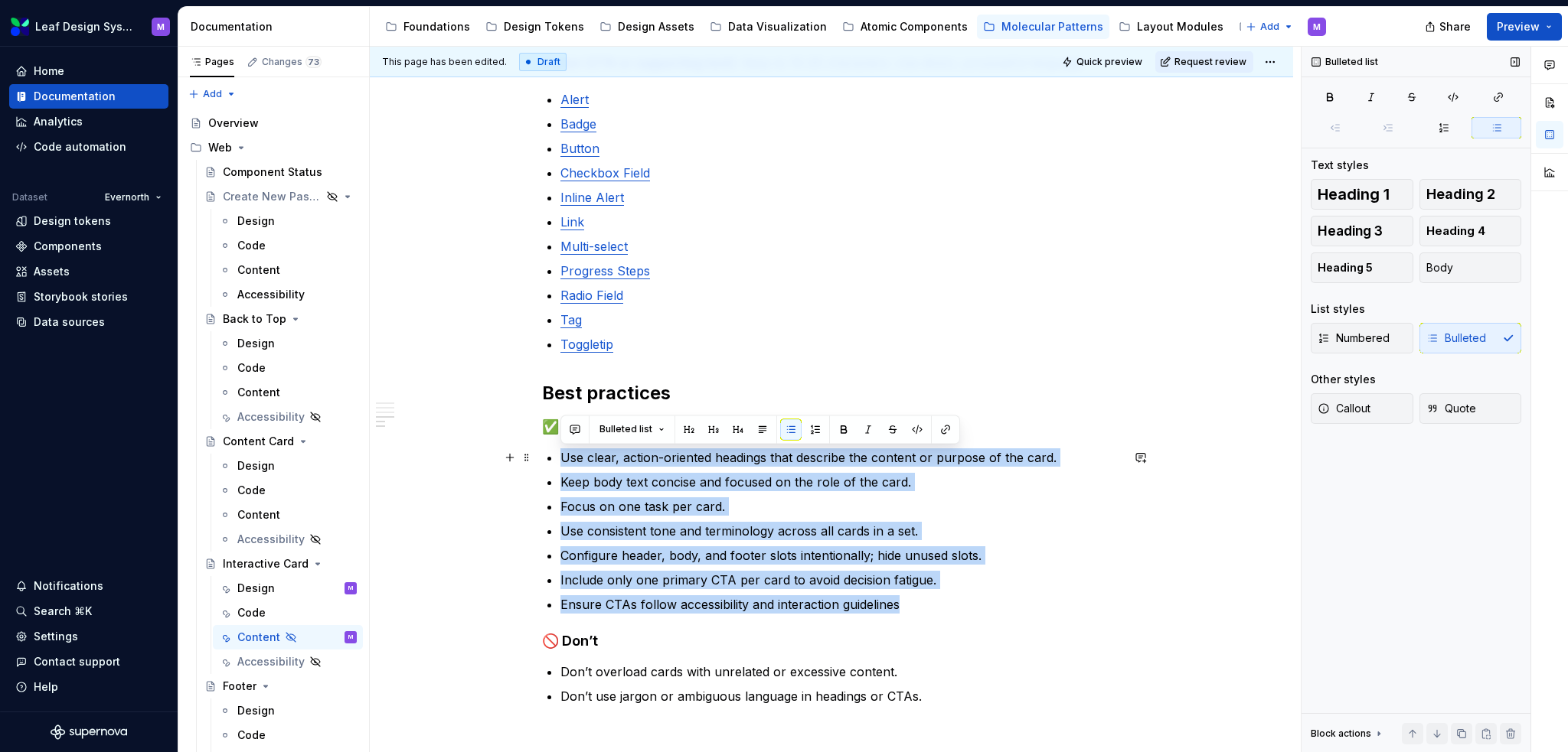
drag, startPoint x: 900, startPoint y: 605, endPoint x: 556, endPoint y: 449, distance: 377.7
click at [556, 449] on div "When to use To present concise, visually engaging content that prompts user int…" at bounding box center [832, 141] width 579 height 1128
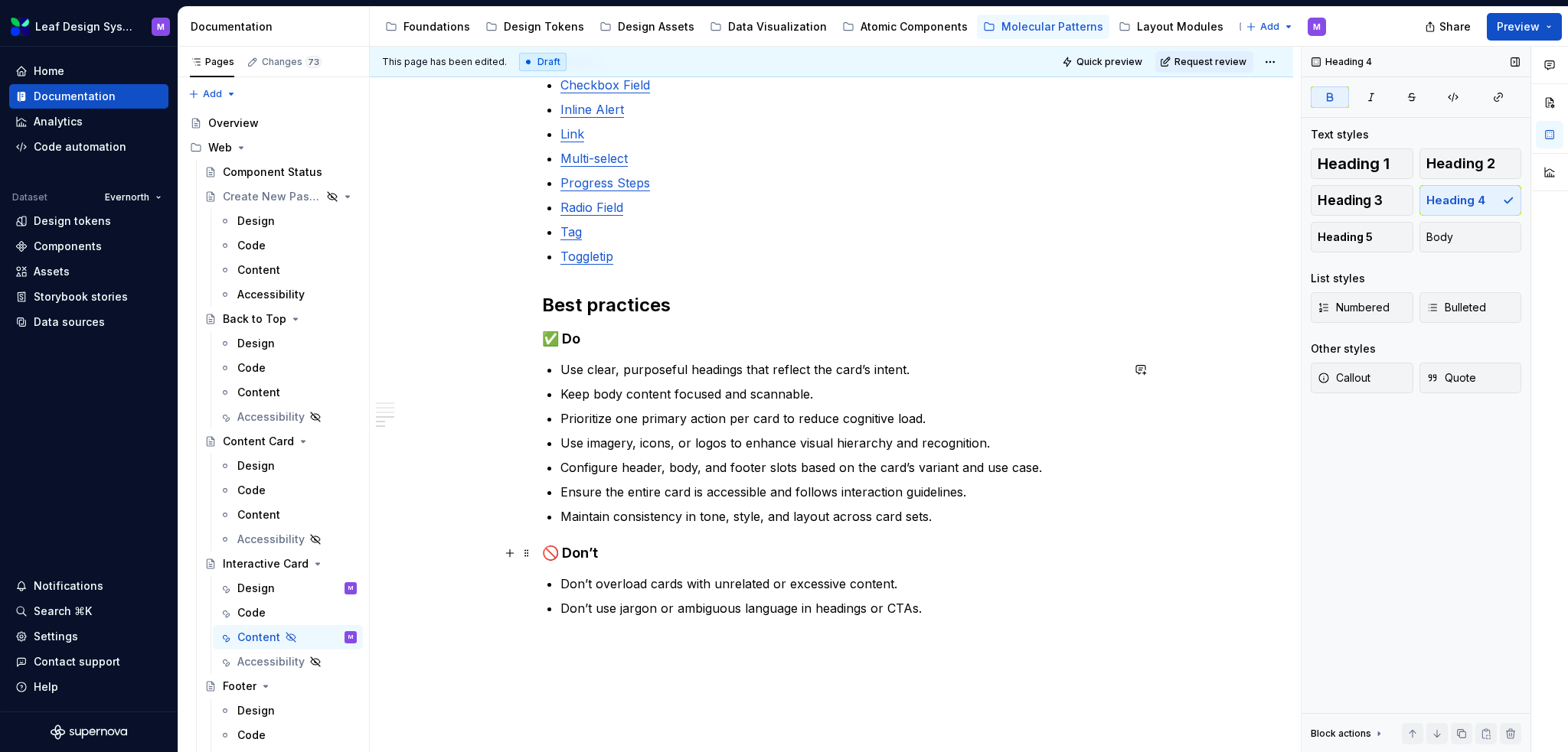
scroll to position [961, 0]
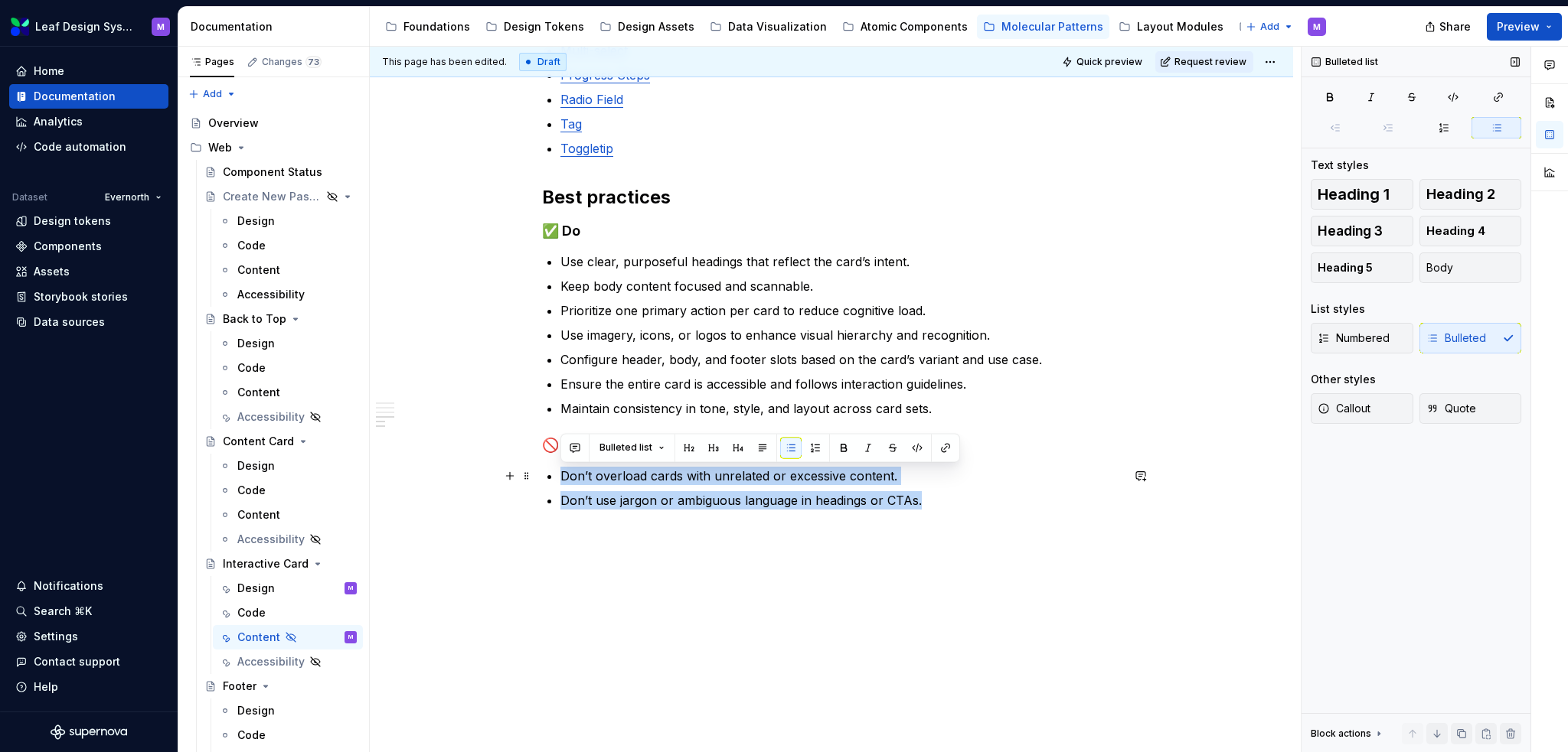
drag, startPoint x: 954, startPoint y: 502, endPoint x: 557, endPoint y: 476, distance: 397.9
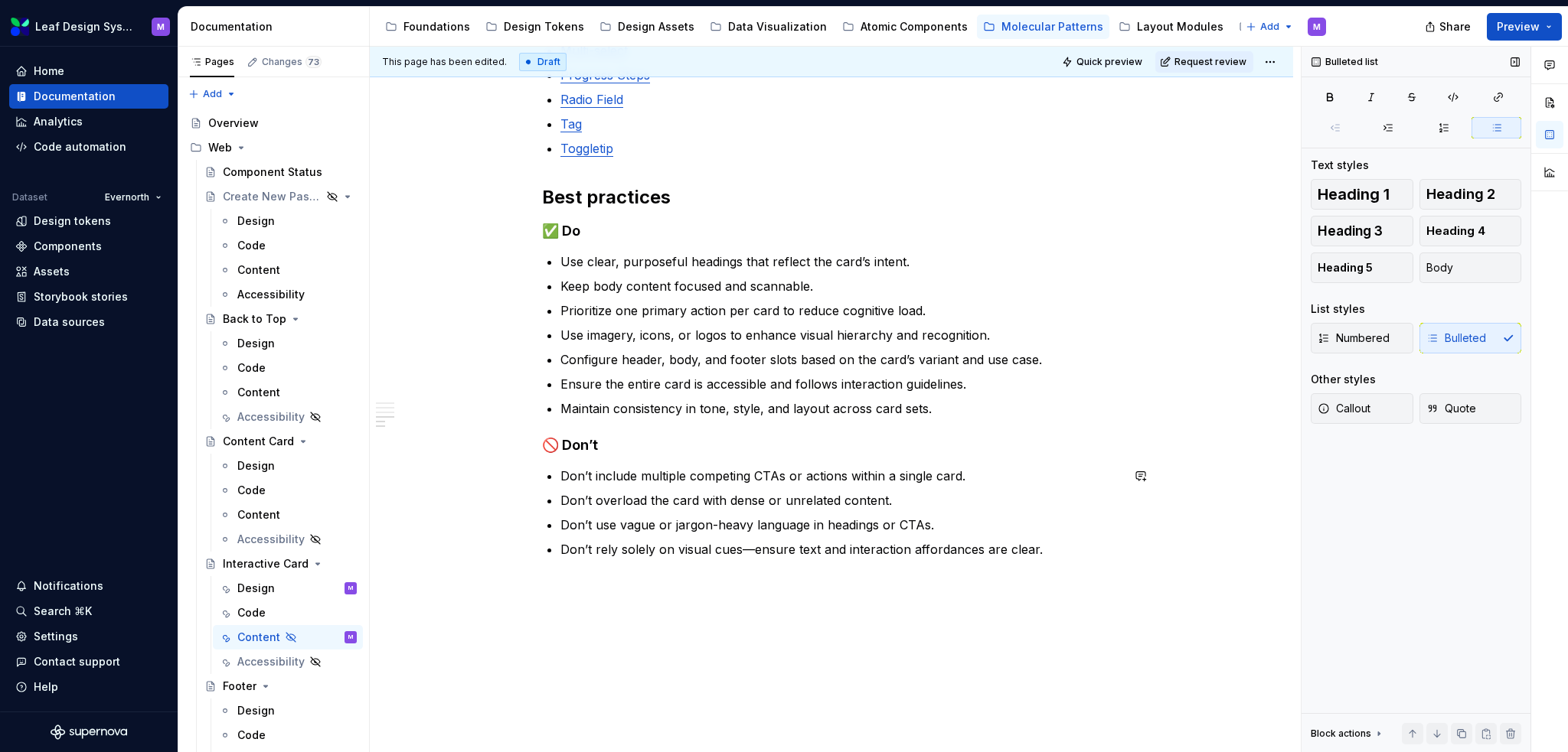
click at [755, 495] on div "When to use To present concise, visually engaging content that prompts user int…" at bounding box center [831, 74] width 923 height 1458
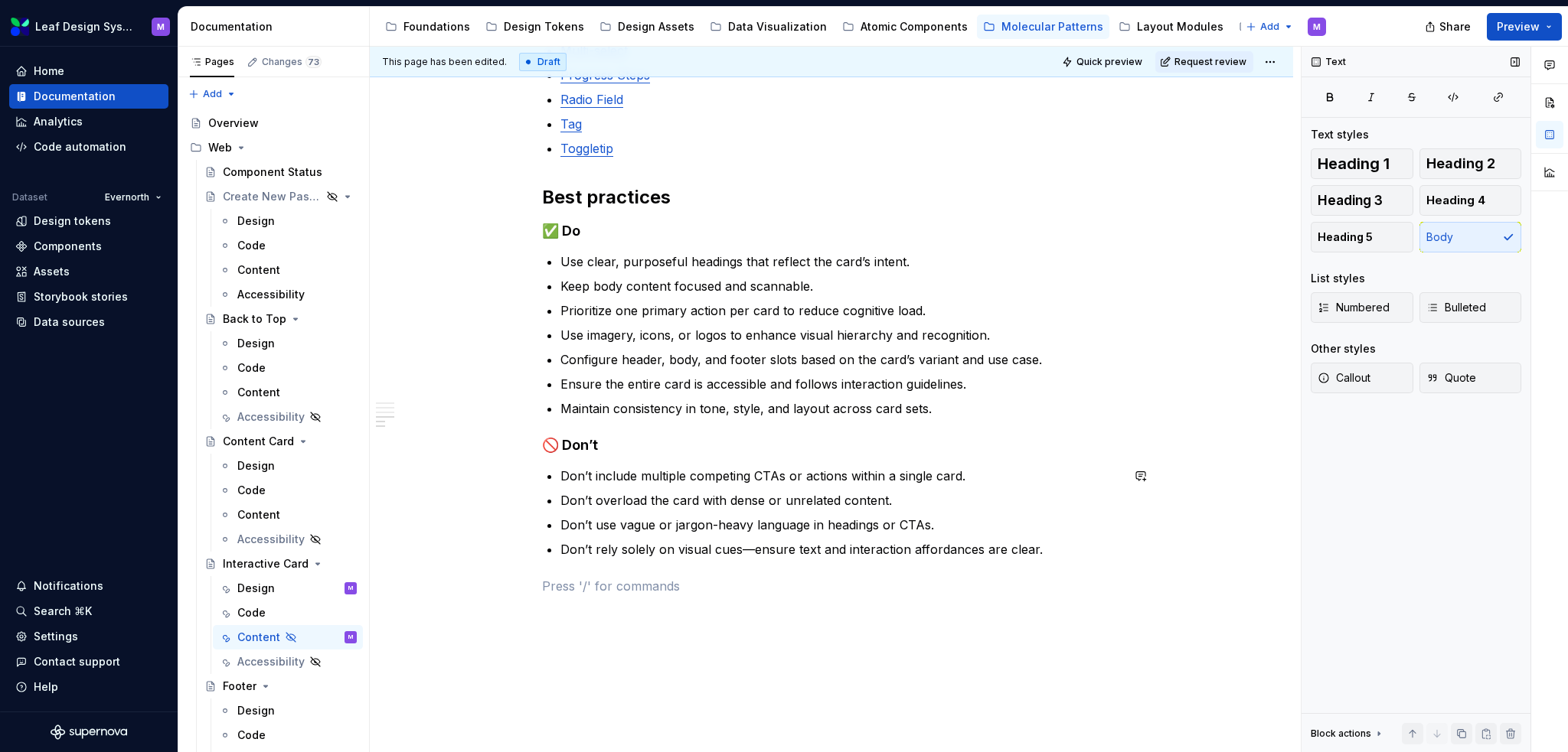
click at [755, 495] on p at bounding box center [832, 586] width 579 height 18
click at [929, 495] on p "Don’t rely solely on visual cues—ensure text and interaction affordances are cl…" at bounding box center [841, 549] width 561 height 18
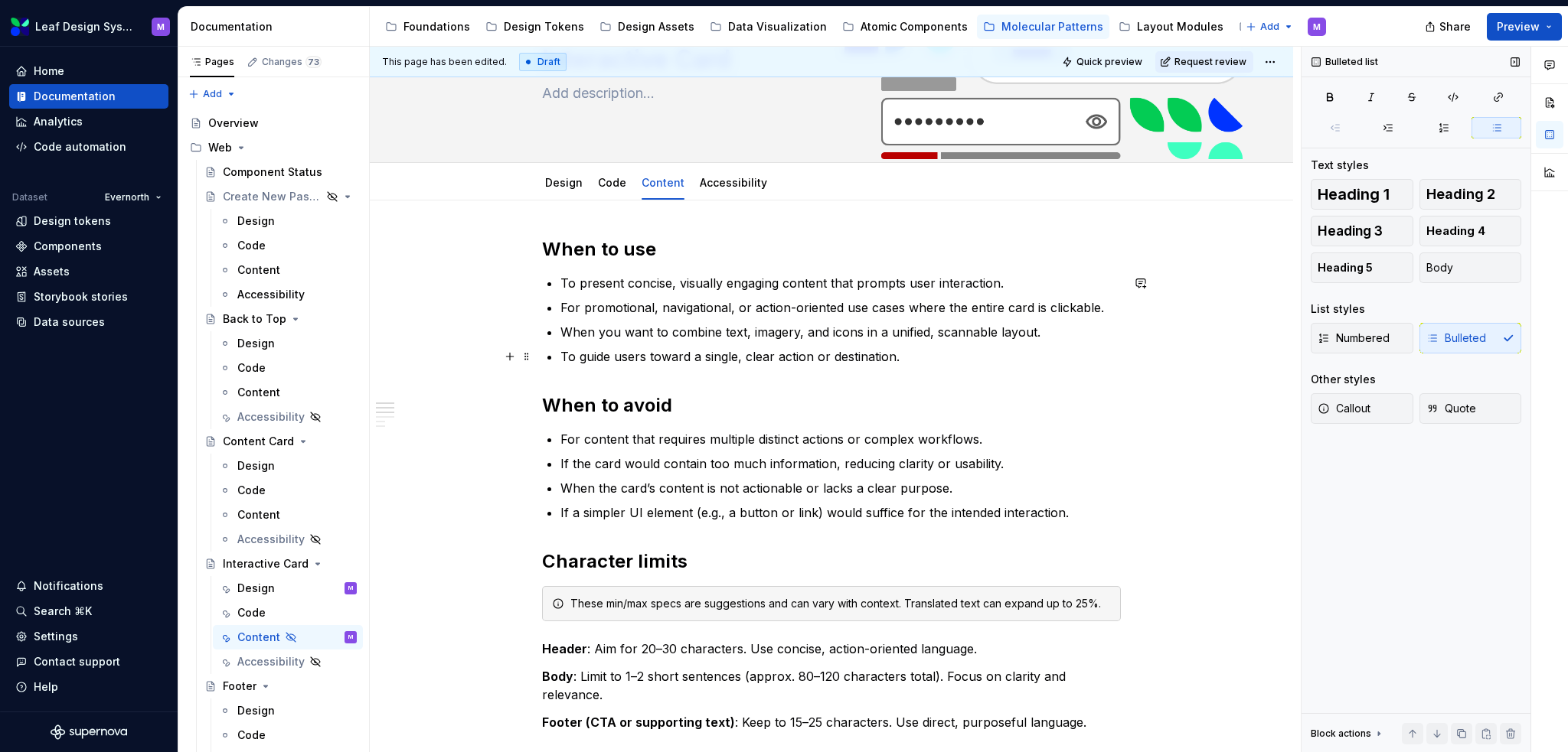
scroll to position [0, 0]
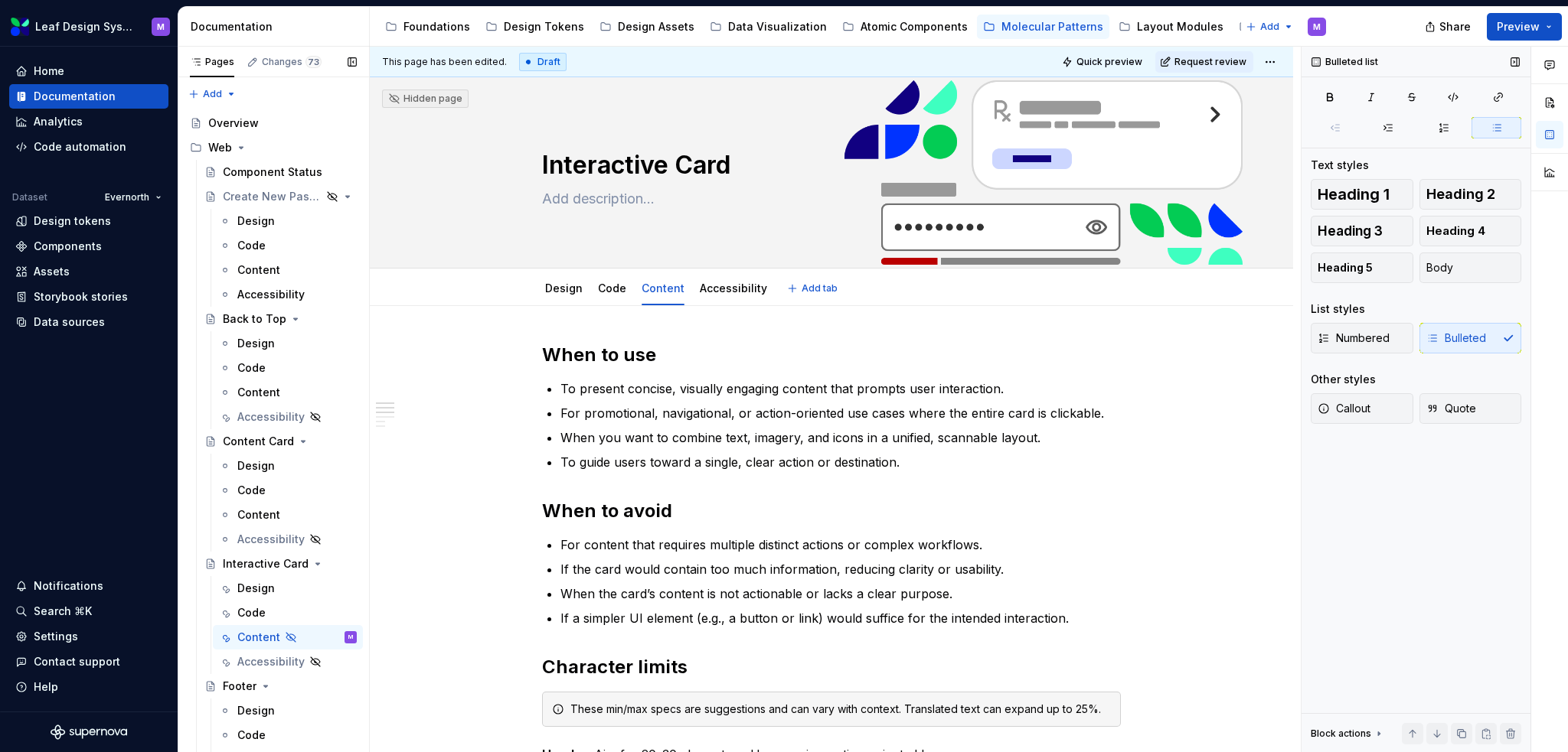
type textarea "*"
click at [70, 82] on div "Home" at bounding box center [88, 71] width 160 height 25
click at [67, 74] on div "Home" at bounding box center [88, 71] width 147 height 15
